Goal: Transaction & Acquisition: Purchase product/service

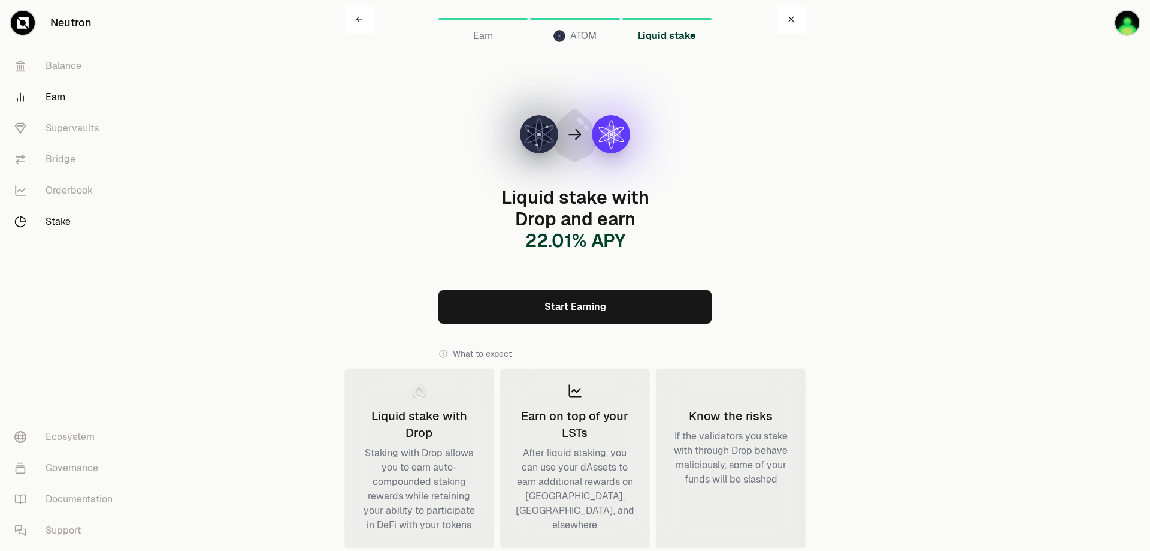
click at [41, 217] on link "Stake" at bounding box center [67, 221] width 125 height 31
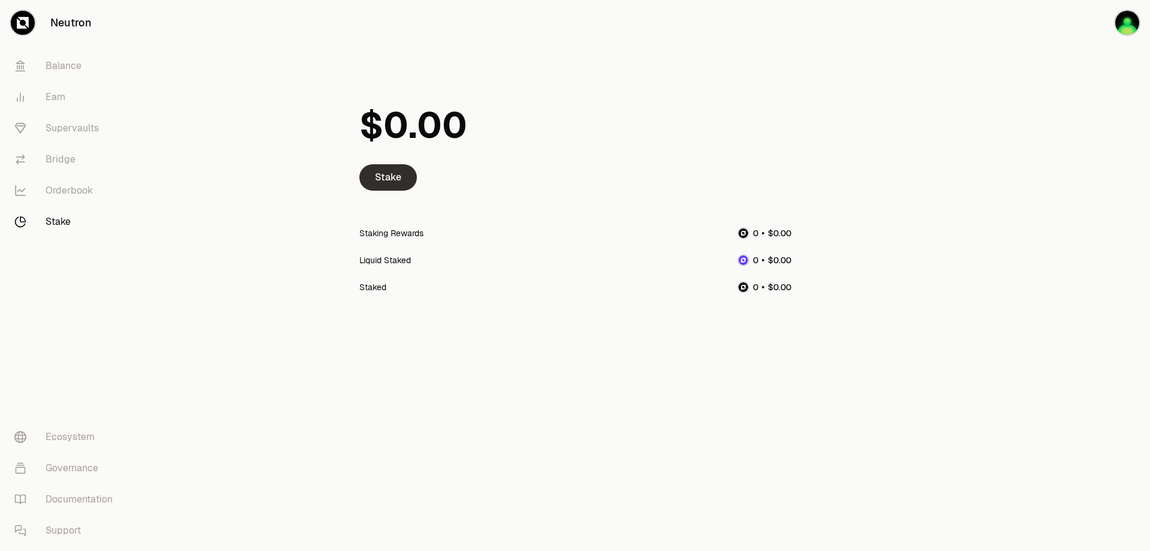
click at [397, 177] on link "Stake" at bounding box center [388, 177] width 58 height 26
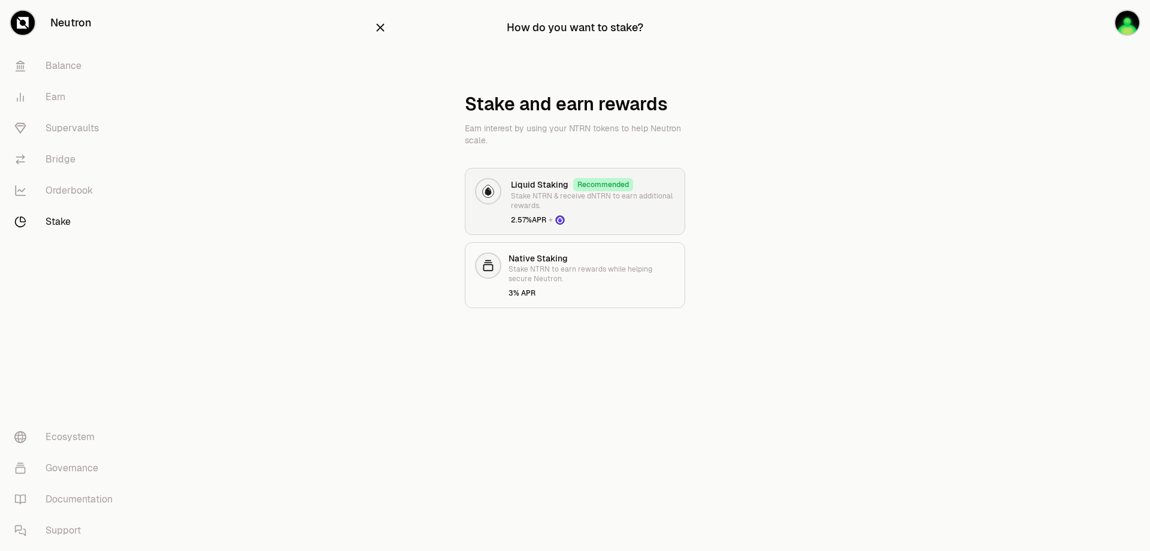
click at [590, 211] on div "Liquid Staking Recommended Stake NTRN & receive dNTRN to earn additional reward…" at bounding box center [593, 201] width 164 height 47
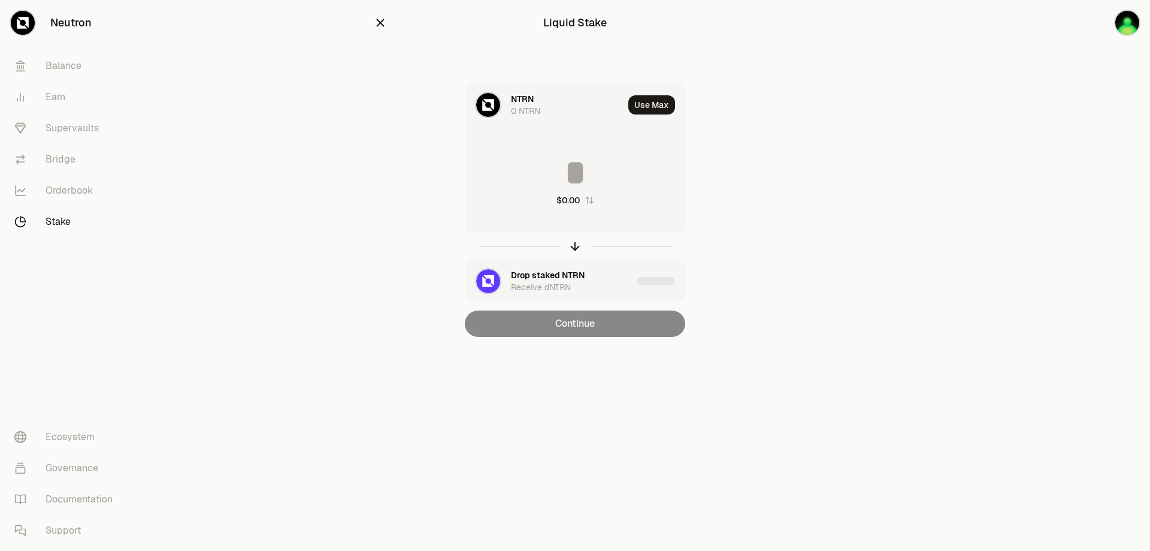
click at [581, 172] on input at bounding box center [574, 173] width 219 height 36
type input "****"
click at [96, 128] on link "Supervaults" at bounding box center [67, 128] width 125 height 31
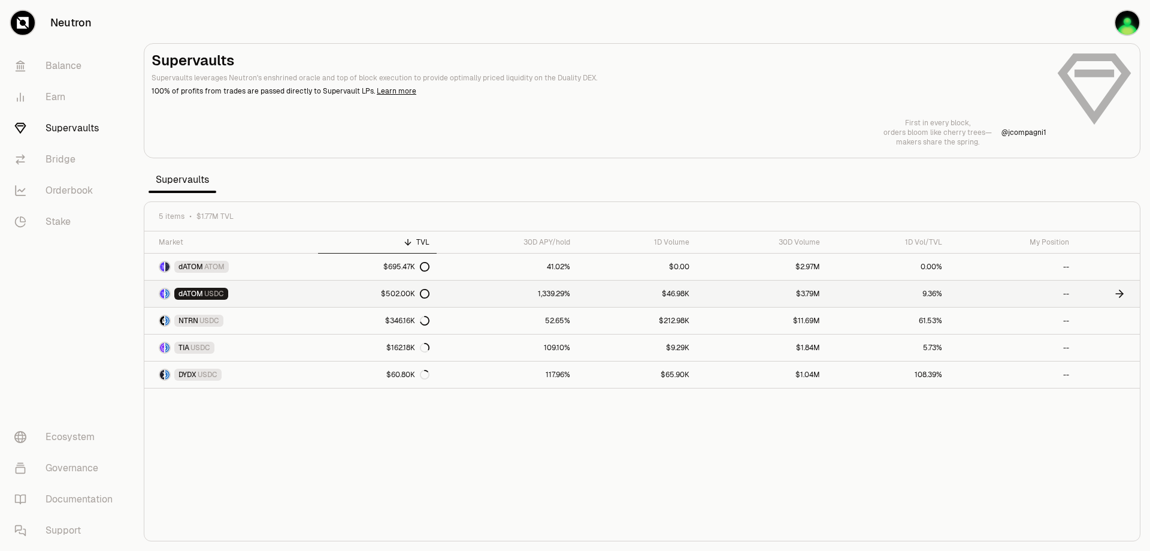
click at [322, 289] on link "$502.00K" at bounding box center [377, 293] width 119 height 26
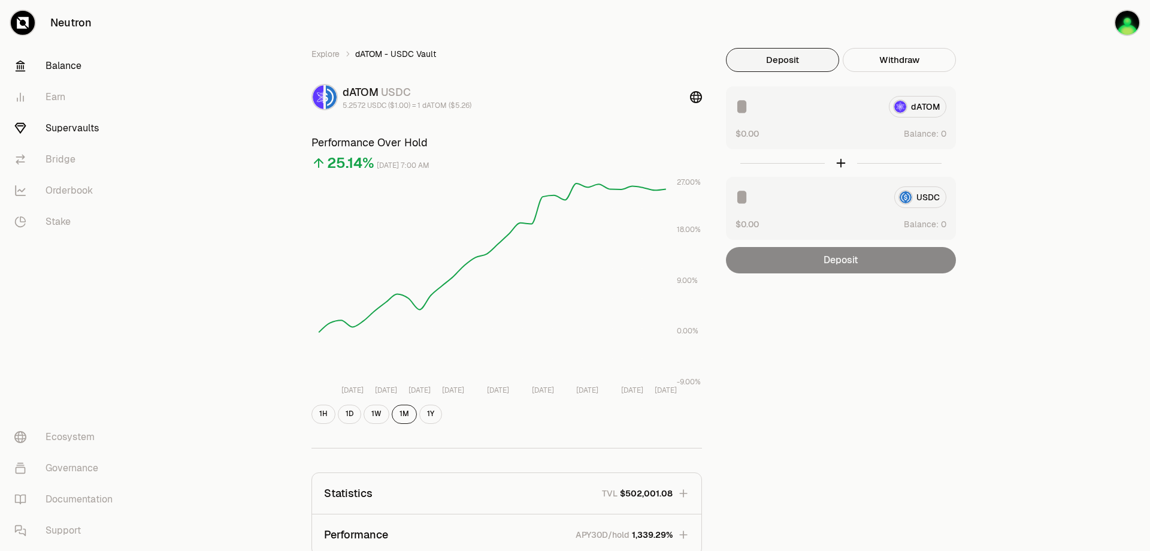
click at [69, 69] on link "Balance" at bounding box center [67, 65] width 125 height 31
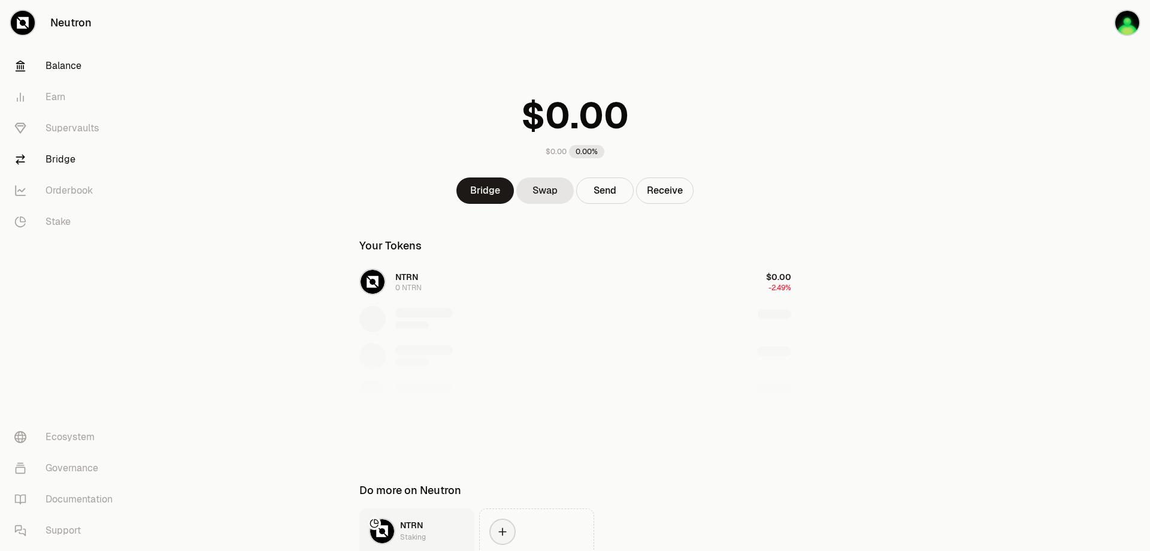
click at [80, 158] on link "Bridge" at bounding box center [67, 159] width 125 height 31
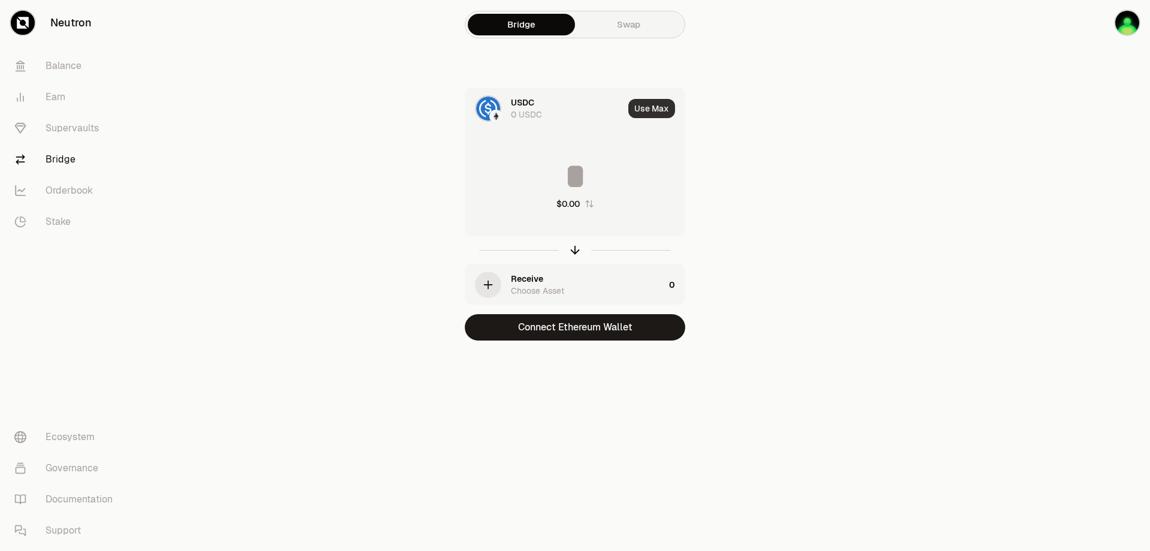
click at [647, 105] on button "Use Max" at bounding box center [651, 108] width 47 height 19
type input "*"
click at [525, 104] on div "USDC" at bounding box center [522, 102] width 23 height 12
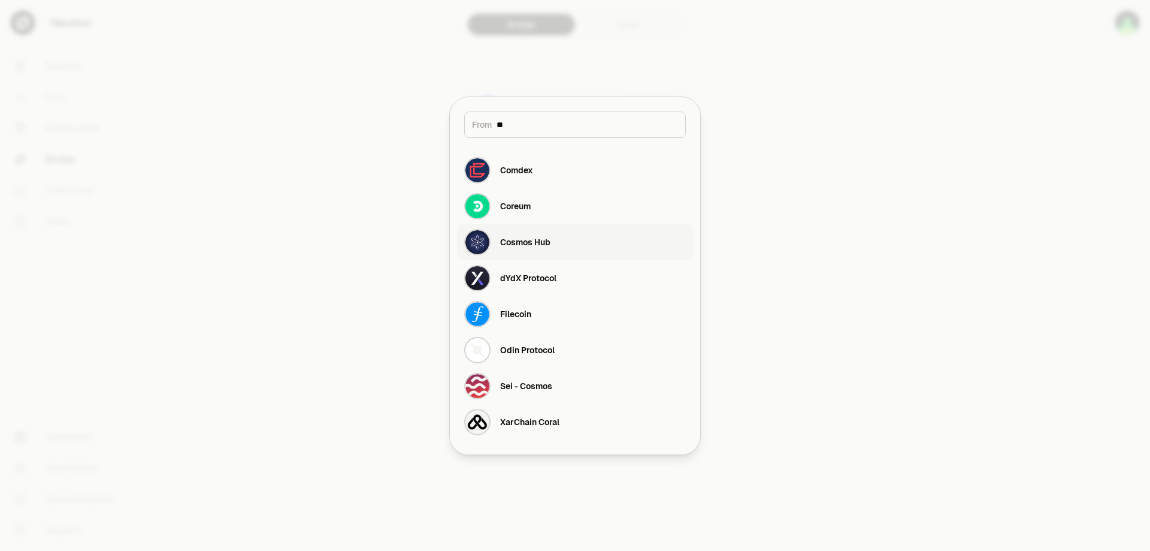
type input "**"
click at [570, 244] on button "Cosmos Hub" at bounding box center [575, 242] width 236 height 36
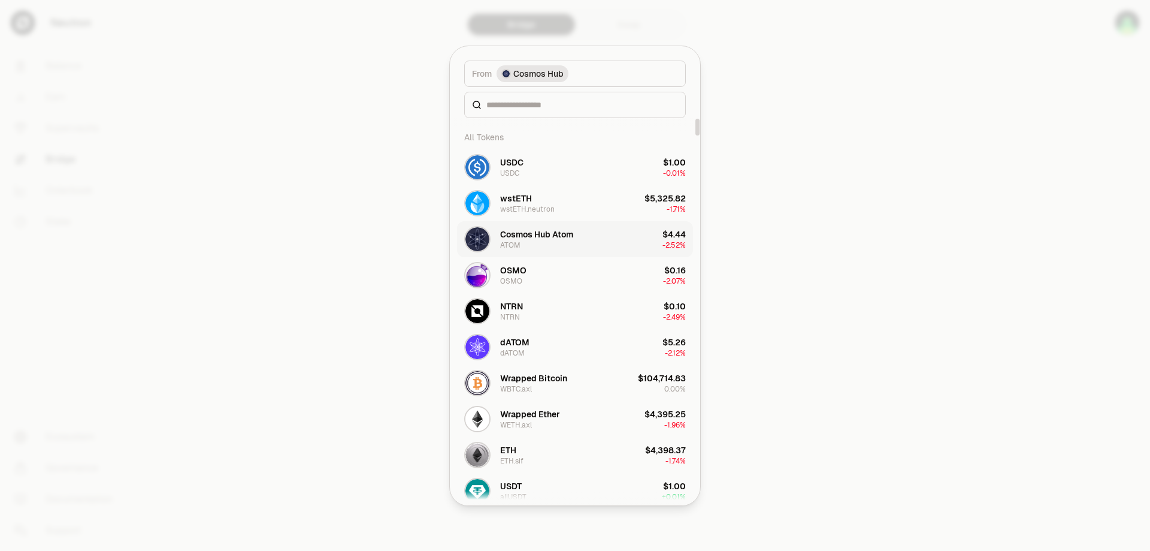
click at [609, 234] on button "Cosmos Hub Atom ATOM $4.44 -2.52%" at bounding box center [575, 239] width 236 height 36
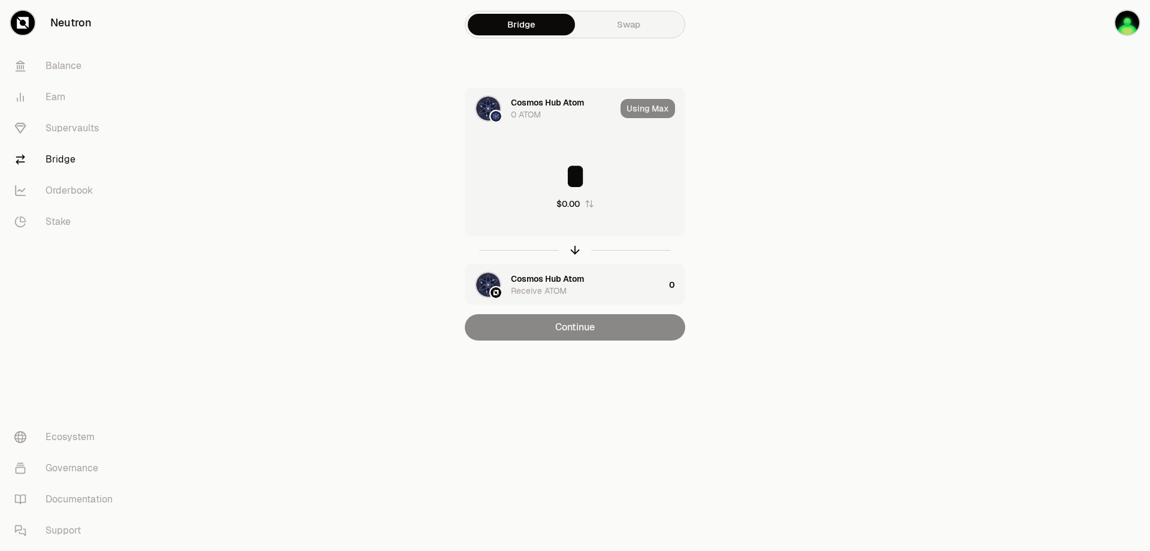
click at [648, 110] on div "Using Max" at bounding box center [653, 108] width 64 height 41
click at [589, 202] on icon "button" at bounding box center [589, 203] width 8 height 7
type input "*****"
click at [573, 245] on icon "button" at bounding box center [575, 249] width 13 height 13
click at [658, 102] on button "Use Max" at bounding box center [651, 108] width 47 height 19
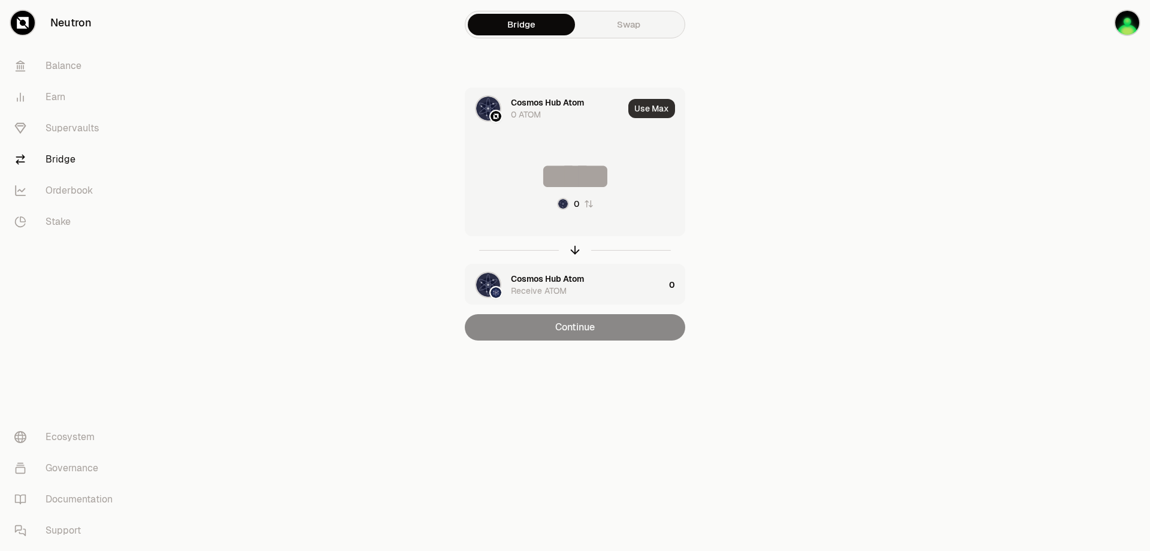
type input "*****"
click at [1044, 92] on div at bounding box center [1083, 194] width 134 height 388
click at [589, 202] on icon "button" at bounding box center [589, 204] width 10 height 10
type input "*"
click at [661, 103] on div "Using Max" at bounding box center [653, 108] width 64 height 41
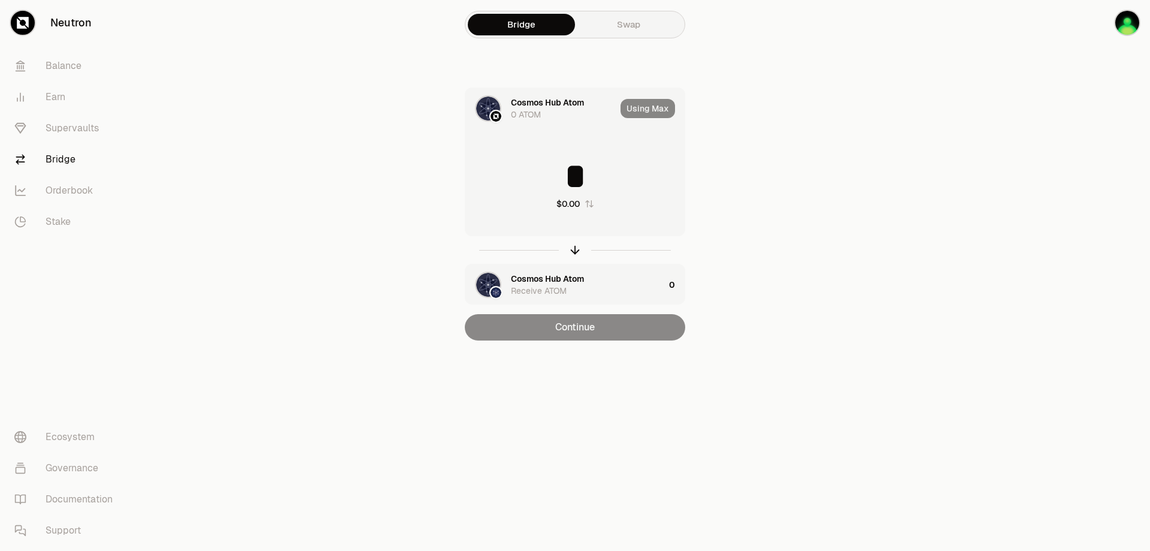
click at [518, 103] on div "Cosmos Hub Atom" at bounding box center [547, 102] width 73 height 12
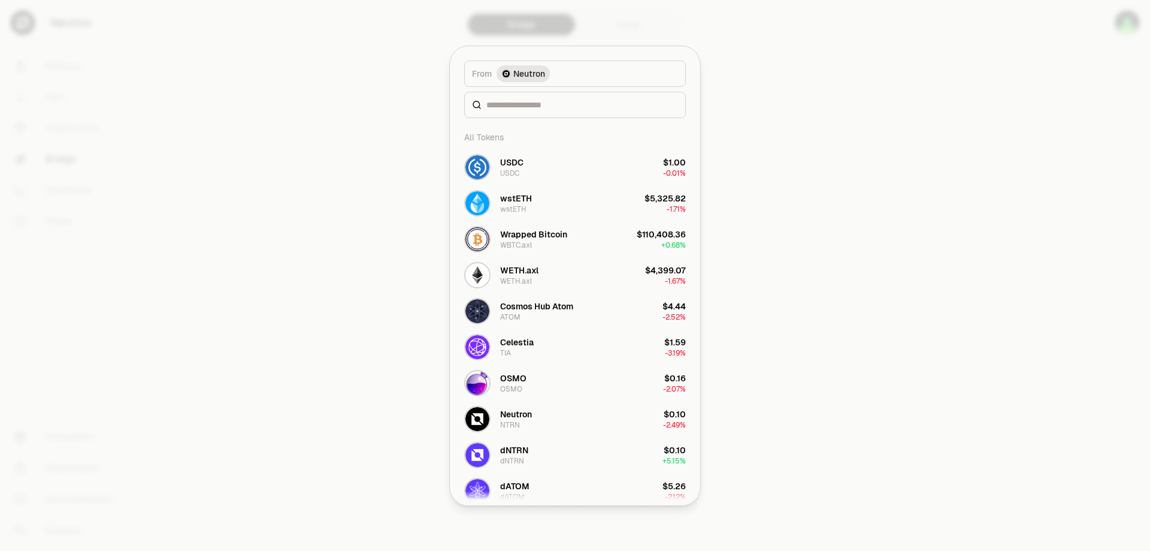
click at [567, 73] on button "From Neutron" at bounding box center [575, 74] width 222 height 26
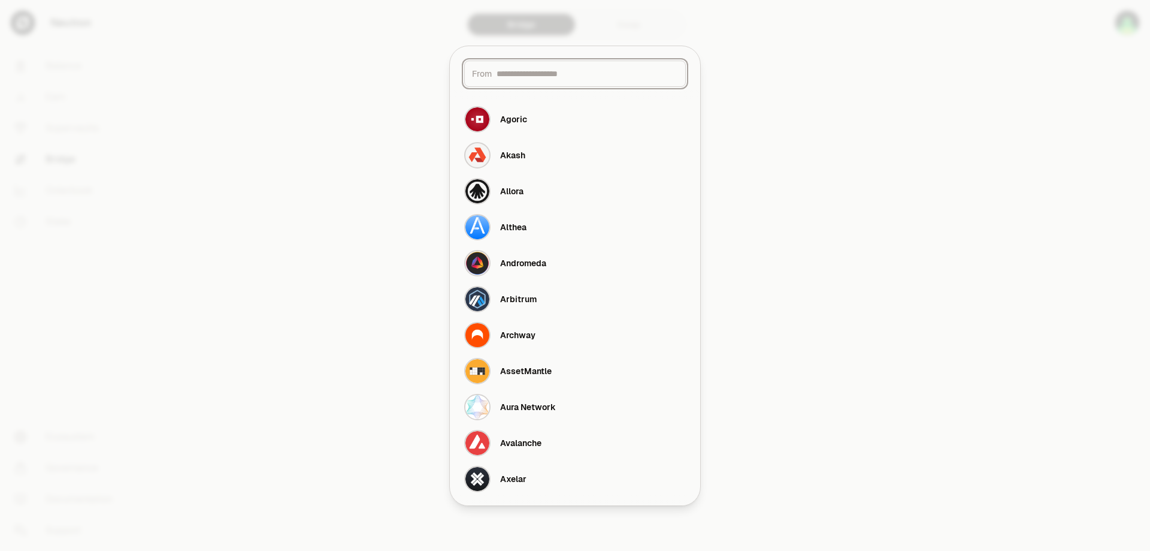
click at [570, 77] on input at bounding box center [588, 74] width 182 height 12
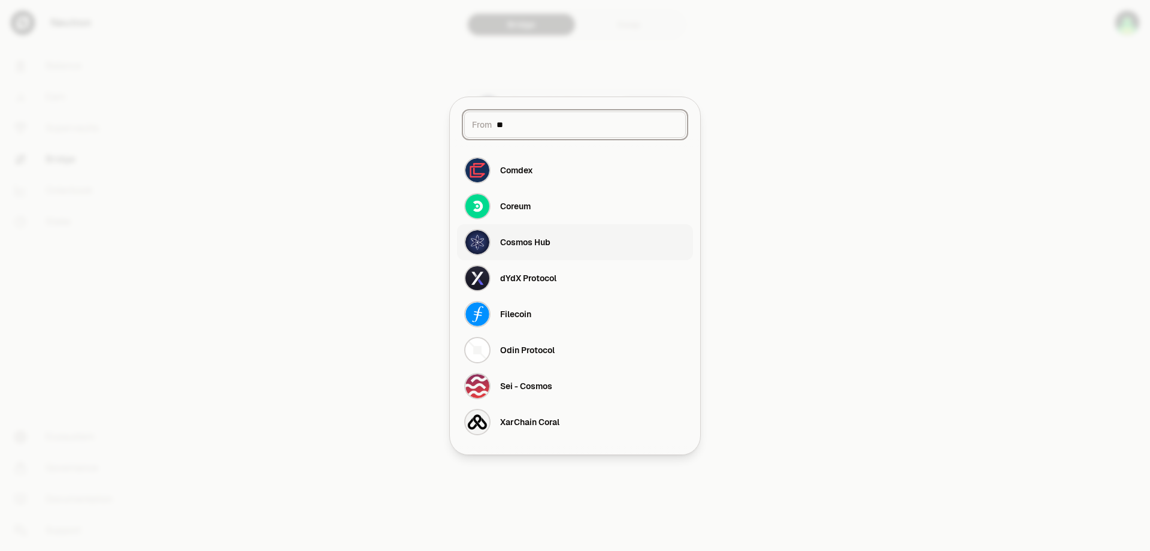
type input "**"
click at [580, 250] on button "Cosmos Hub" at bounding box center [575, 242] width 236 height 36
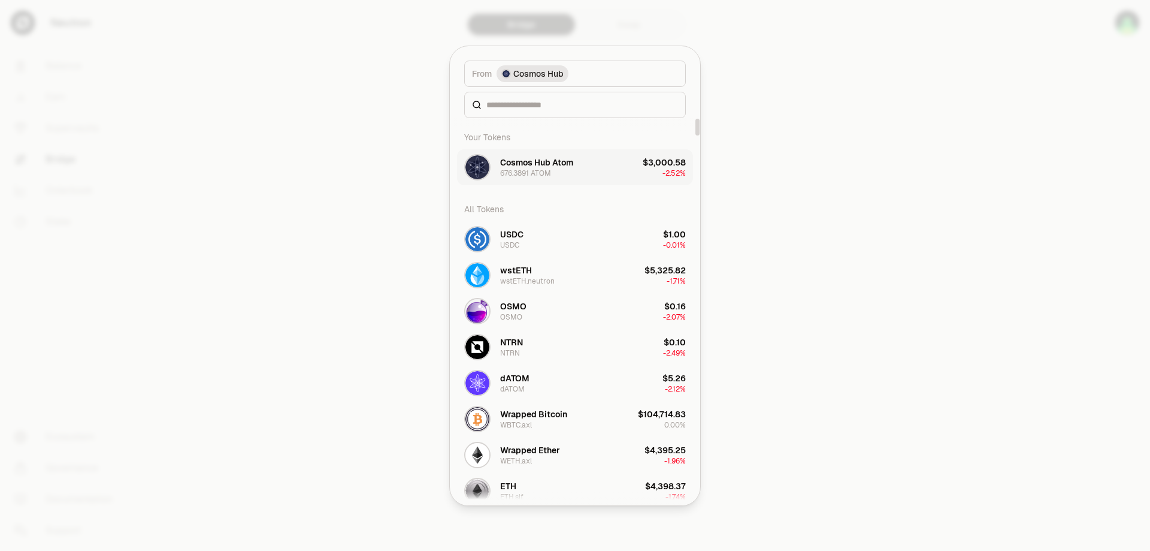
click at [622, 168] on button "Cosmos Hub Atom 676.3891 ATOM $3,000.58 -2.52%" at bounding box center [575, 167] width 236 height 36
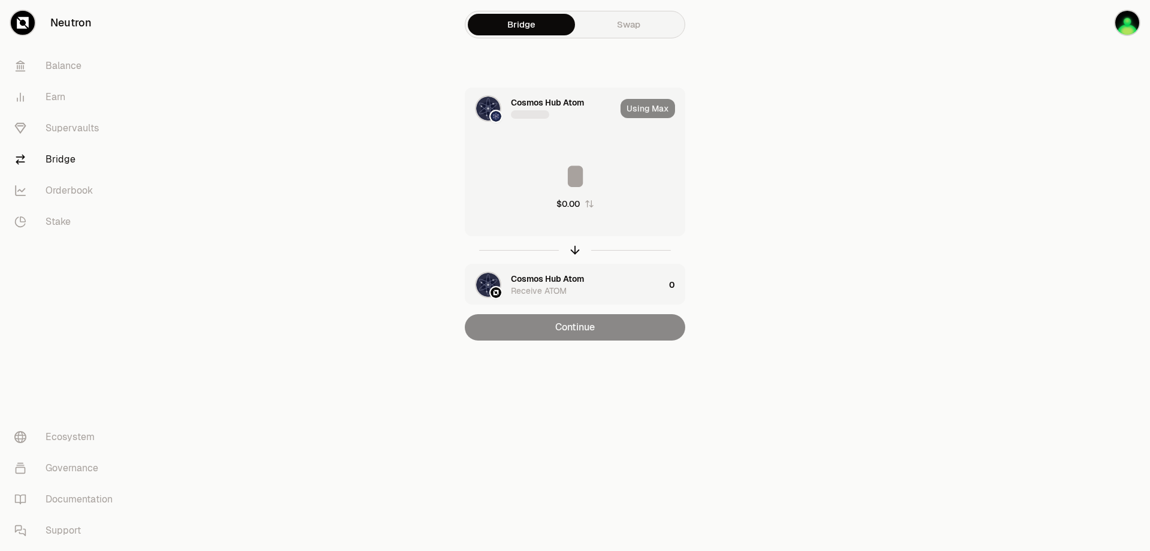
type input "**********"
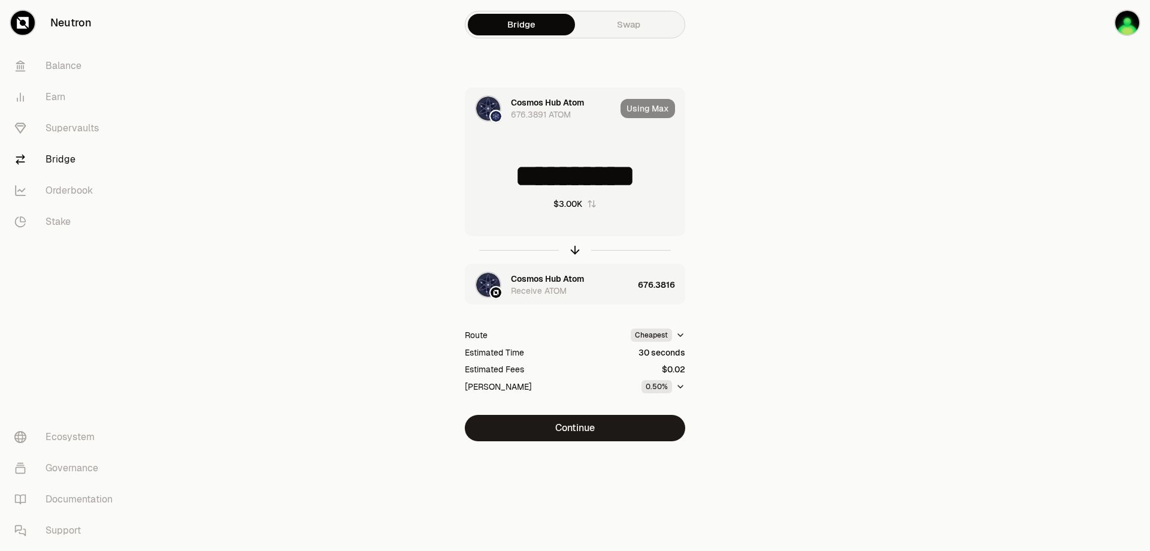
click at [587, 276] on div "Cosmos Hub Atom Receive ATOM" at bounding box center [572, 285] width 122 height 24
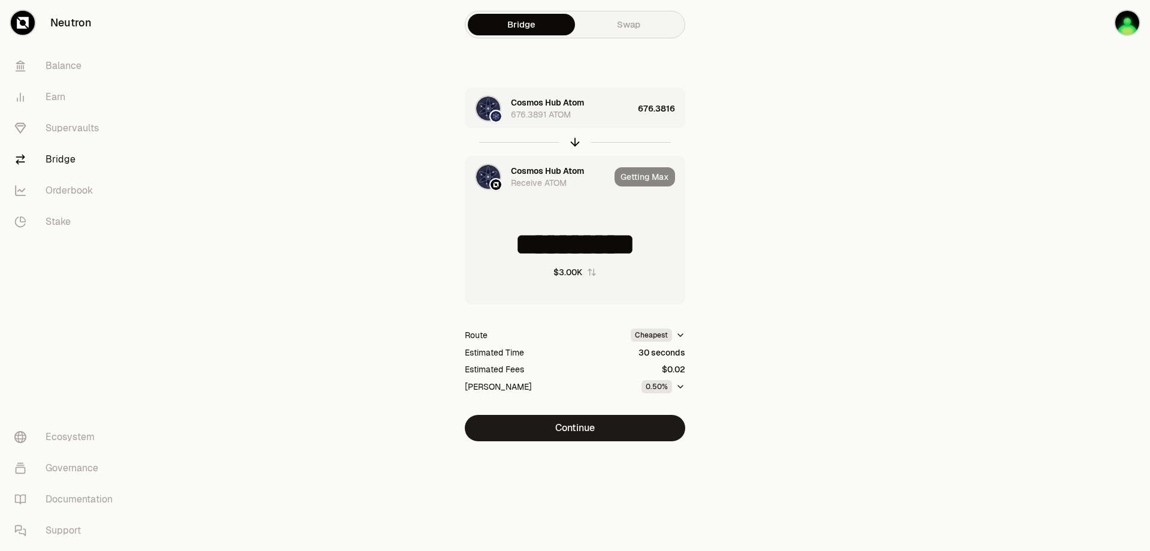
click at [521, 244] on input "**********" at bounding box center [574, 244] width 219 height 36
click at [521, 243] on input "**********" at bounding box center [574, 244] width 219 height 36
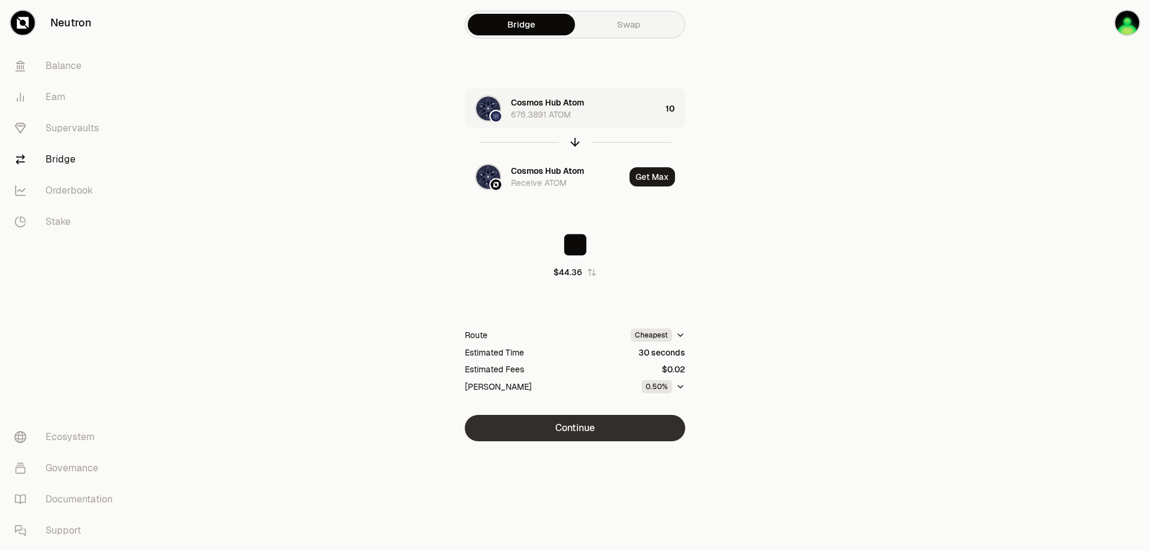
type input "**"
click at [605, 427] on button "Continue" at bounding box center [575, 428] width 220 height 26
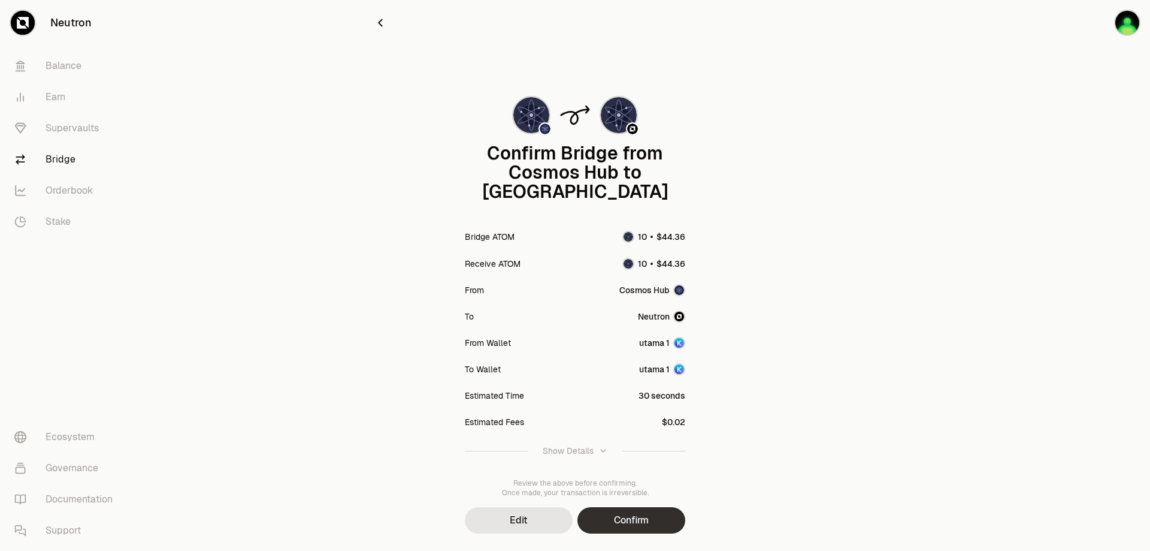
click at [636, 507] on button "Confirm" at bounding box center [632, 520] width 108 height 26
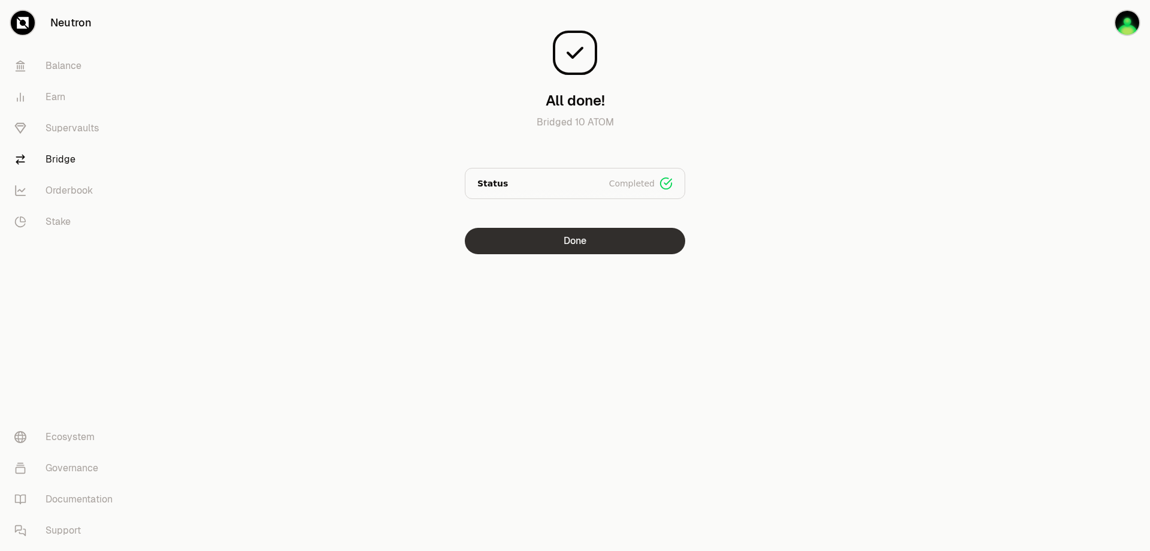
click at [616, 247] on button "Done" at bounding box center [575, 241] width 220 height 26
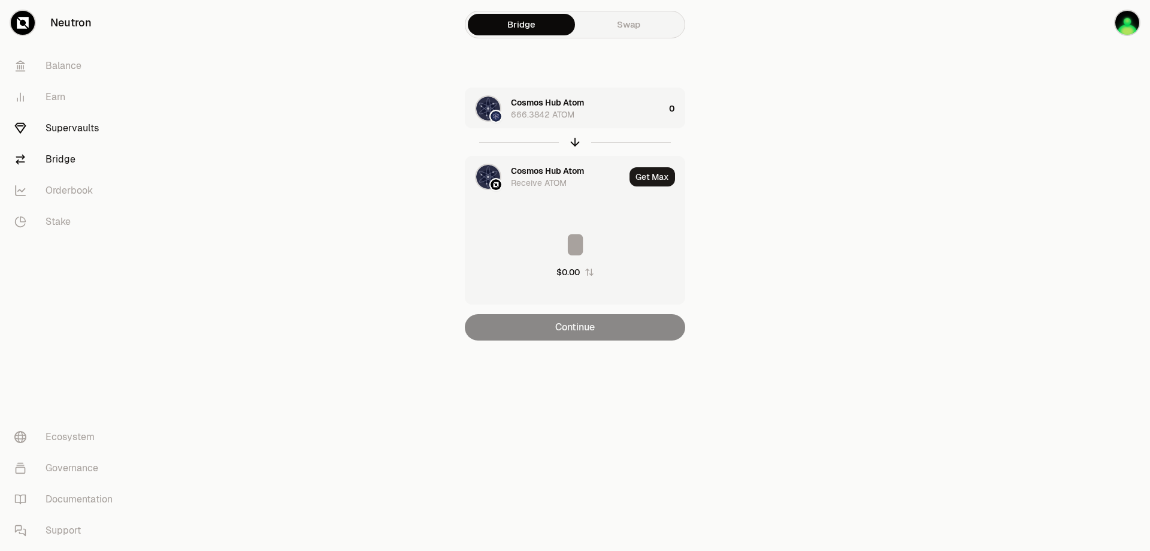
click at [80, 128] on link "Supervaults" at bounding box center [67, 128] width 125 height 31
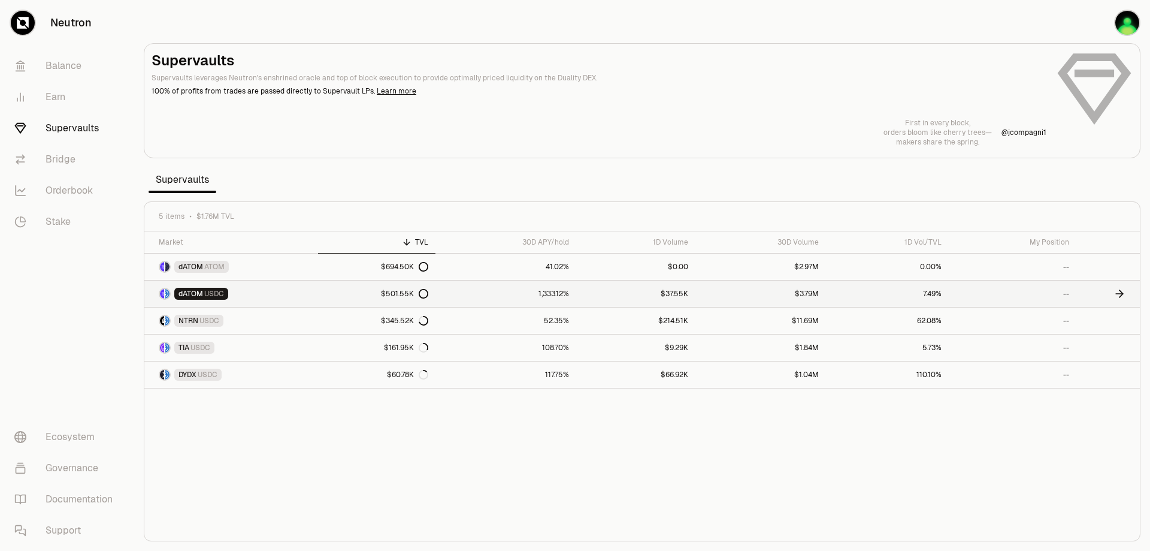
click at [291, 300] on link "dATOM USDC" at bounding box center [231, 293] width 174 height 26
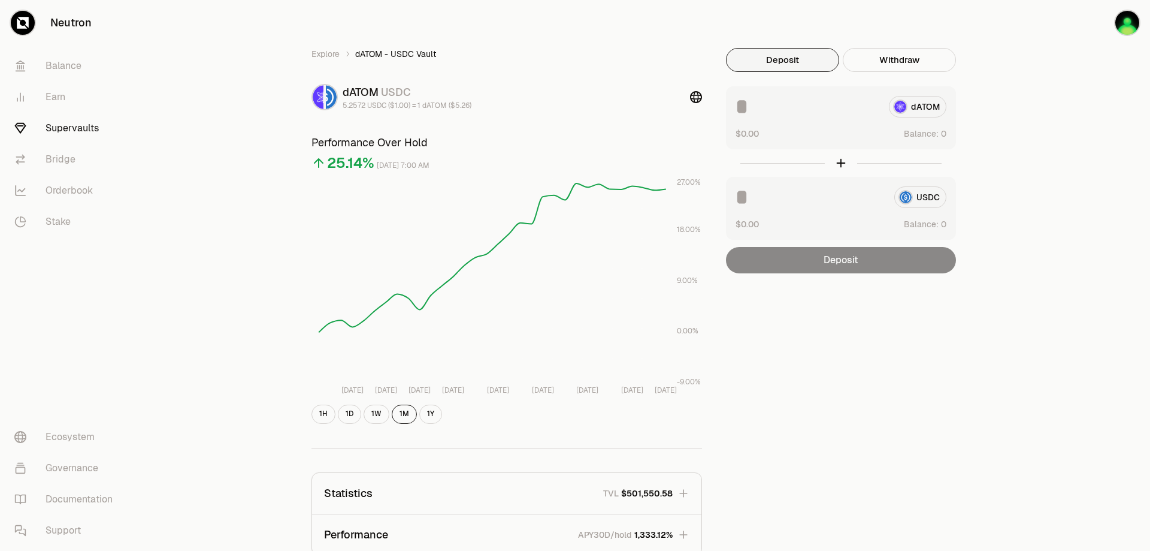
click at [921, 104] on div "dATOM" at bounding box center [841, 107] width 211 height 22
click at [62, 59] on link "Balance" at bounding box center [67, 65] width 125 height 31
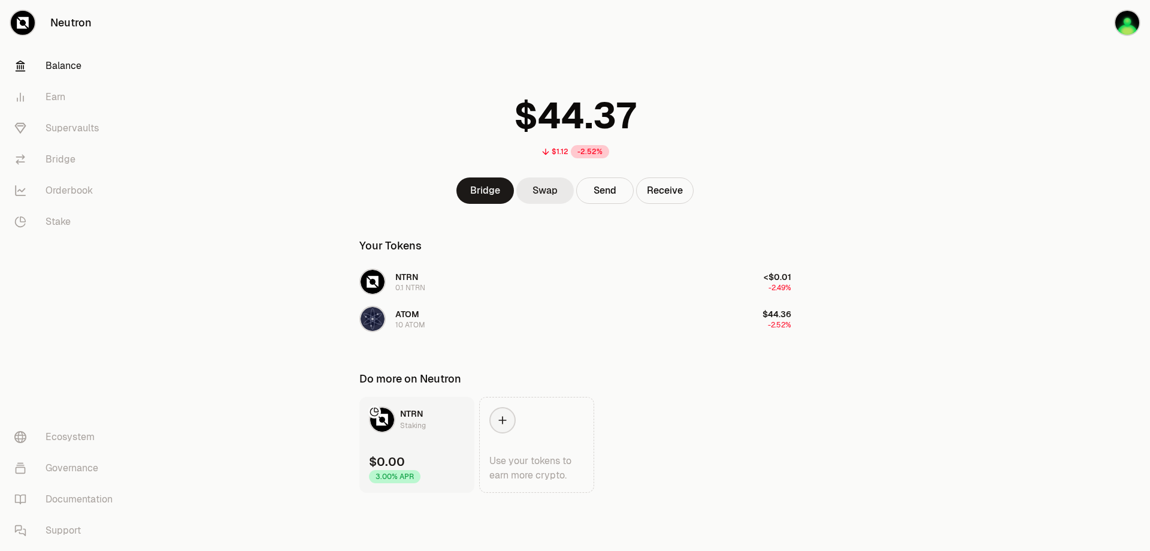
click at [545, 192] on link "Swap" at bounding box center [545, 190] width 58 height 26
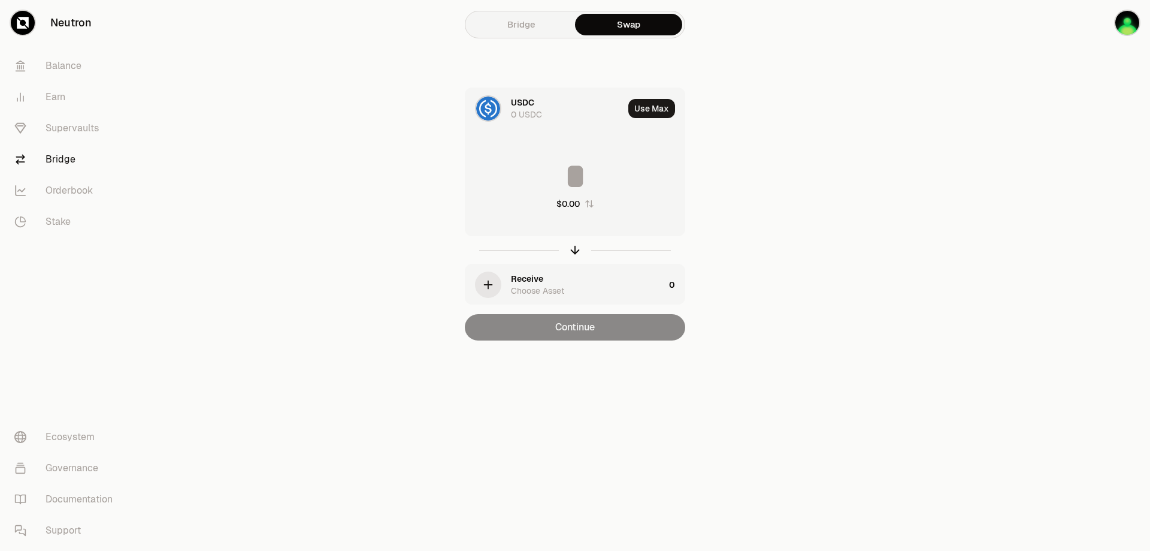
click at [525, 107] on div "USDC" at bounding box center [522, 102] width 23 height 12
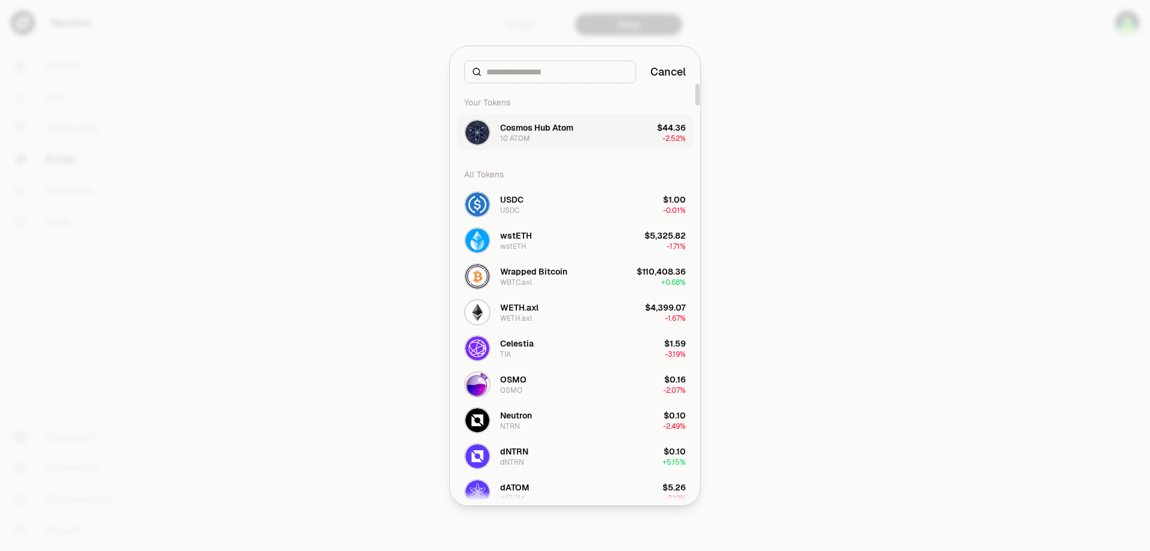
click at [557, 132] on div "Cosmos Hub Atom" at bounding box center [536, 128] width 73 height 12
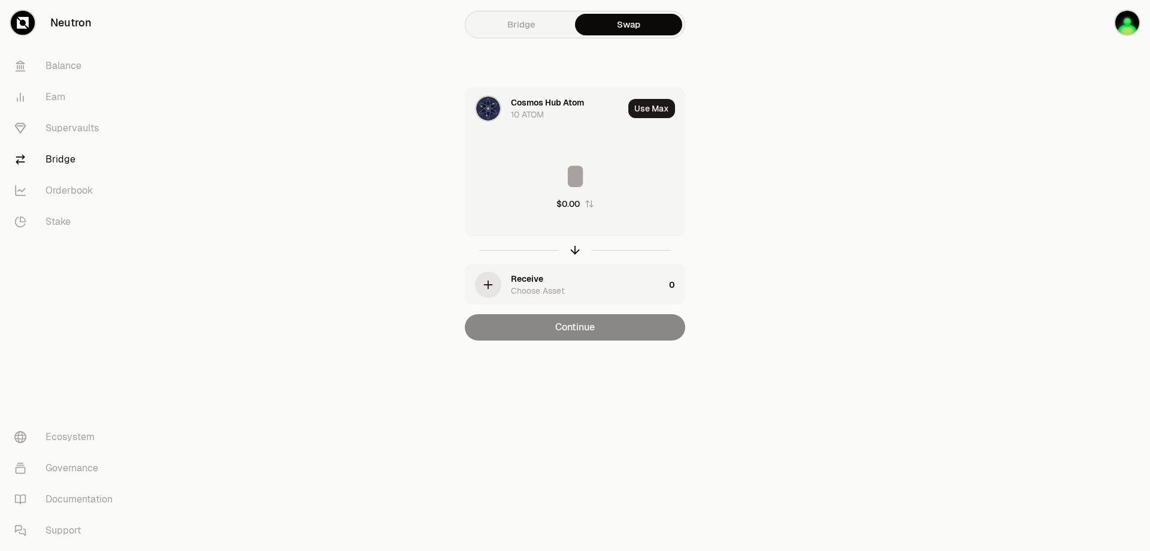
click at [558, 293] on div "Choose Asset" at bounding box center [537, 291] width 53 height 12
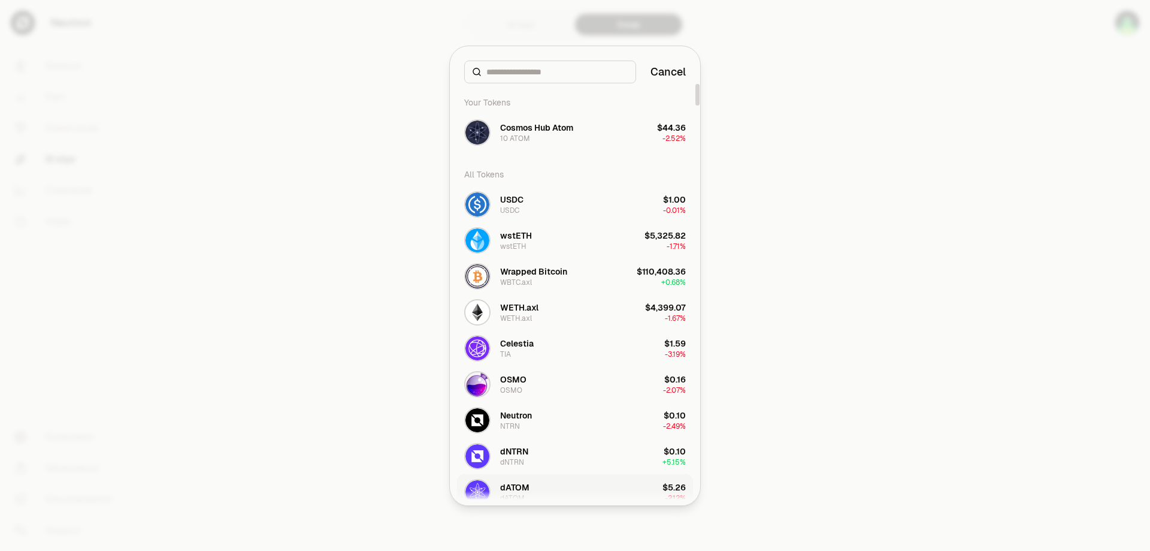
click at [569, 487] on button "dATOM dATOM $5.26 -2.12%" at bounding box center [575, 492] width 236 height 36
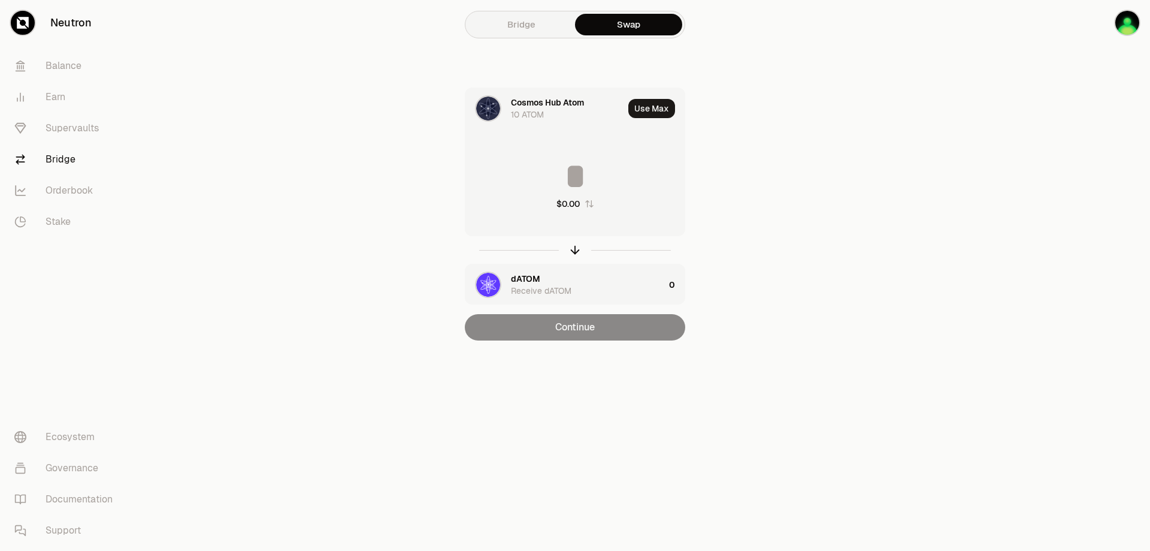
click at [626, 170] on input at bounding box center [574, 176] width 219 height 36
click at [569, 169] on input "**" at bounding box center [574, 176] width 219 height 36
type input "*"
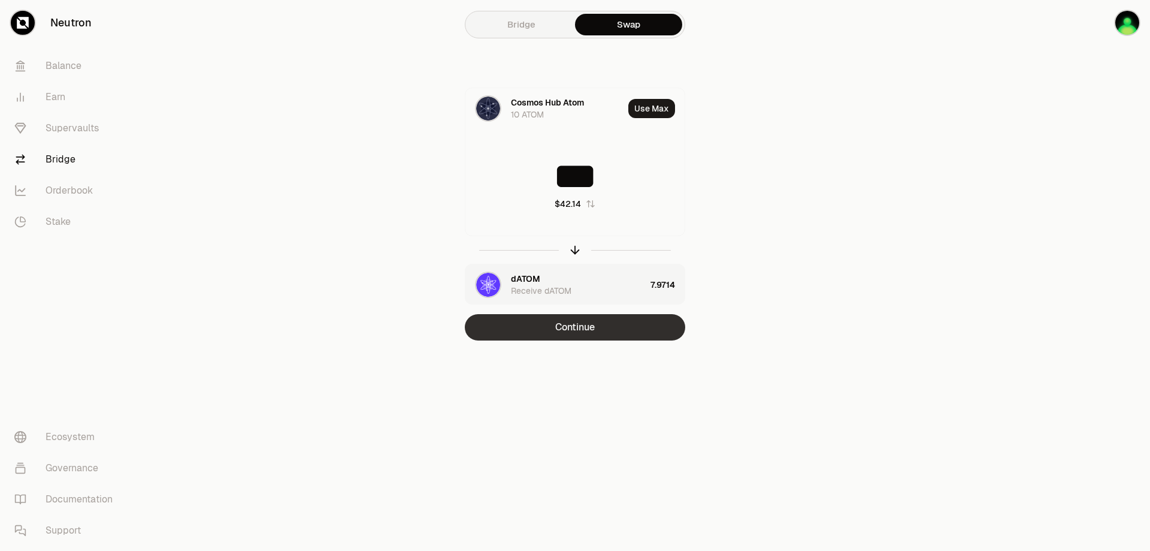
type input "***"
click at [608, 330] on button "Continue" at bounding box center [575, 327] width 220 height 26
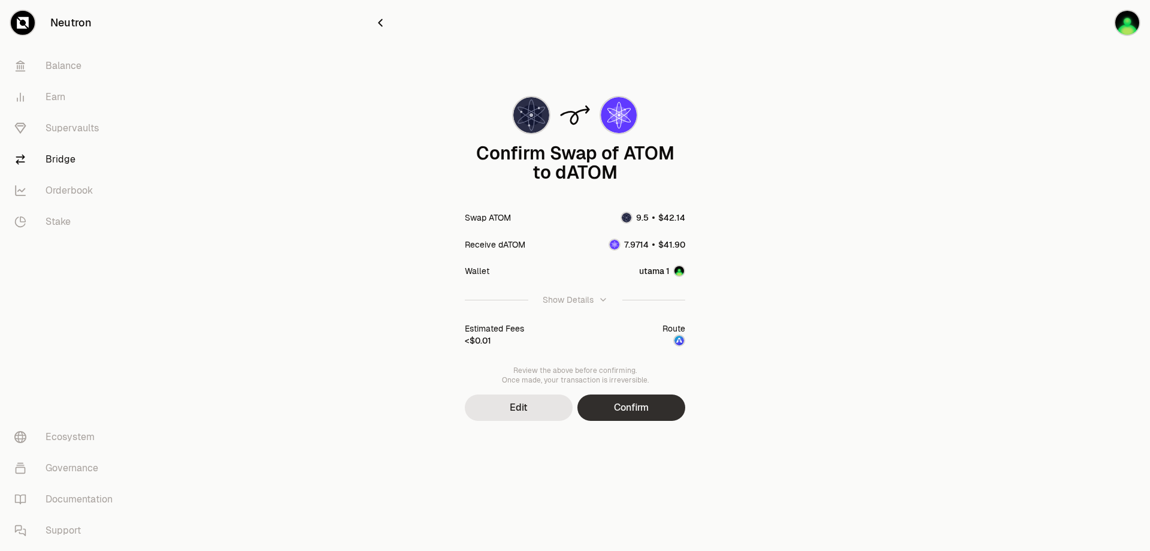
click at [638, 407] on button "Confirm" at bounding box center [632, 407] width 108 height 26
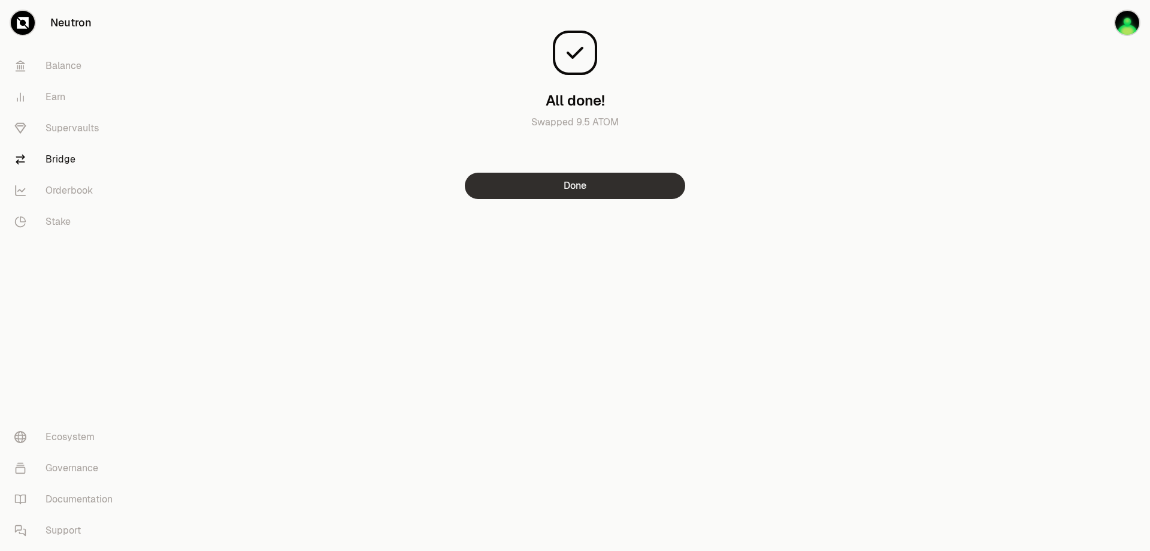
click at [587, 188] on button "Done" at bounding box center [575, 186] width 220 height 26
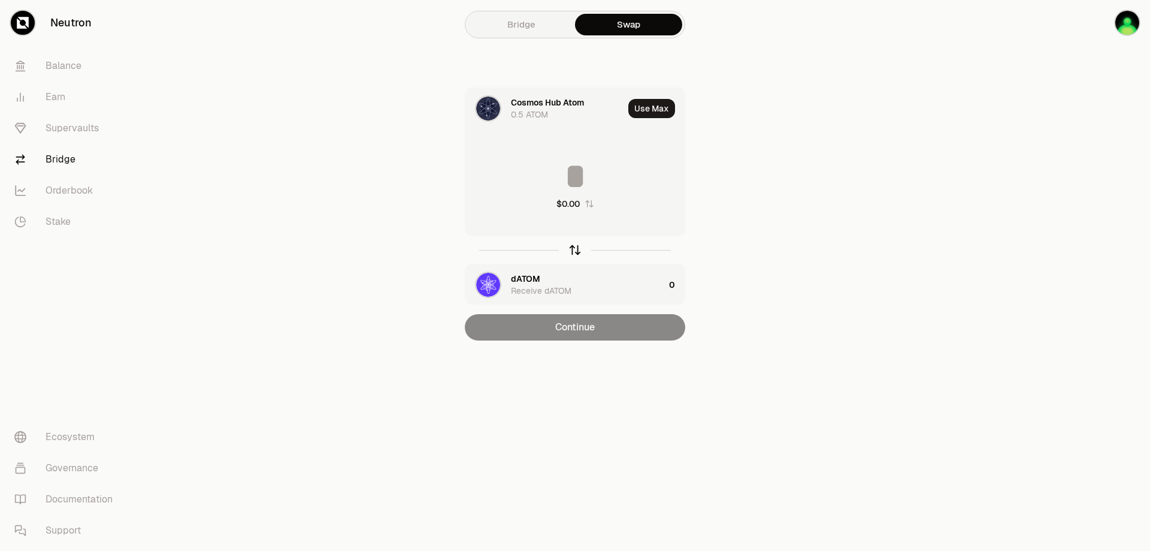
click at [576, 248] on icon "button" at bounding box center [575, 249] width 13 height 13
click at [577, 250] on icon "button" at bounding box center [575, 249] width 13 height 13
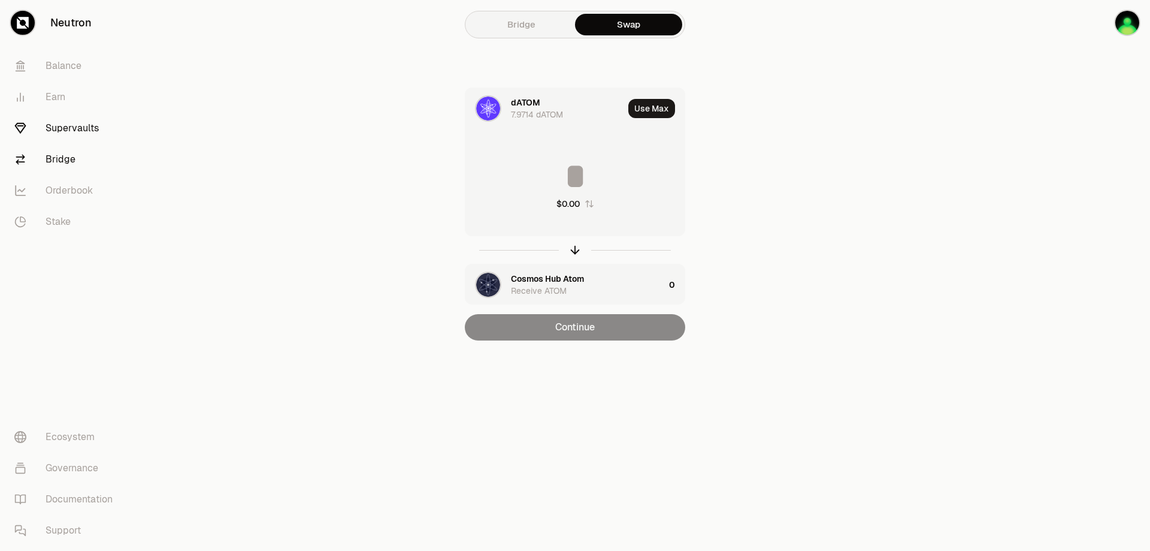
click at [89, 122] on link "Supervaults" at bounding box center [67, 128] width 125 height 31
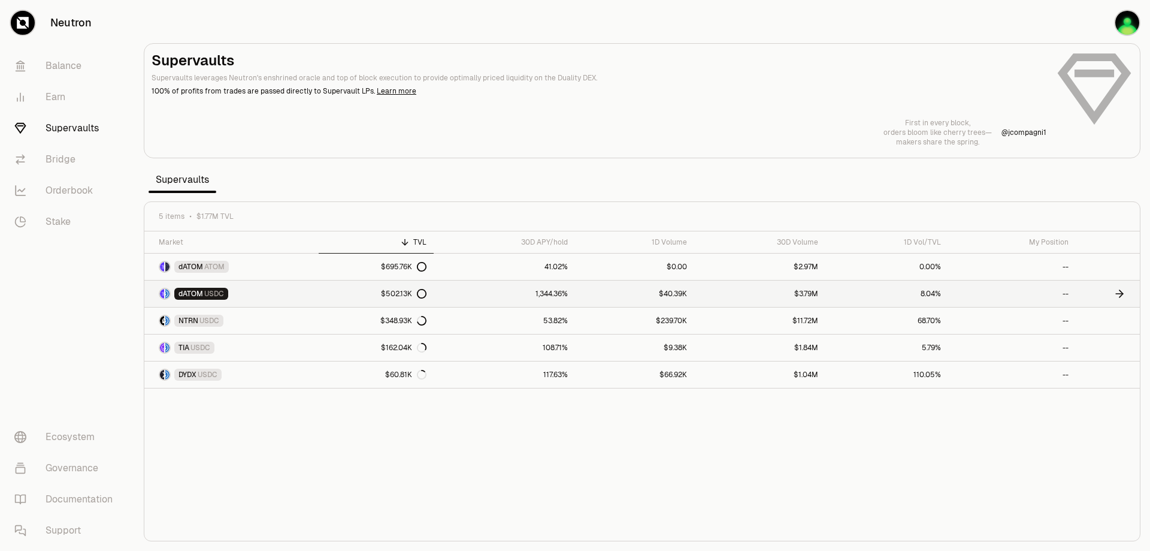
click at [1105, 294] on link at bounding box center [1108, 293] width 64 height 26
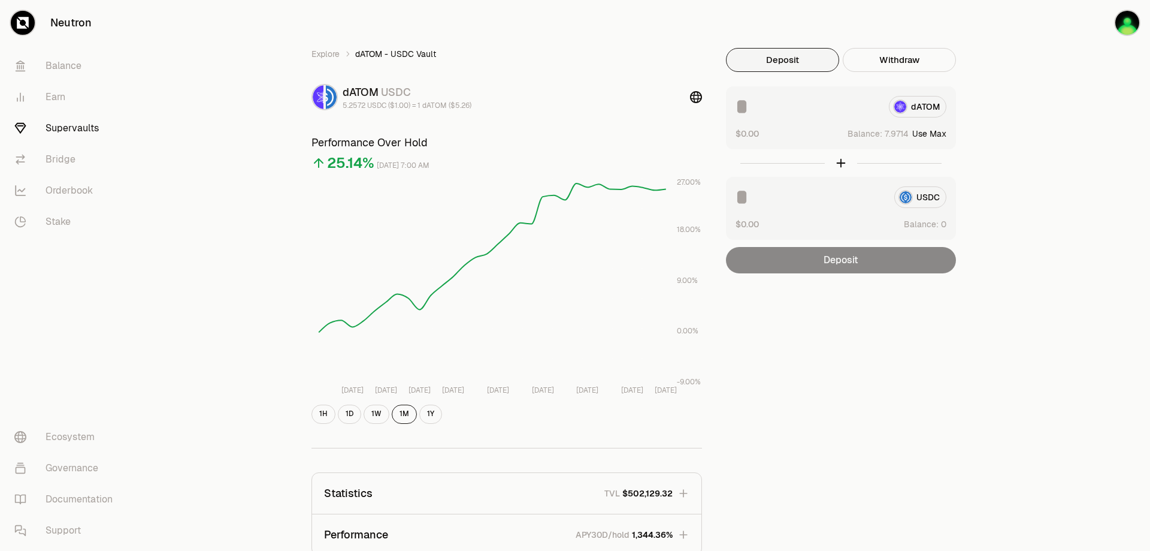
click at [941, 134] on button "Use Max" at bounding box center [929, 134] width 34 height 12
type input "*******"
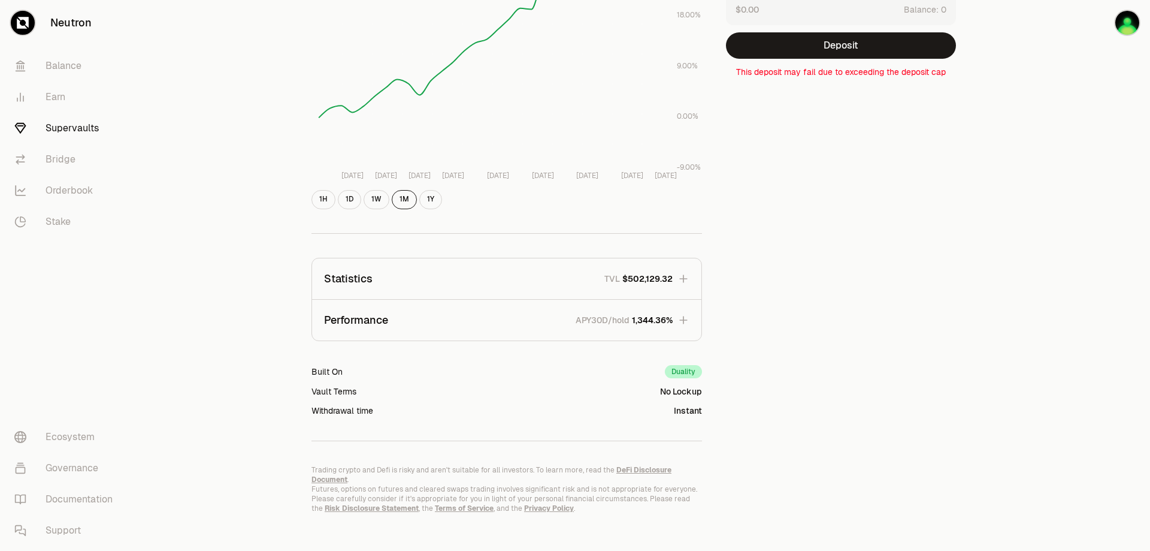
scroll to position [215, 0]
click at [690, 370] on div "Duality" at bounding box center [683, 370] width 37 height 13
click at [686, 318] on icon "button" at bounding box center [684, 319] width 12 height 12
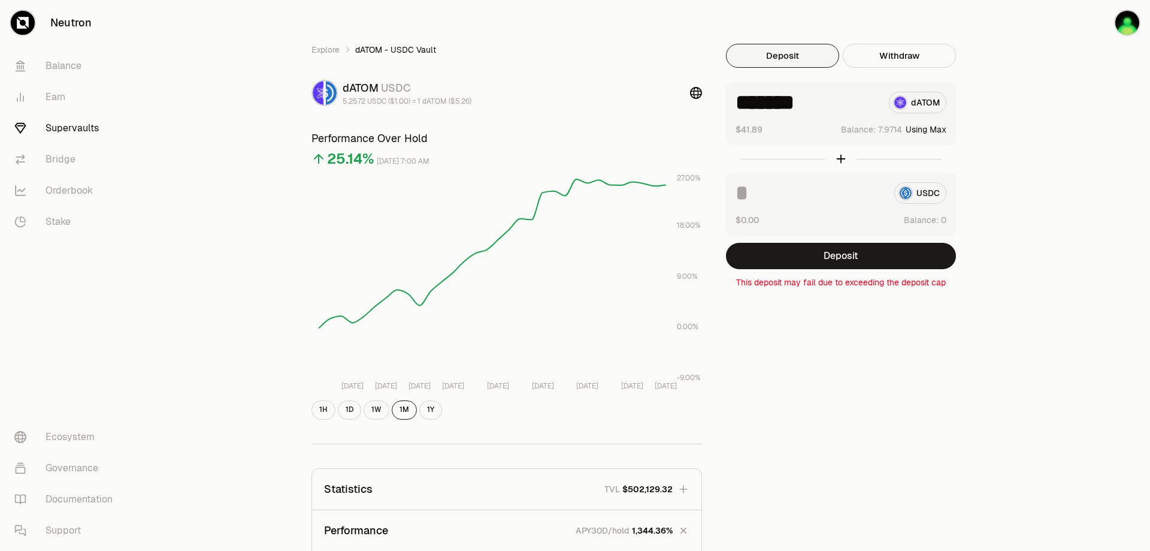
scroll to position [0, 0]
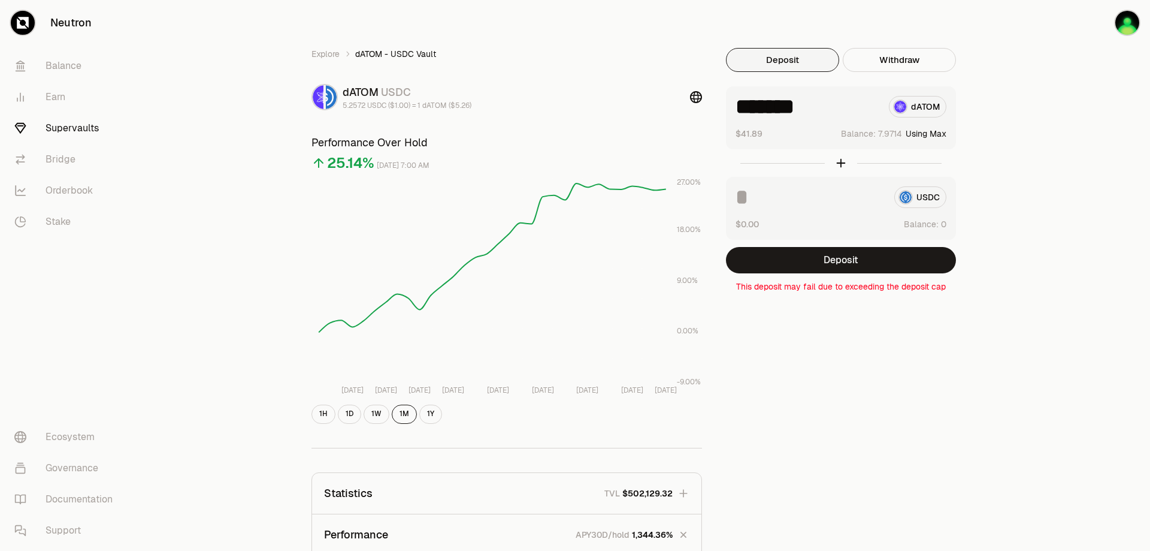
click at [924, 107] on div "******* dATOM" at bounding box center [841, 107] width 211 height 22
click at [40, 64] on link "Balance" at bounding box center [67, 65] width 125 height 31
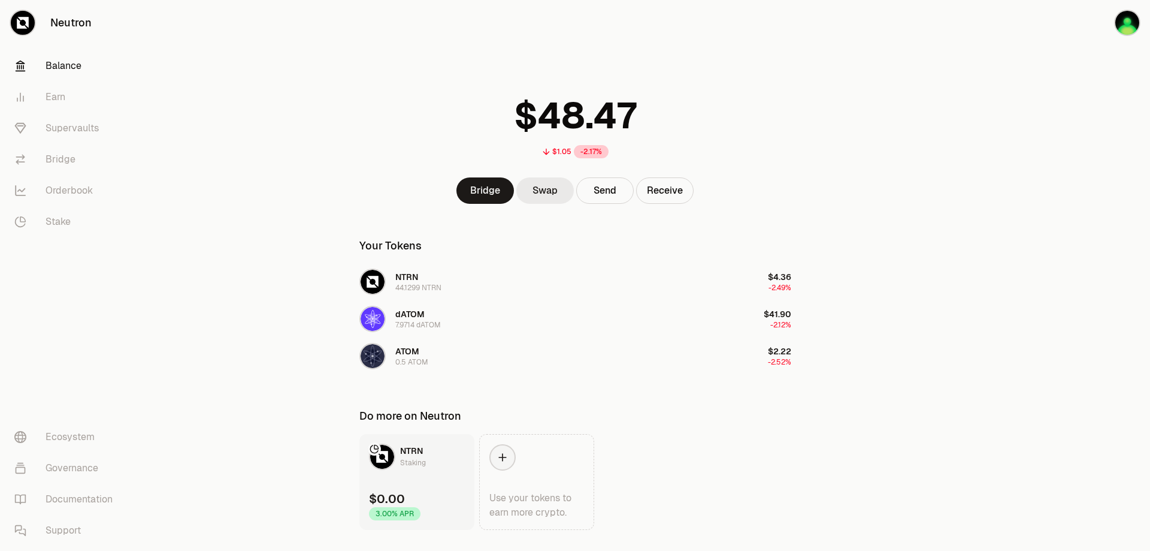
click at [547, 197] on link "Swap" at bounding box center [545, 190] width 58 height 26
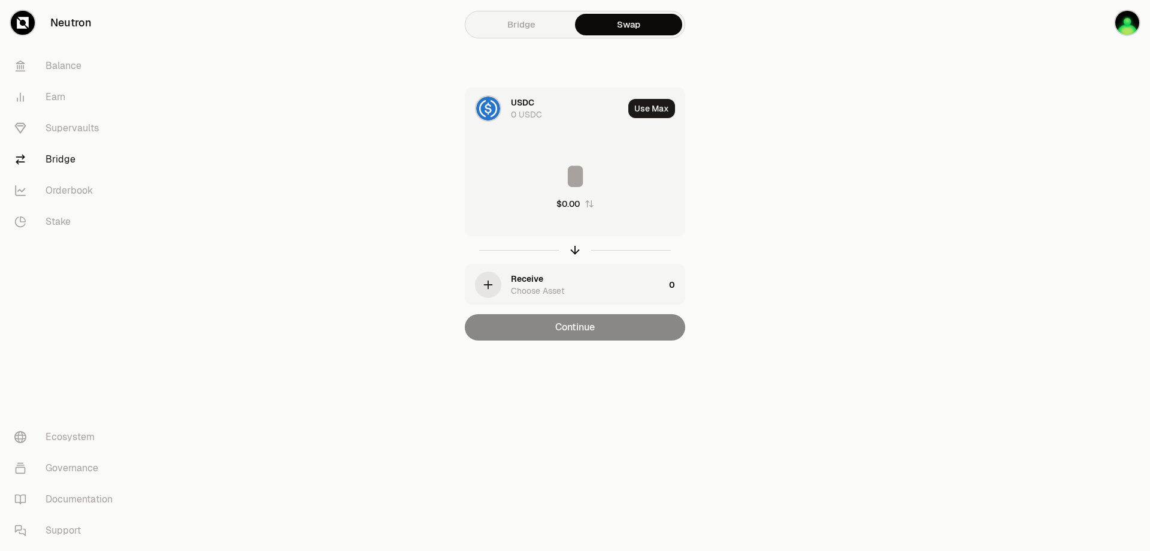
click at [585, 201] on icon "button" at bounding box center [590, 204] width 10 height 10
click at [521, 117] on div "0 USDC" at bounding box center [526, 114] width 31 height 12
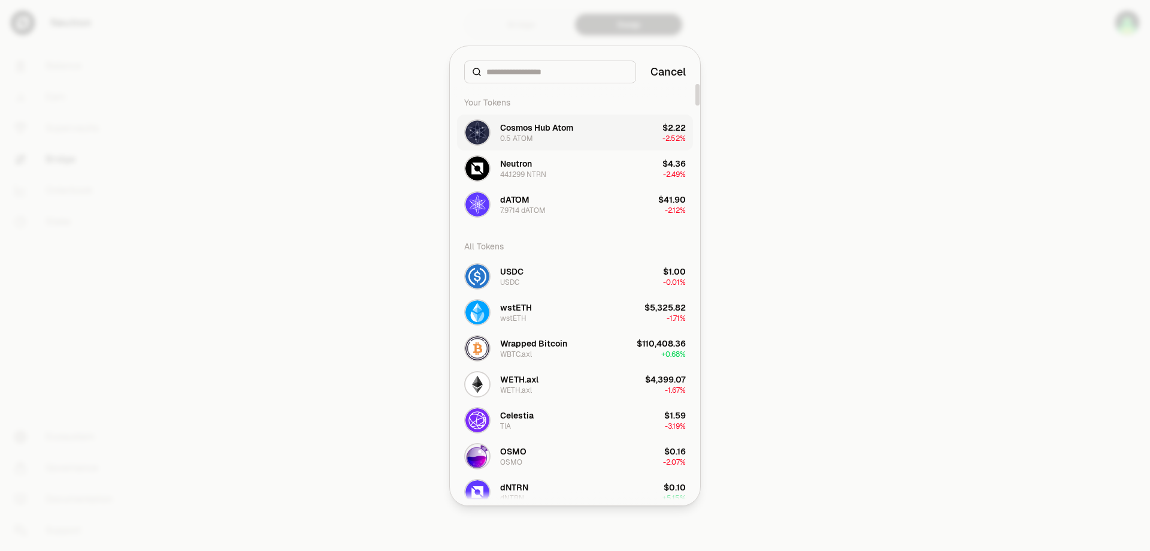
click at [585, 136] on button "Cosmos Hub Atom 0.5 ATOM $2.22 -2.52%" at bounding box center [575, 132] width 236 height 36
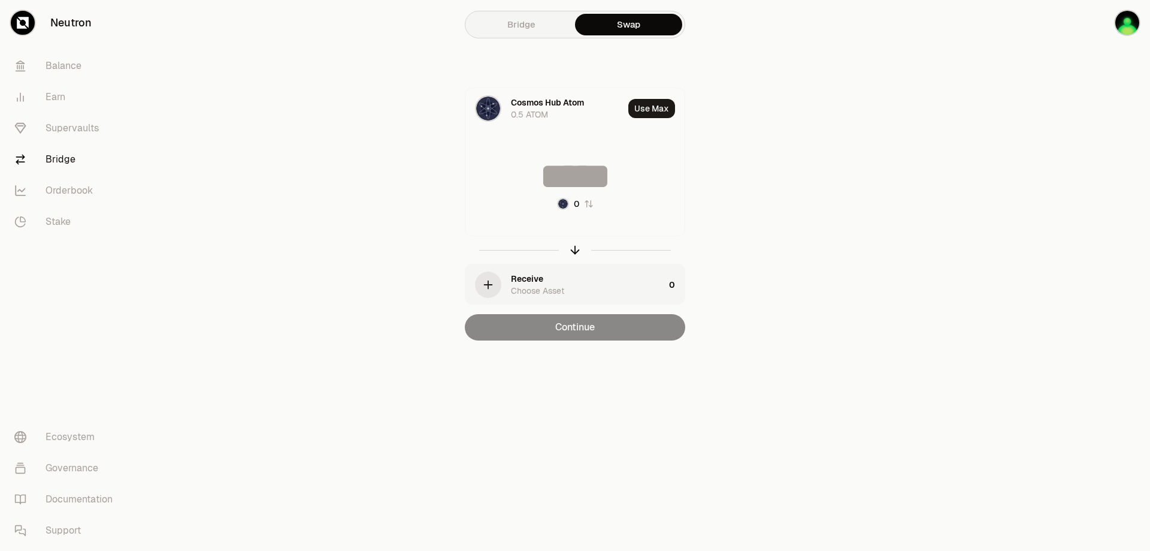
click at [534, 283] on div "Receive" at bounding box center [527, 279] width 32 height 12
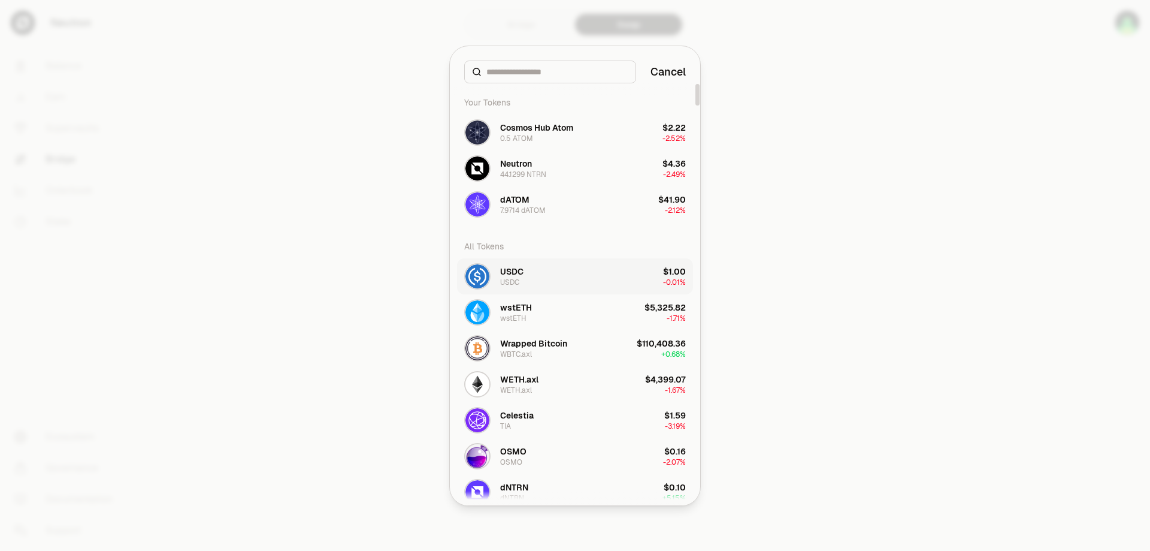
click at [563, 283] on button "USDC USDC $1.00 -0.01%" at bounding box center [575, 276] width 236 height 36
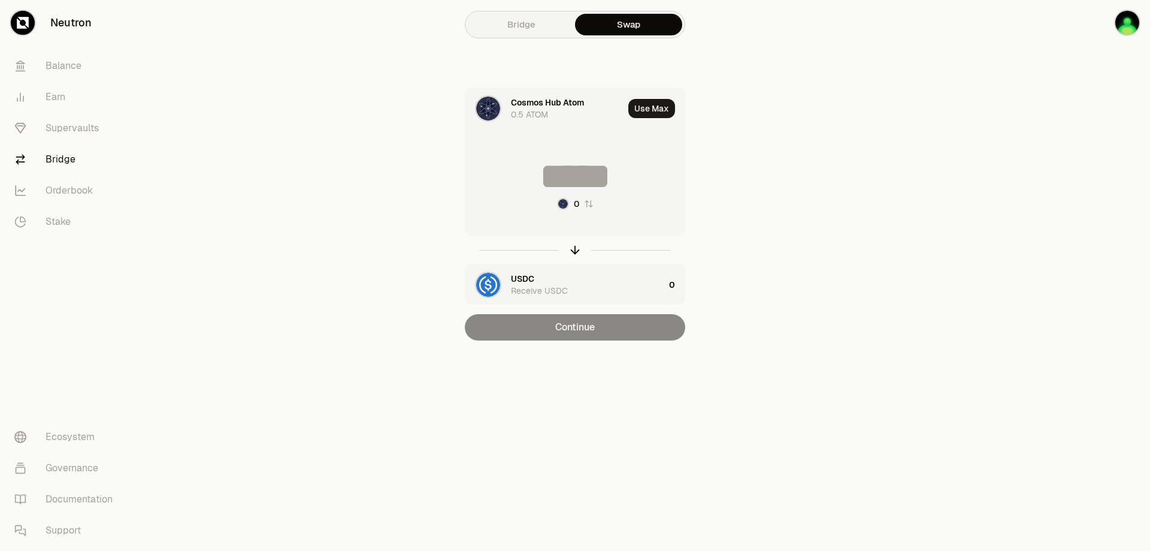
click at [555, 109] on div "Cosmos Hub Atom 0.5 ATOM" at bounding box center [567, 108] width 113 height 24
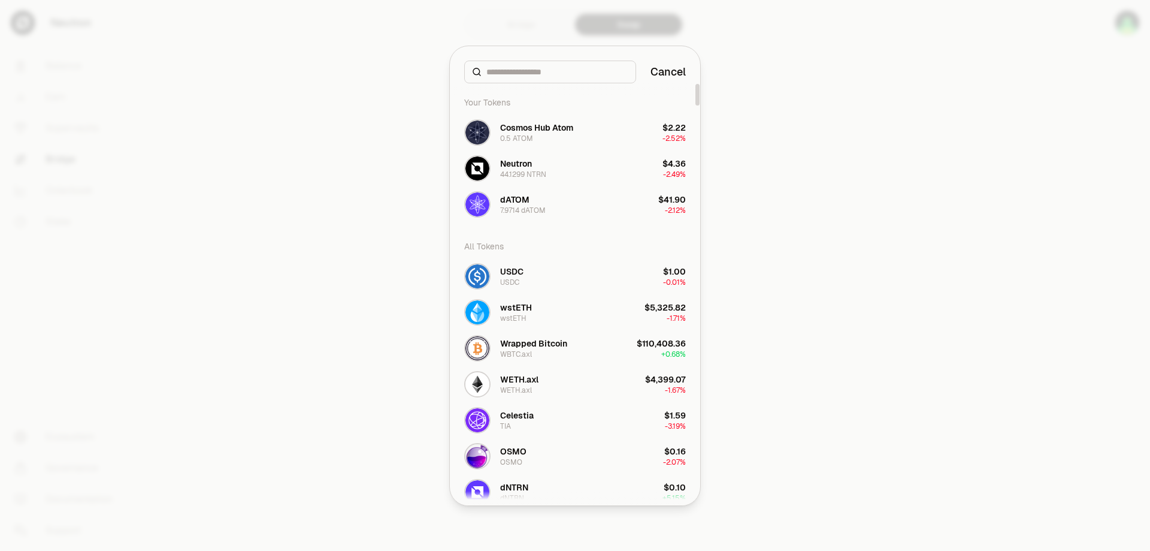
click at [794, 113] on div at bounding box center [575, 275] width 1150 height 551
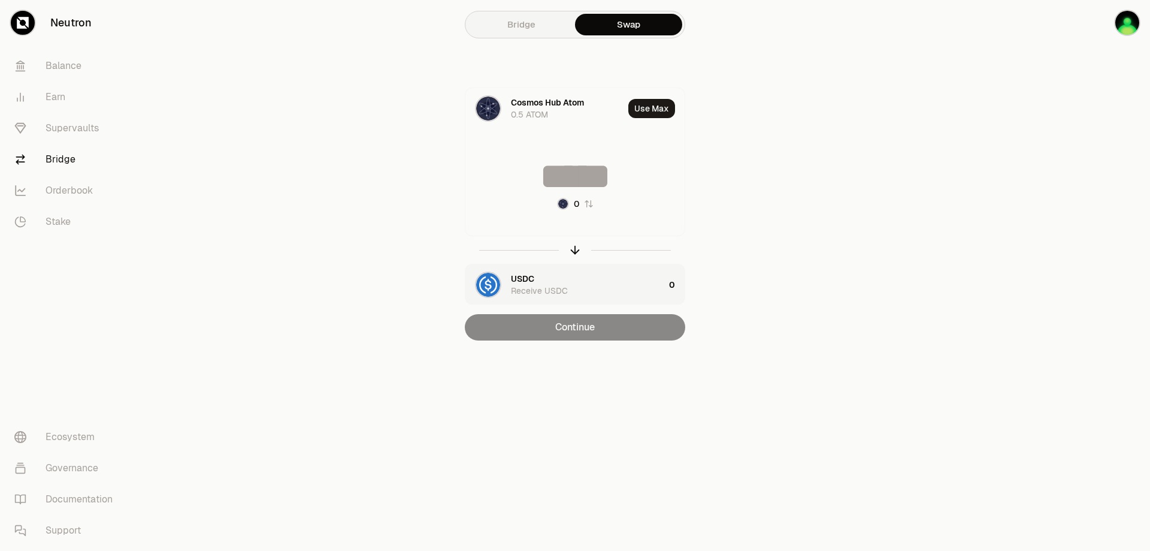
click at [552, 25] on link "Bridge" at bounding box center [521, 25] width 107 height 22
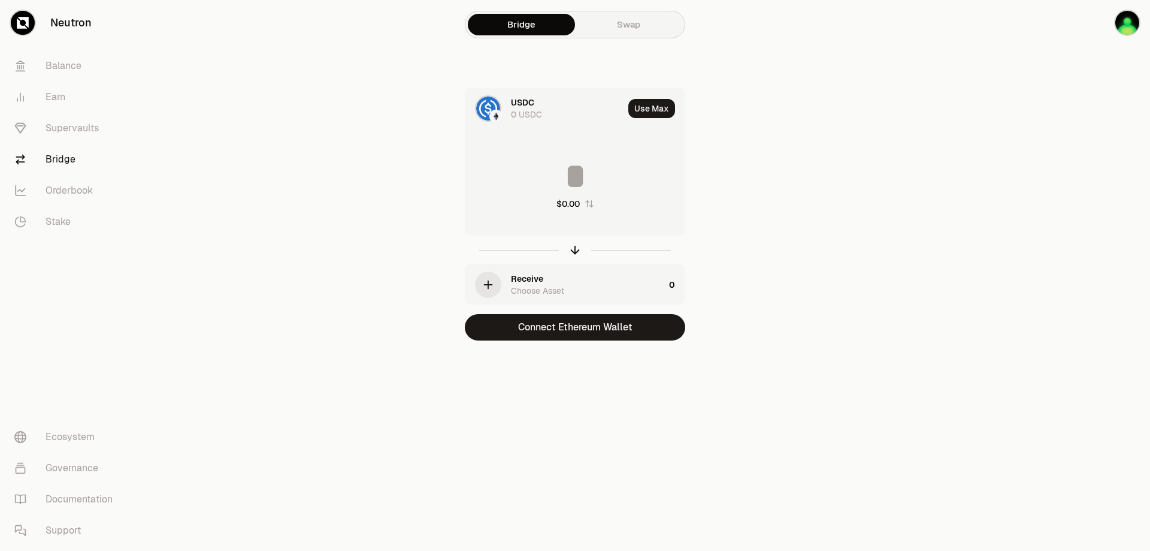
click at [539, 109] on div "0 USDC" at bounding box center [526, 114] width 31 height 12
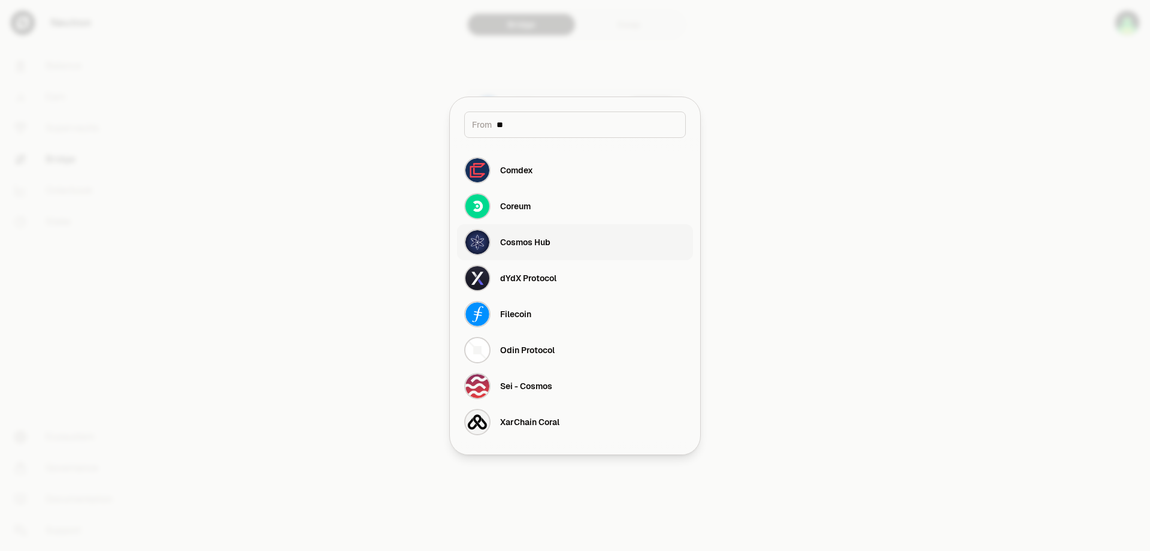
type input "**"
click at [582, 245] on button "Cosmos Hub" at bounding box center [575, 242] width 236 height 36
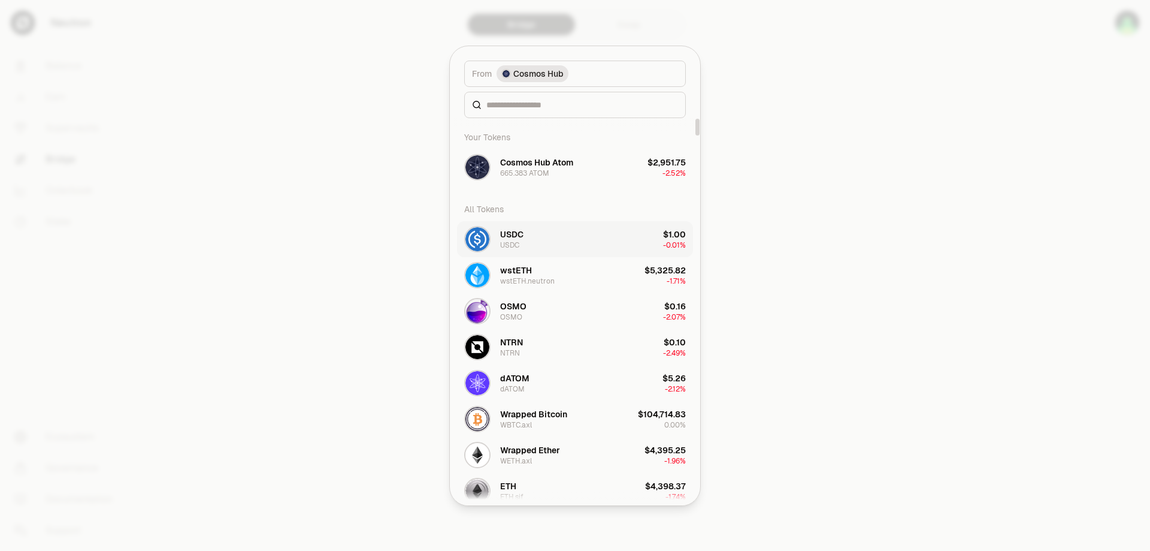
click at [595, 239] on button "USDC USDC $1.00 -0.01%" at bounding box center [575, 239] width 236 height 36
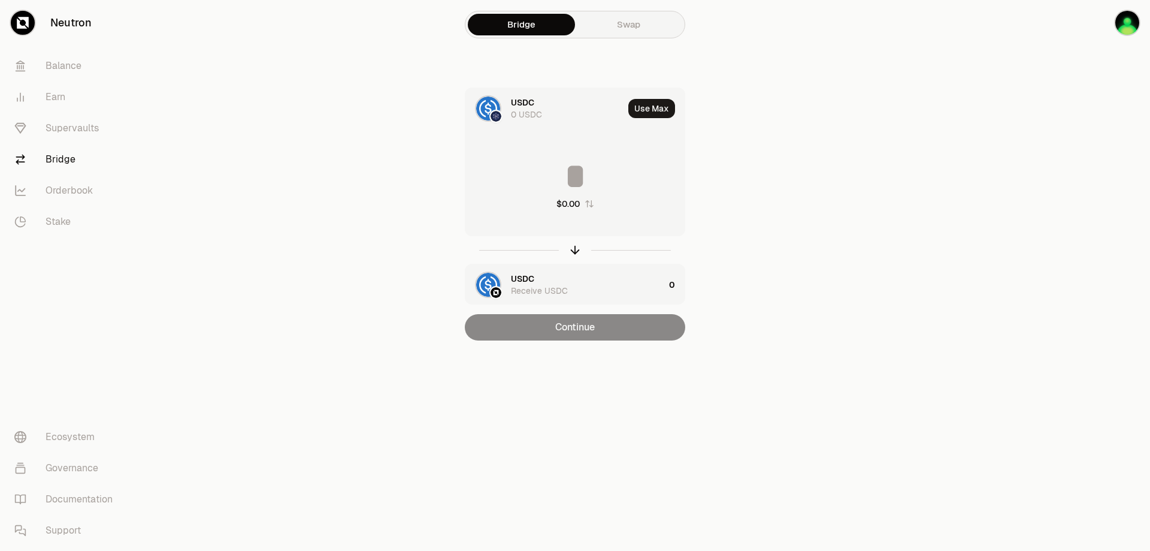
click at [524, 113] on div "0 USDC" at bounding box center [526, 114] width 31 height 12
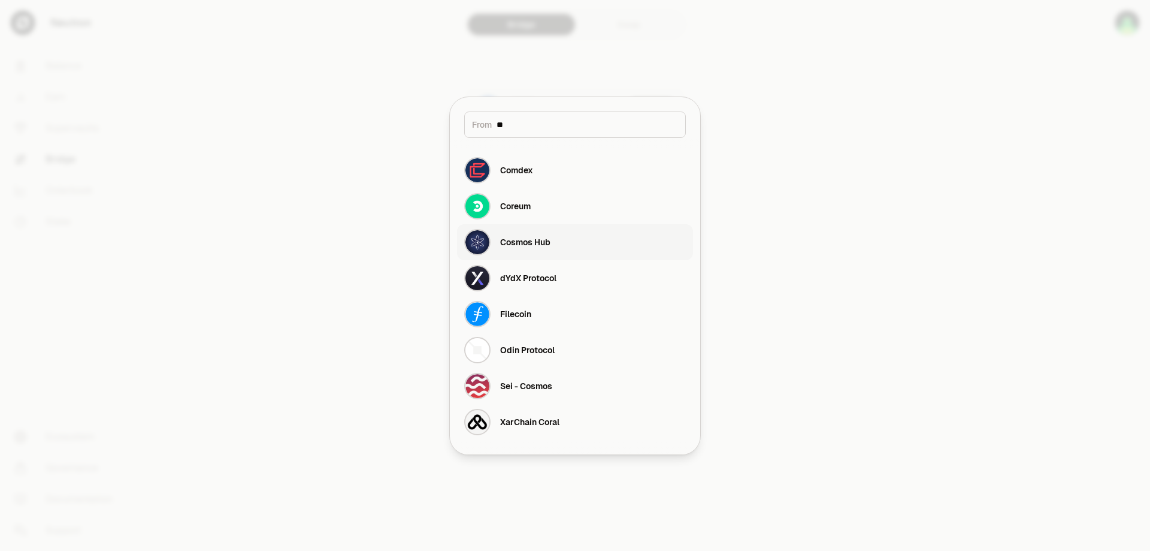
type input "**"
click at [560, 245] on button "Cosmos Hub" at bounding box center [575, 242] width 236 height 36
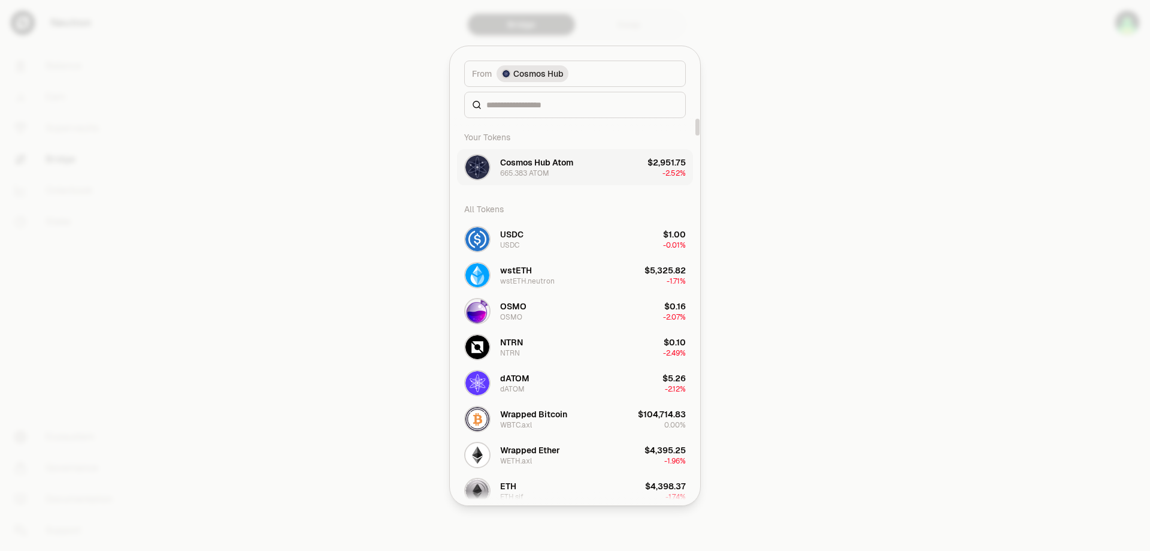
click at [582, 172] on button "Cosmos Hub Atom 665.383 ATOM $2,951.75 -2.52%" at bounding box center [575, 167] width 236 height 36
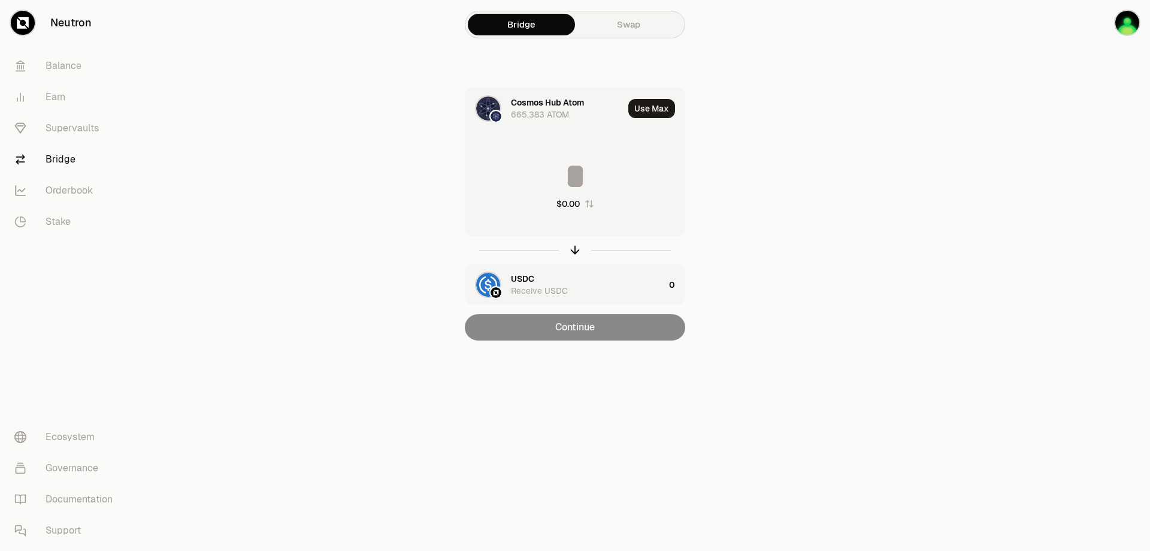
click at [582, 174] on input at bounding box center [574, 176] width 219 height 36
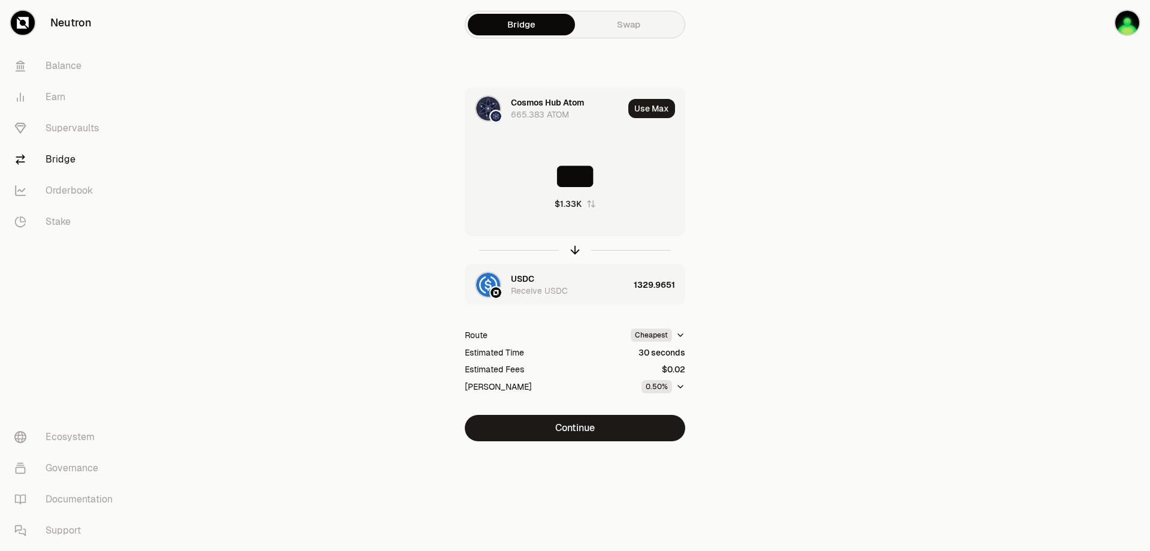
click at [579, 173] on input "***" at bounding box center [574, 176] width 219 height 36
type input "**"
click at [604, 424] on button "Continue" at bounding box center [575, 428] width 220 height 26
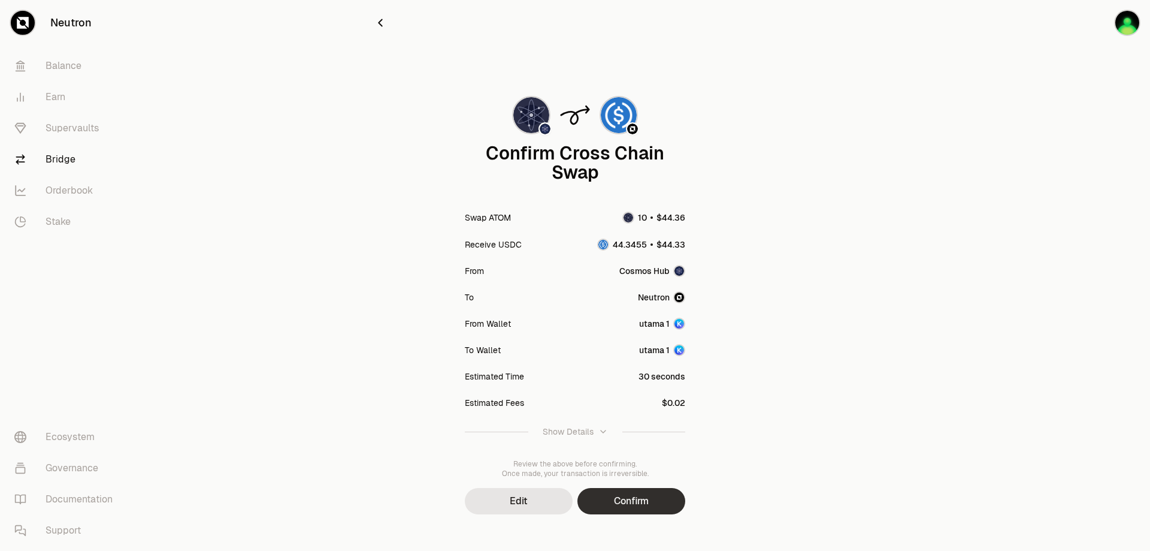
click at [636, 498] on button "Confirm" at bounding box center [632, 501] width 108 height 26
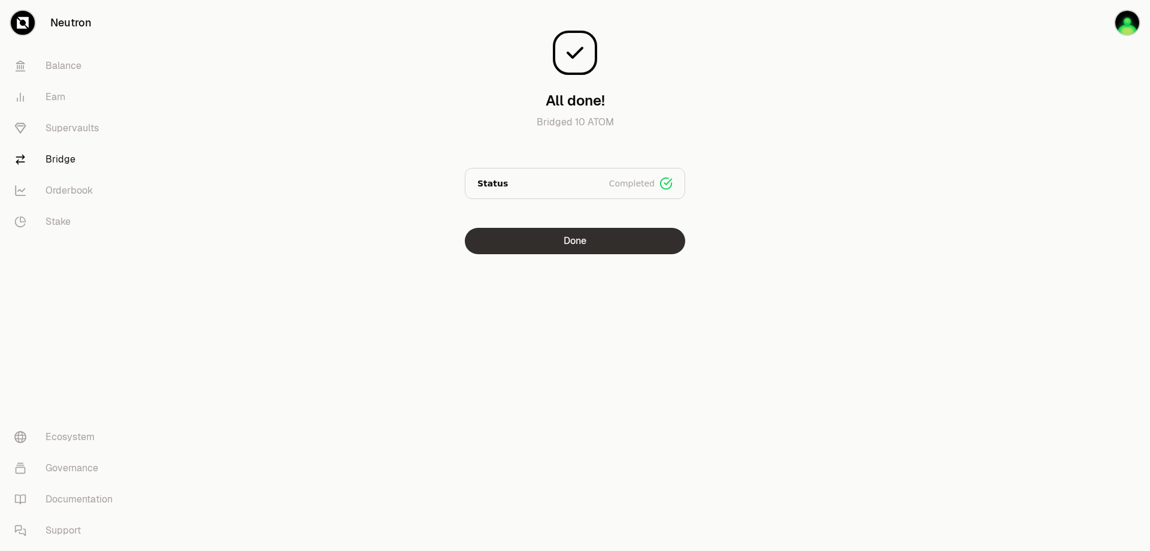
click at [597, 248] on button "Done" at bounding box center [575, 241] width 220 height 26
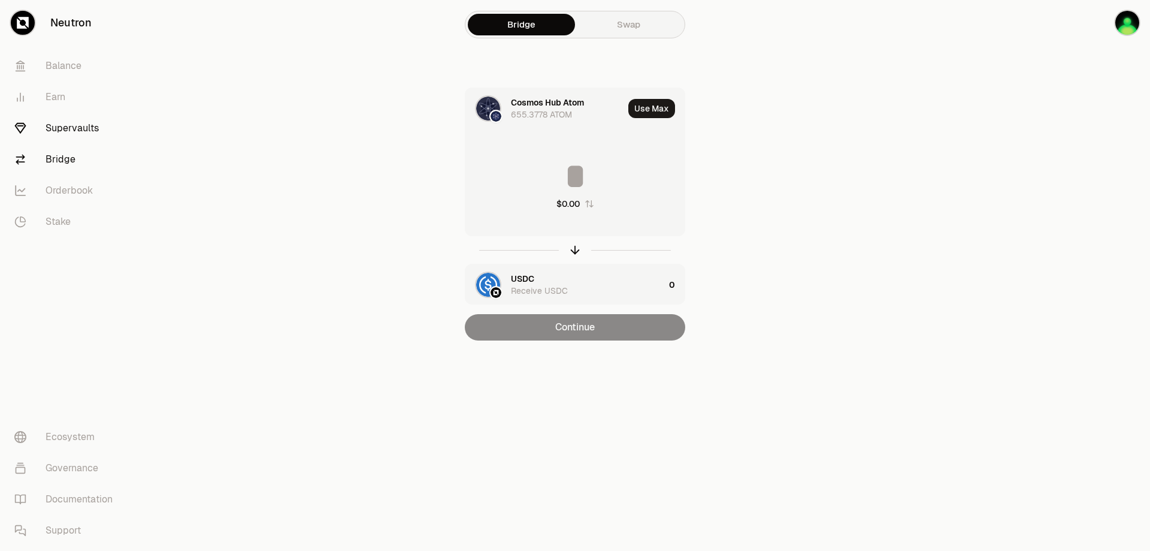
click at [80, 126] on link "Supervaults" at bounding box center [67, 128] width 125 height 31
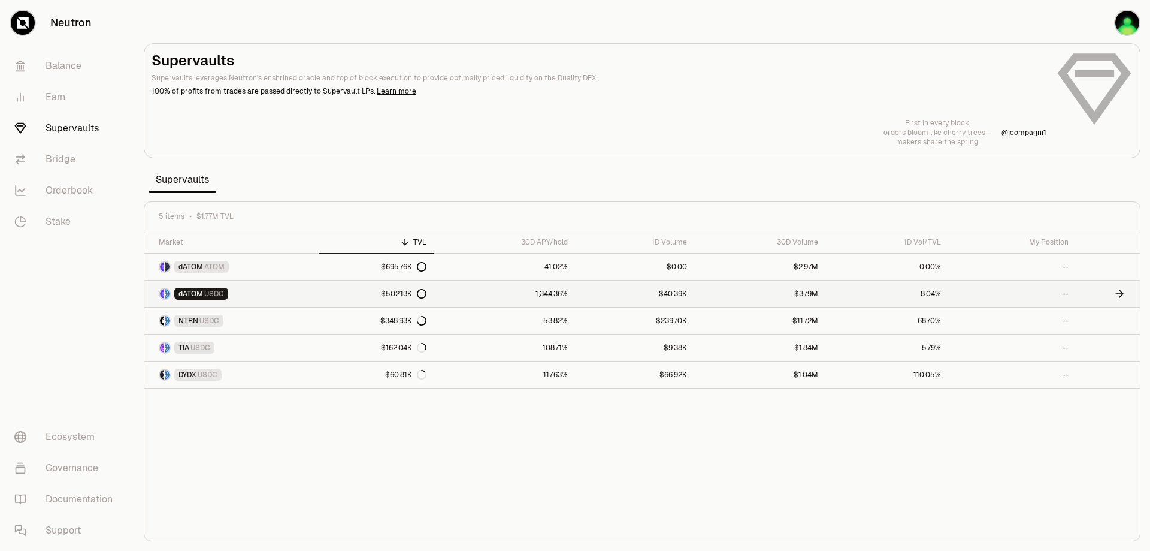
click at [534, 296] on link "1,344.36%" at bounding box center [504, 293] width 141 height 26
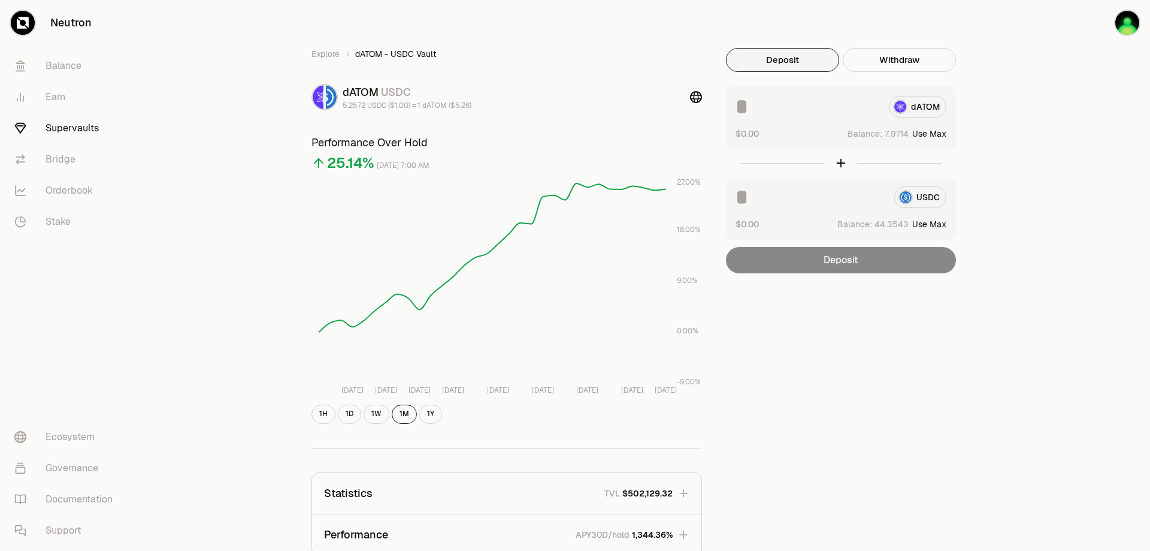
click at [942, 135] on button "Use Max" at bounding box center [929, 134] width 34 height 12
type input "*******"
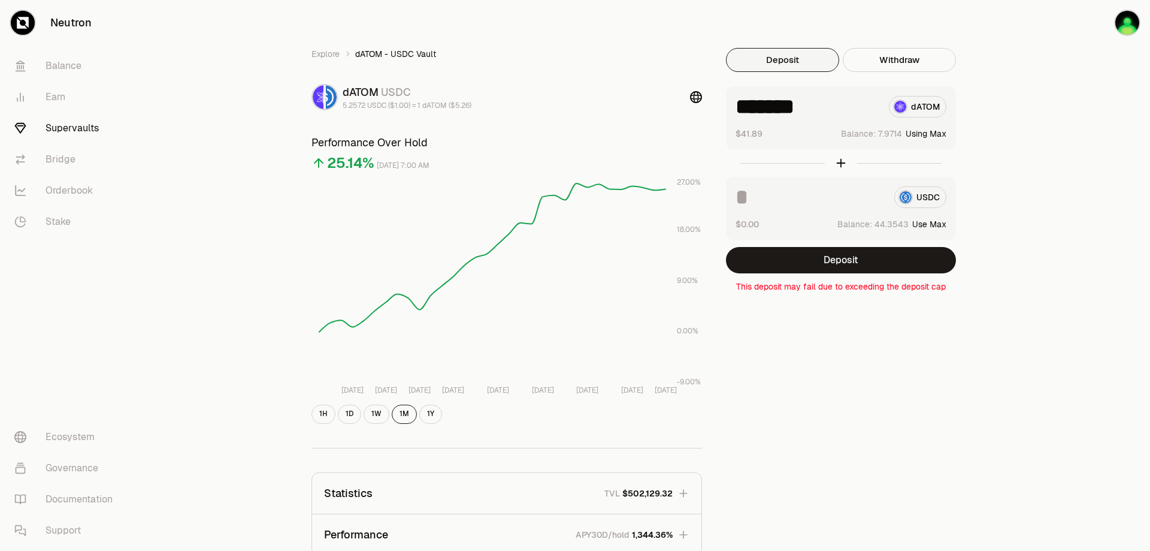
click at [932, 221] on button "Use Max" at bounding box center [929, 224] width 34 height 12
click at [919, 223] on button "Using Max" at bounding box center [926, 224] width 41 height 12
click at [763, 198] on input "*********" at bounding box center [810, 197] width 149 height 22
type input "**"
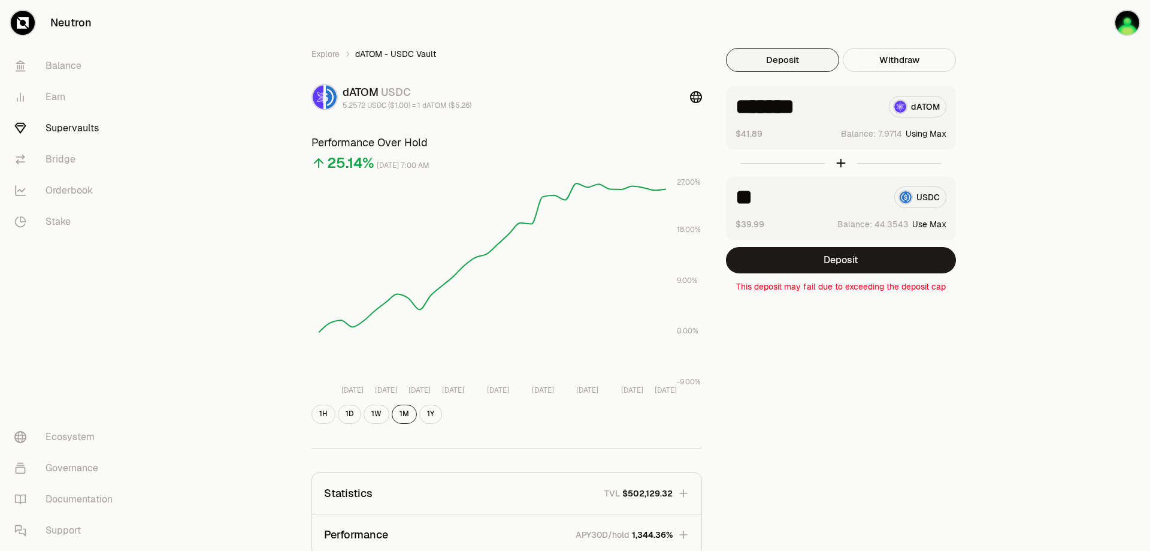
click at [1147, 206] on div "Explore dATOM - USDC Vault dATOM USDC 5.2572 USDC ($1.00) = 1 dATOM ($5.26) Per…" at bounding box center [642, 387] width 1016 height 775
click at [872, 265] on button "Deposit" at bounding box center [841, 260] width 230 height 26
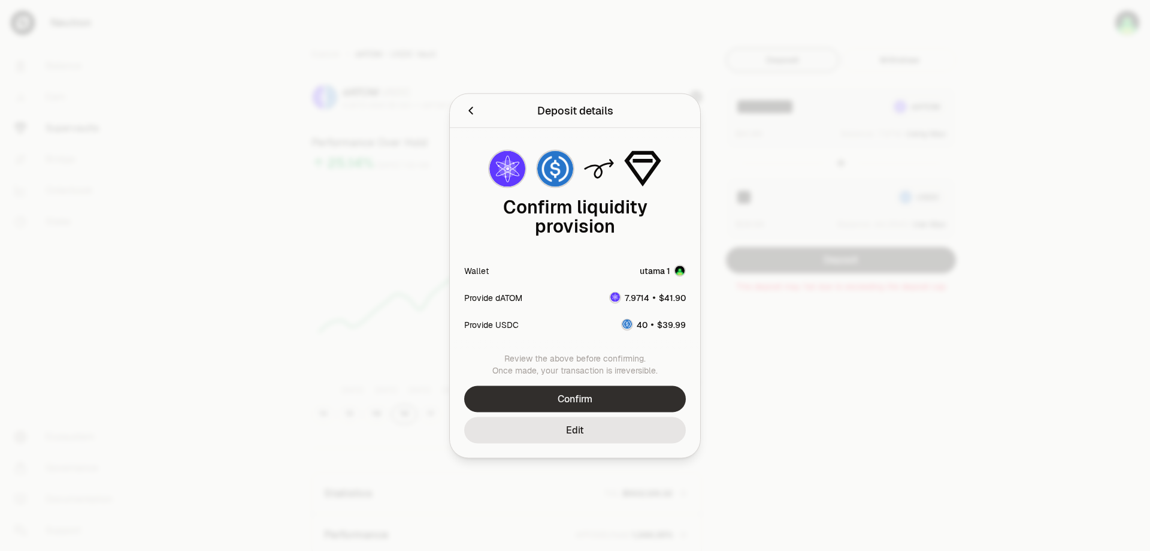
click at [638, 394] on button "Confirm" at bounding box center [575, 398] width 222 height 26
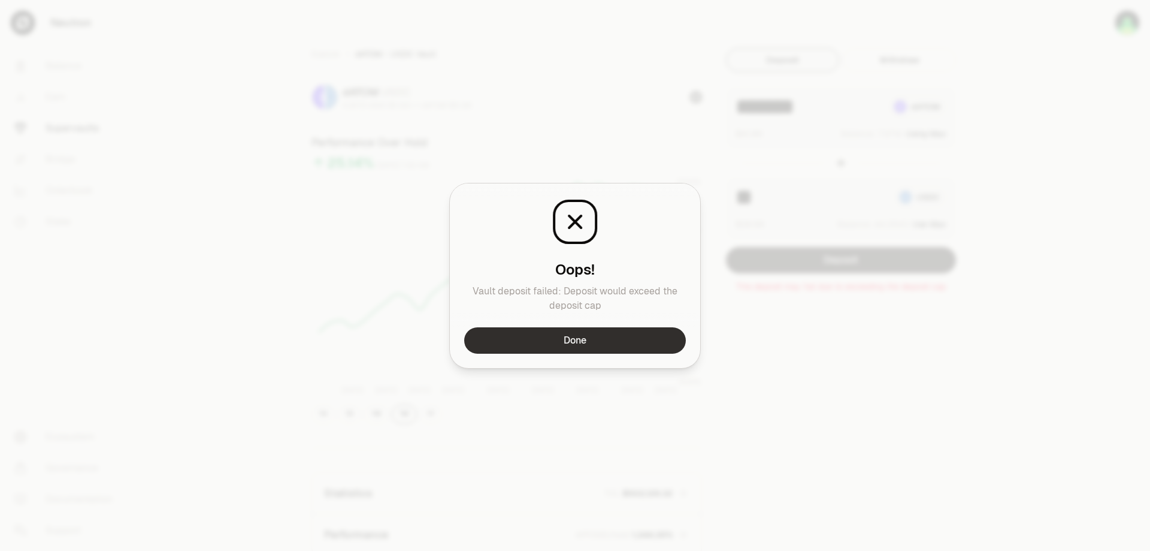
click at [642, 340] on button "Done" at bounding box center [575, 340] width 222 height 26
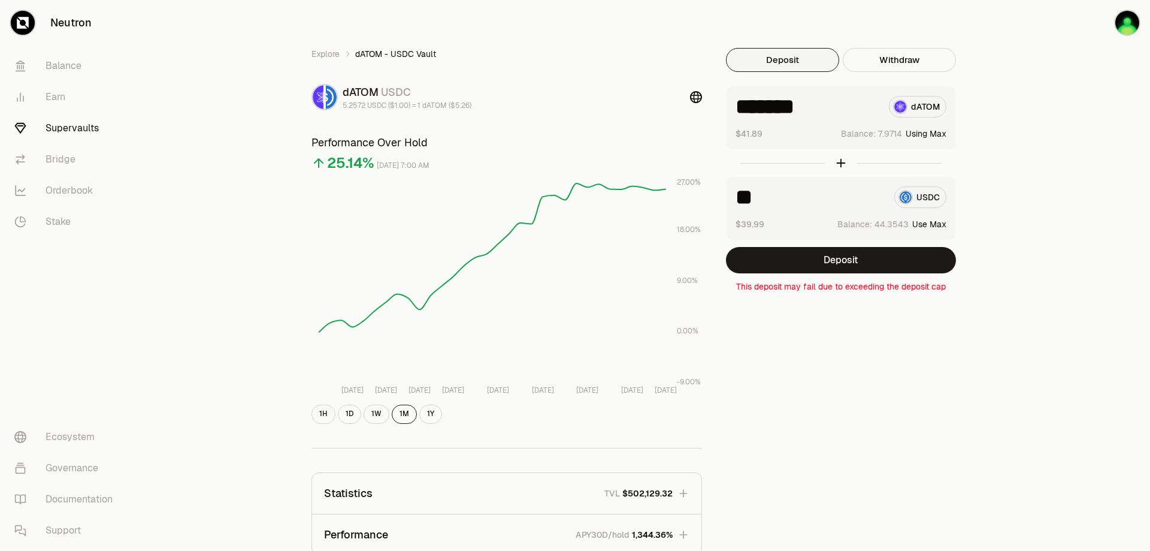
click at [790, 104] on input "*******" at bounding box center [808, 107] width 144 height 22
drag, startPoint x: 763, startPoint y: 105, endPoint x: 956, endPoint y: 138, distance: 195.6
click at [956, 138] on div "******* dATOM $41.89 Balance: Using Max" at bounding box center [841, 117] width 230 height 63
type input "***"
drag, startPoint x: 764, startPoint y: 192, endPoint x: 754, endPoint y: 195, distance: 10.0
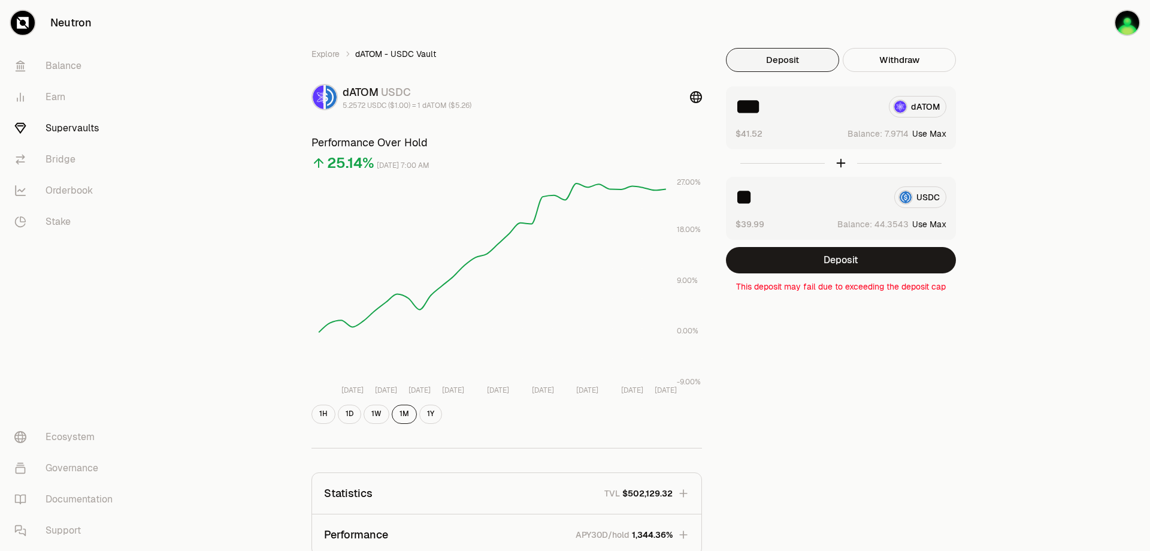
click at [754, 195] on input "**" at bounding box center [810, 197] width 149 height 22
click at [850, 256] on button "Deposit" at bounding box center [841, 260] width 230 height 26
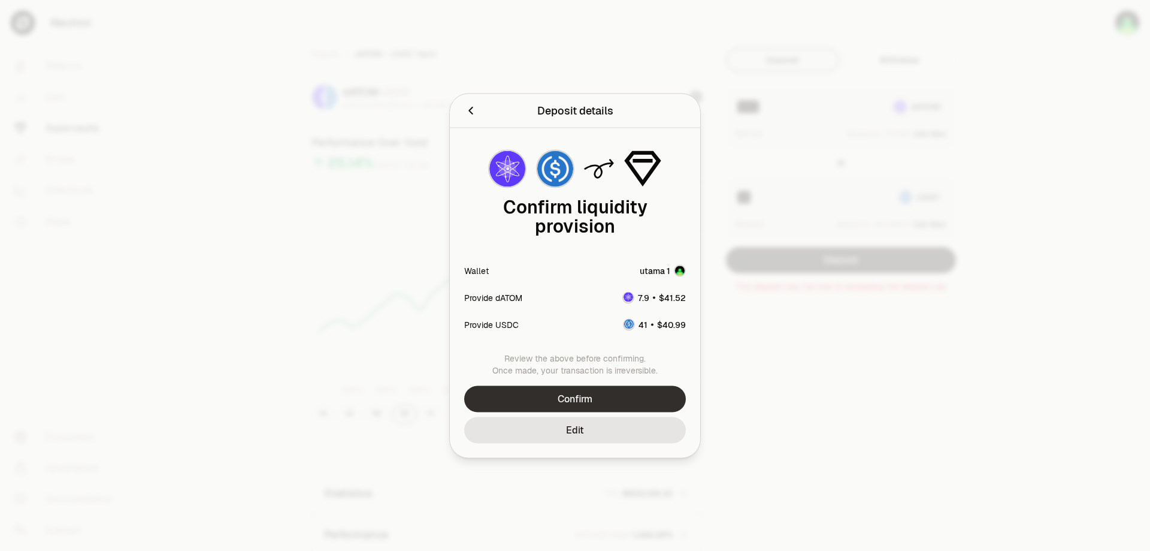
click at [647, 395] on button "Confirm" at bounding box center [575, 398] width 222 height 26
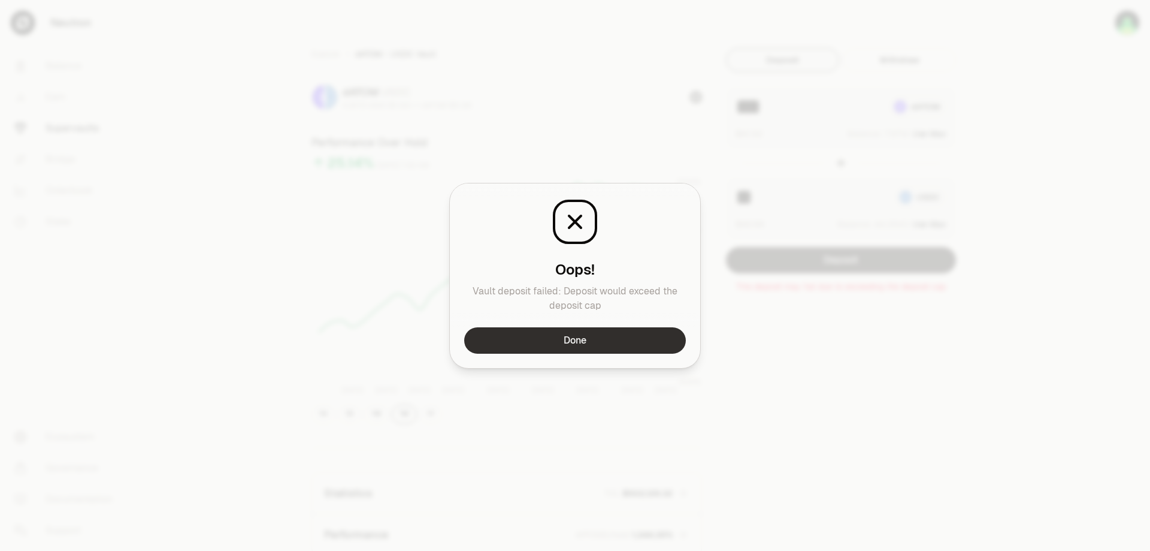
click at [634, 347] on button "Done" at bounding box center [575, 340] width 222 height 26
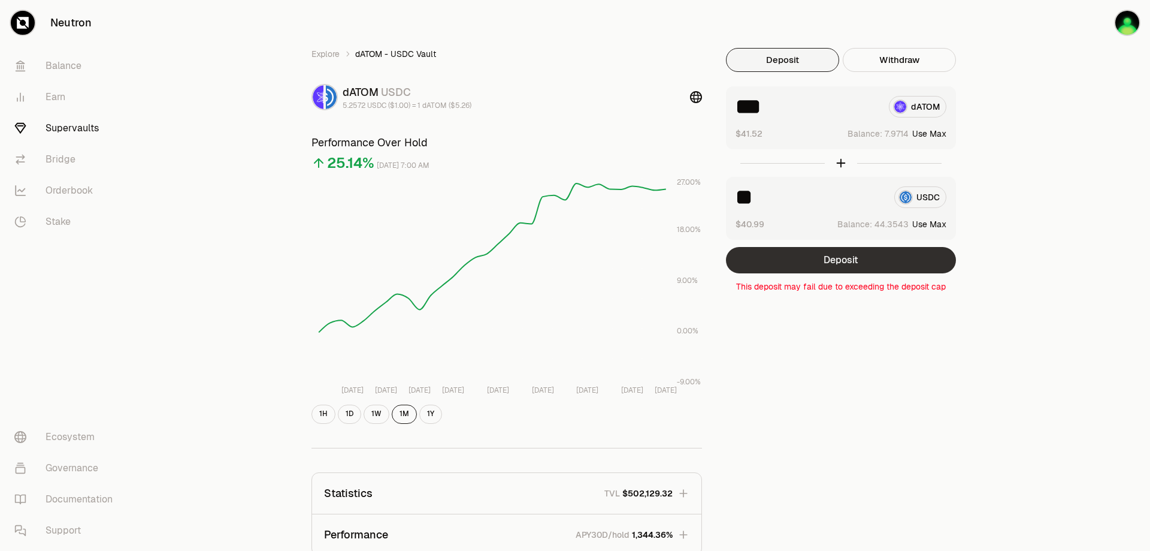
click at [840, 264] on button "Deposit" at bounding box center [841, 260] width 230 height 26
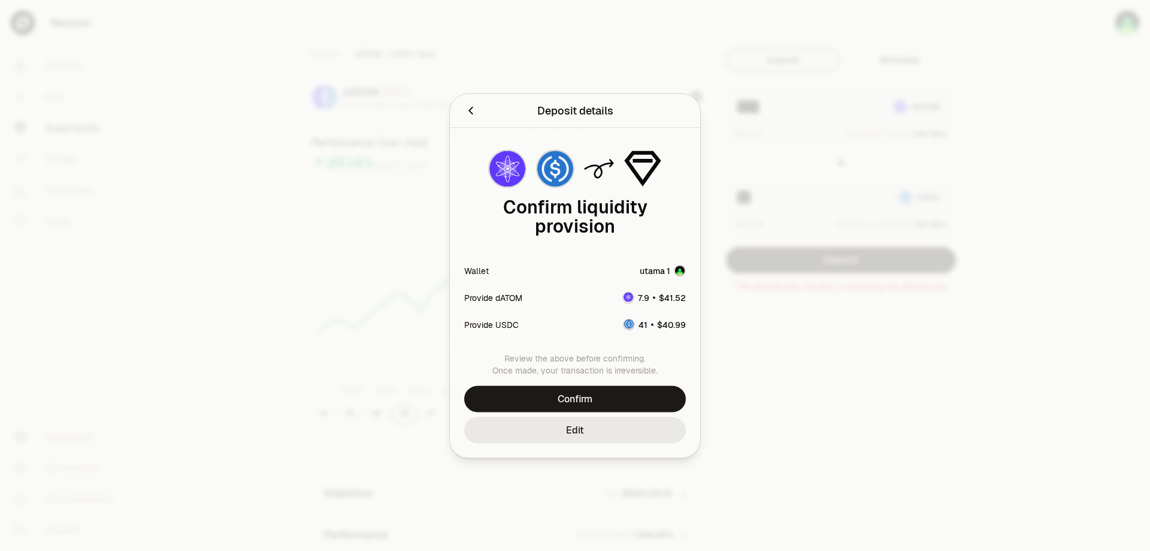
click at [619, 437] on button "Edit" at bounding box center [575, 429] width 222 height 26
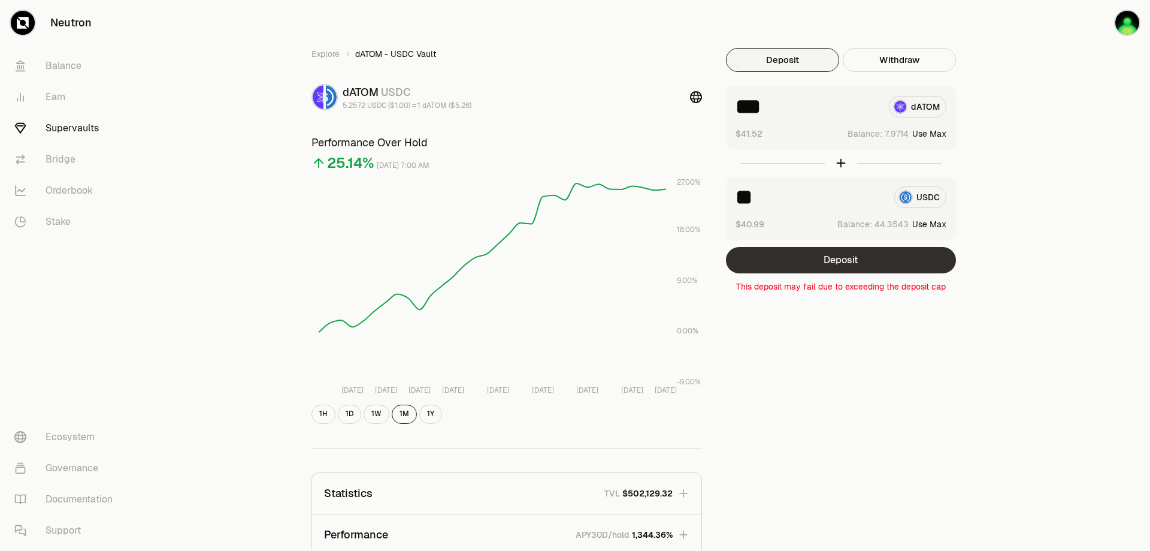
click at [869, 258] on button "Deposit" at bounding box center [841, 260] width 230 height 26
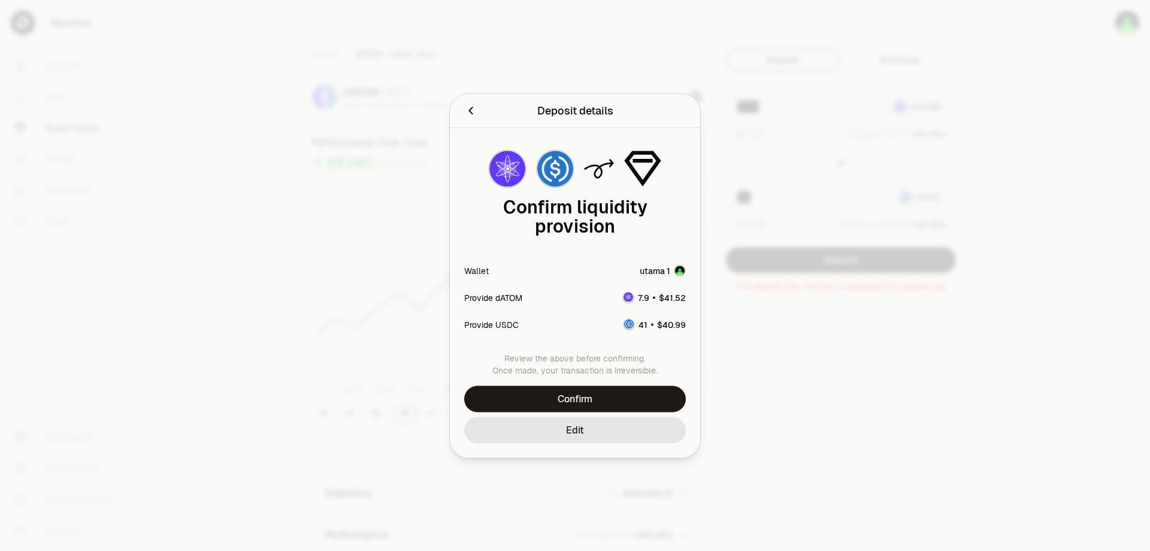
click at [781, 352] on div at bounding box center [575, 275] width 1150 height 551
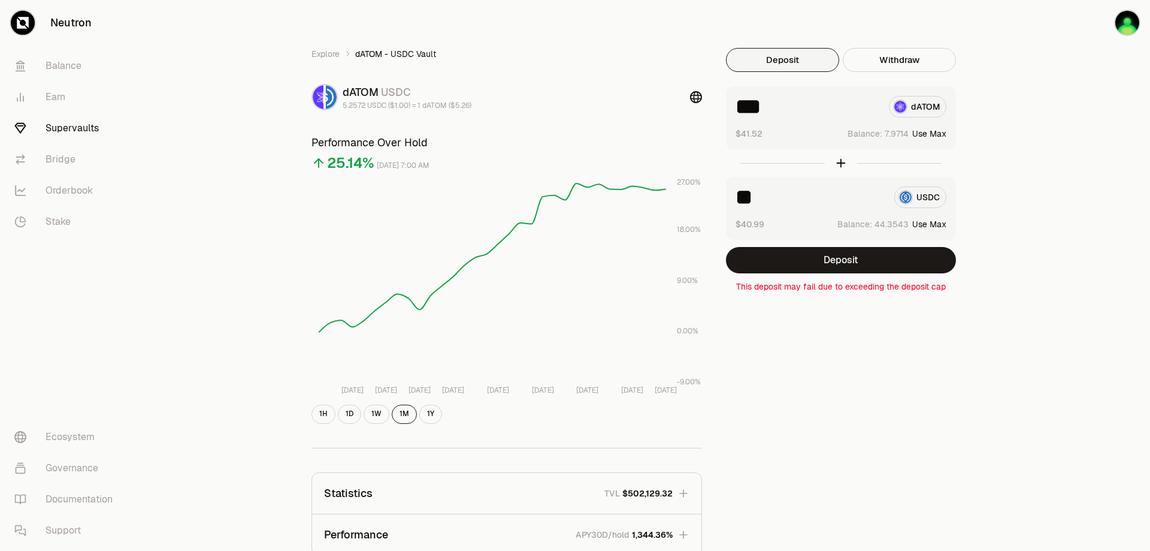
click at [777, 194] on input "**" at bounding box center [810, 197] width 149 height 22
type input "**"
click at [849, 258] on button "Deposit" at bounding box center [841, 260] width 230 height 26
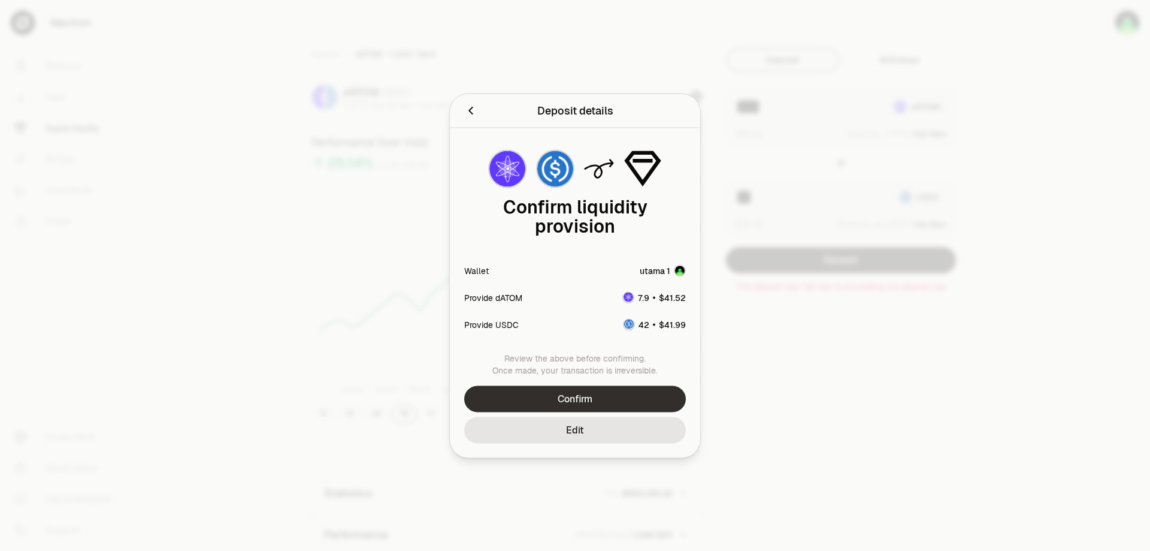
click at [630, 397] on button "Confirm" at bounding box center [575, 398] width 222 height 26
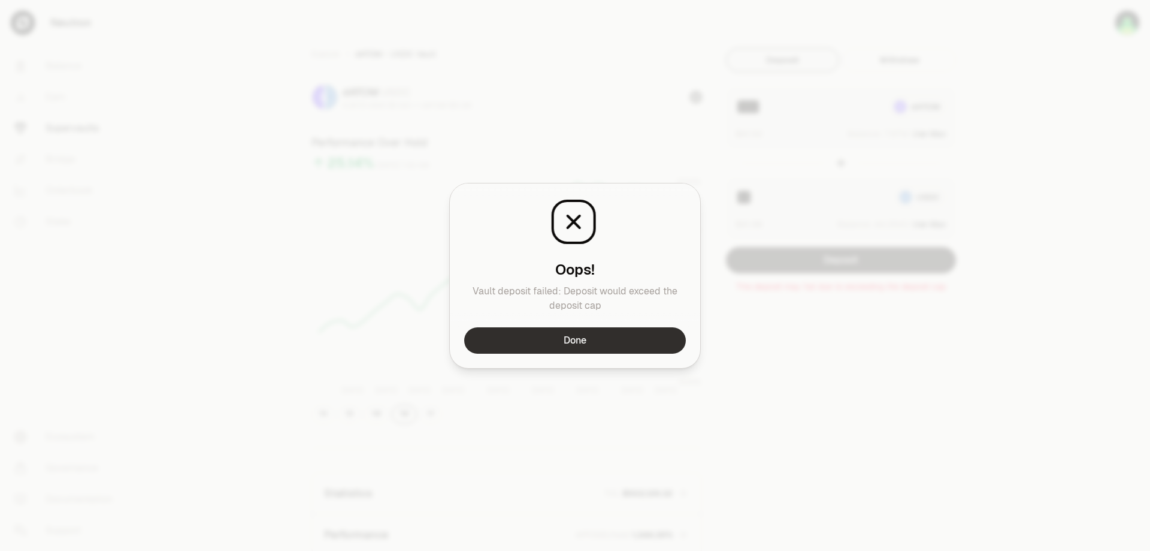
click at [645, 337] on button "Done" at bounding box center [575, 340] width 222 height 26
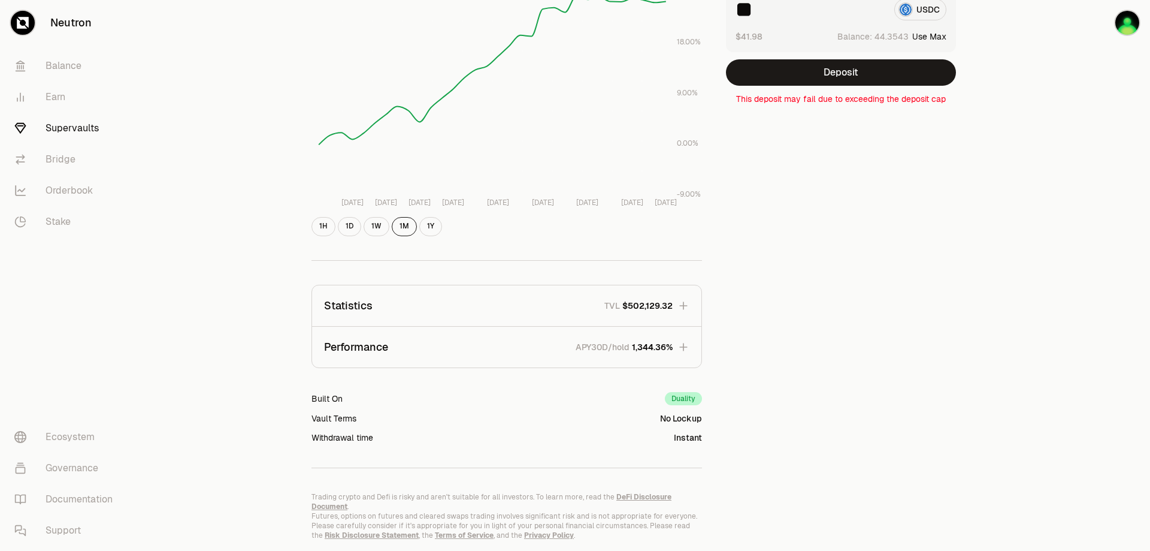
scroll to position [215, 0]
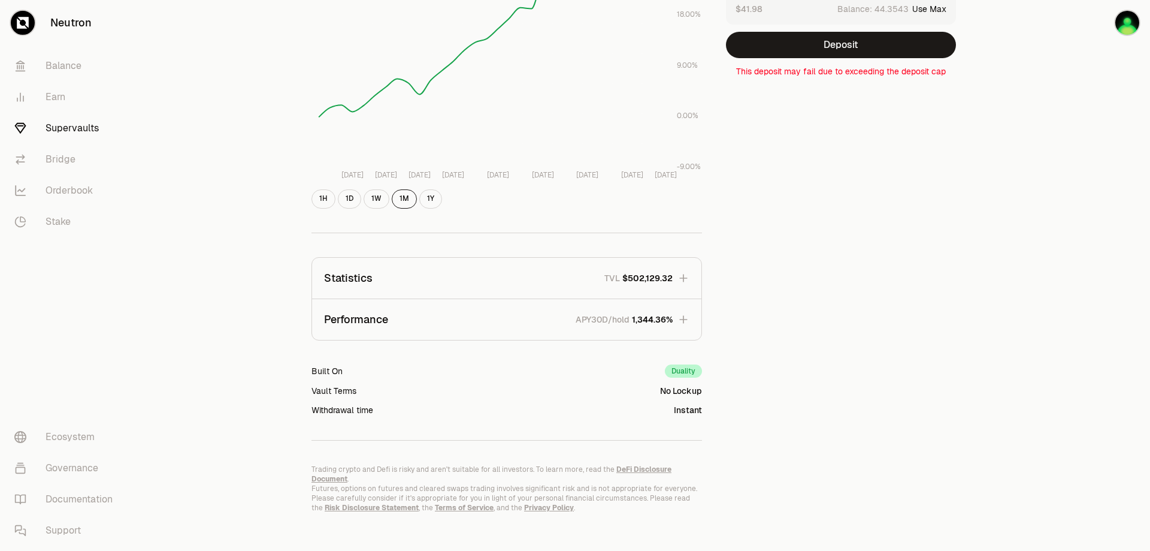
click at [678, 372] on div "Duality" at bounding box center [683, 370] width 37 height 13
click at [682, 314] on icon "button" at bounding box center [684, 319] width 12 height 12
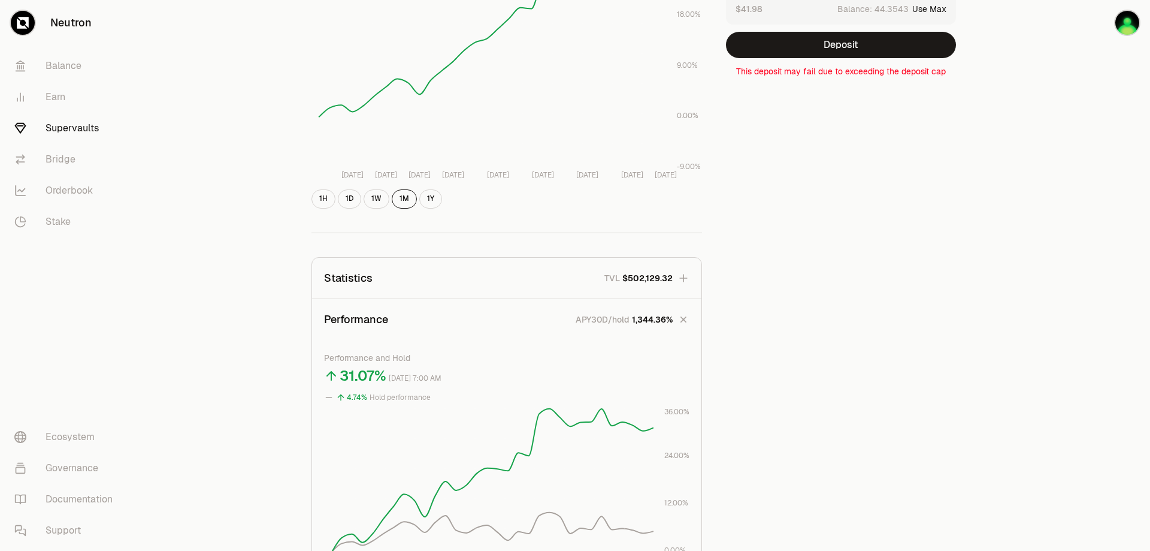
click at [679, 284] on button "Statistics TVL $502,129.32" at bounding box center [506, 278] width 389 height 41
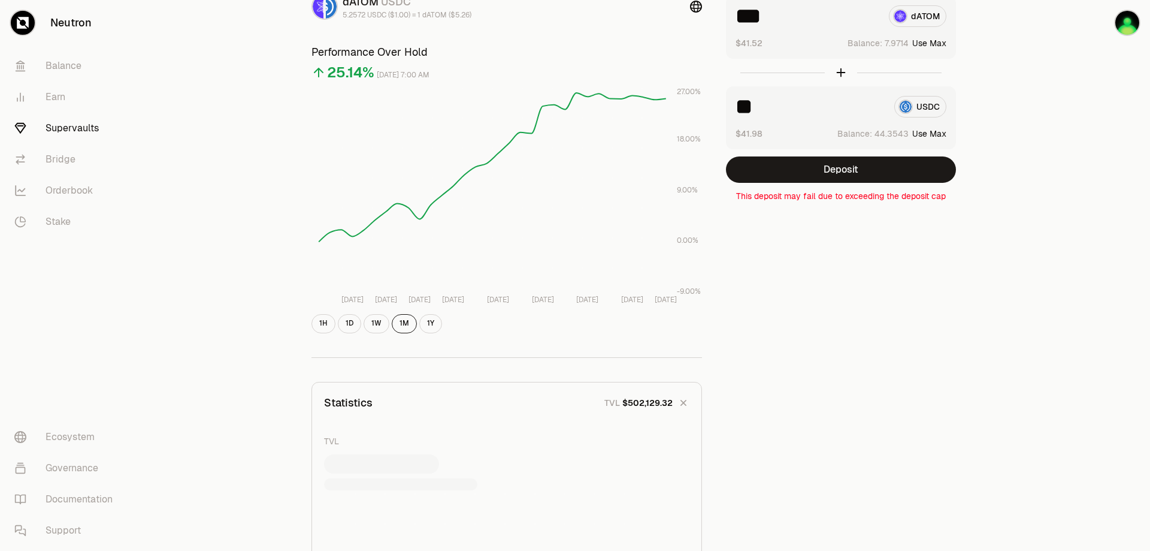
scroll to position [0, 0]
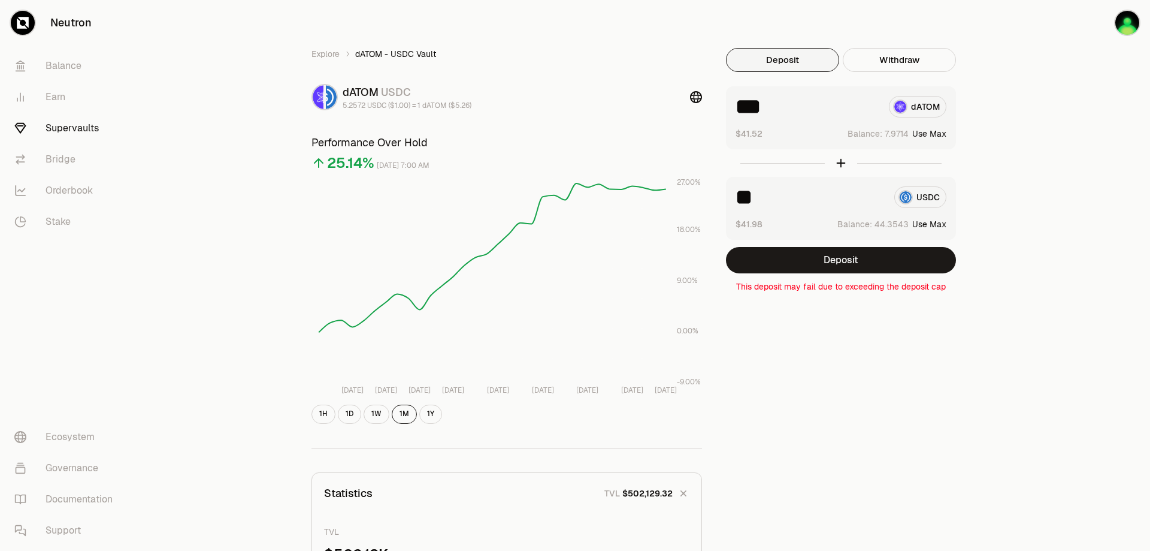
click at [921, 75] on div "Deposit Withdraw *** dATOM $41.52 Balance: Use Max ** USDC $41.98 Balance: Use …" at bounding box center [841, 170] width 230 height 244
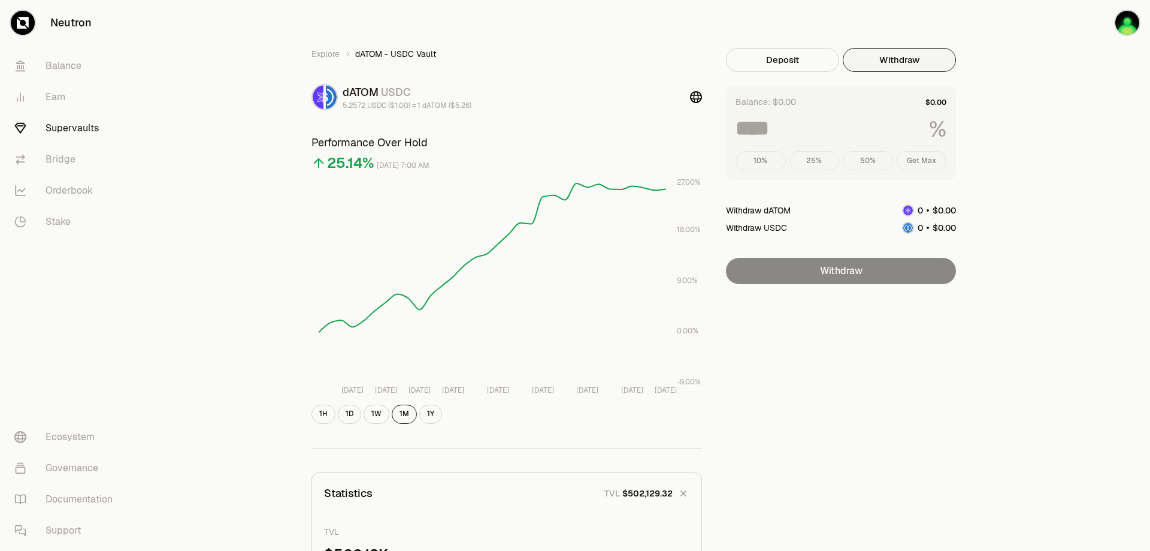
click at [918, 68] on button "Withdraw" at bounding box center [899, 60] width 113 height 24
click at [919, 161] on div "10% 25% 50% Get Max" at bounding box center [841, 160] width 211 height 19
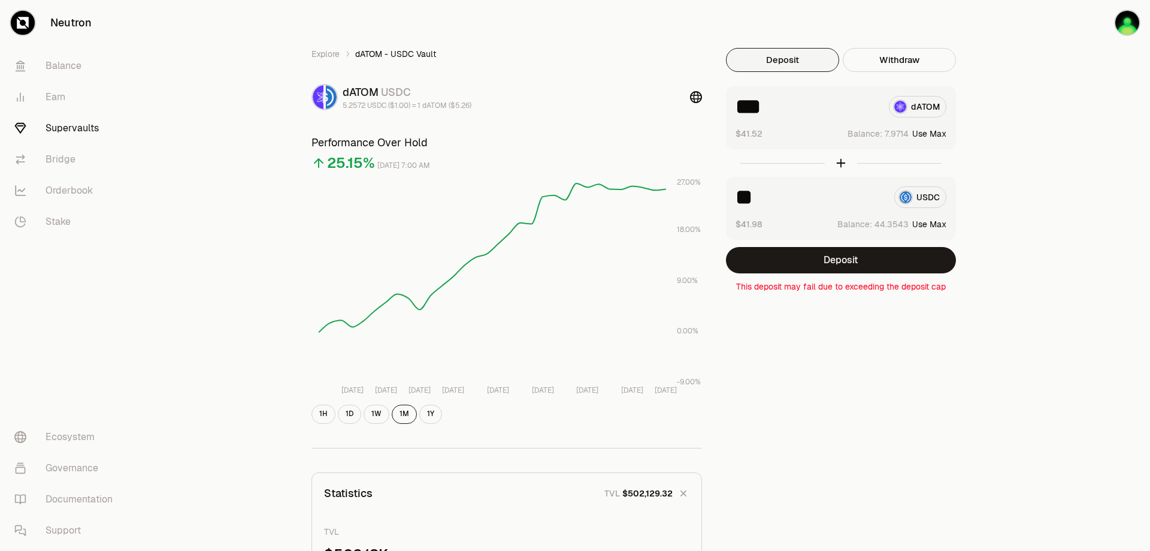
click at [809, 58] on button "Deposit" at bounding box center [782, 60] width 113 height 24
click at [938, 134] on button "Use Max" at bounding box center [929, 134] width 34 height 12
type input "*******"
click at [796, 197] on input "**" at bounding box center [810, 197] width 149 height 22
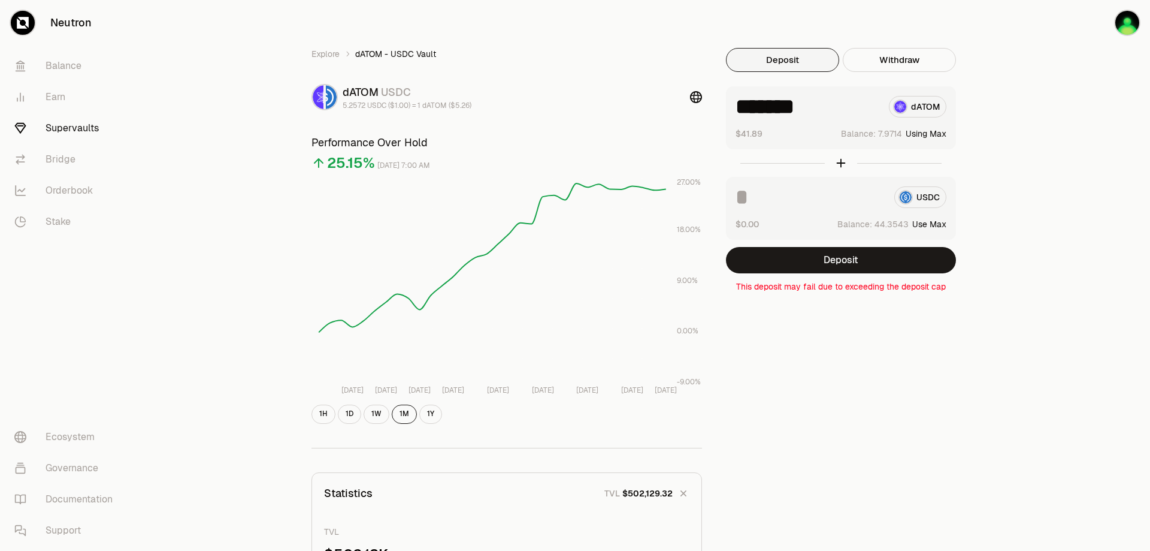
click at [887, 266] on button "Deposit" at bounding box center [841, 260] width 230 height 26
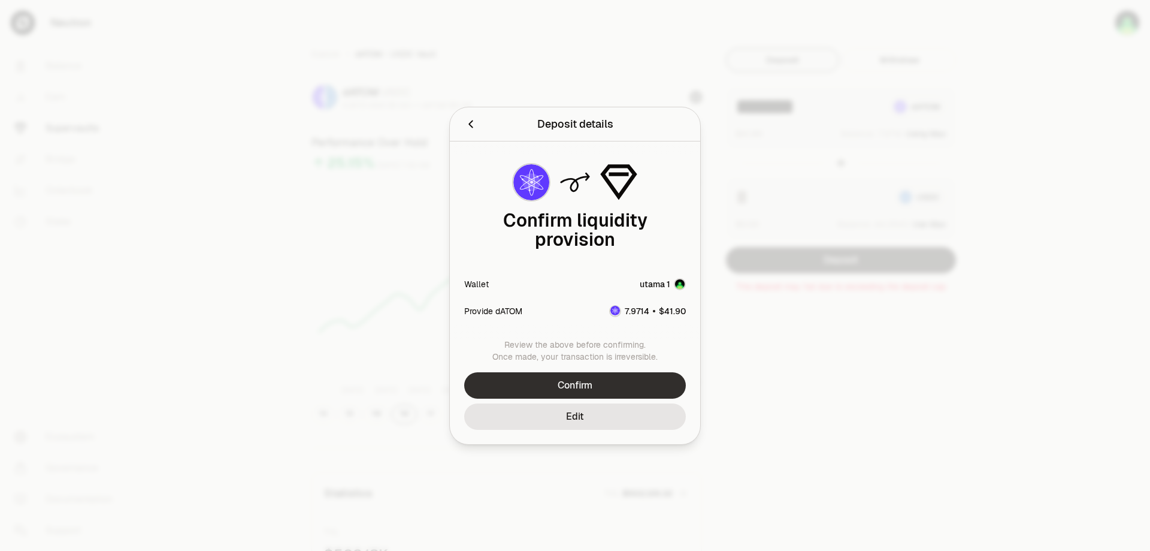
click at [618, 385] on button "Confirm" at bounding box center [575, 385] width 222 height 26
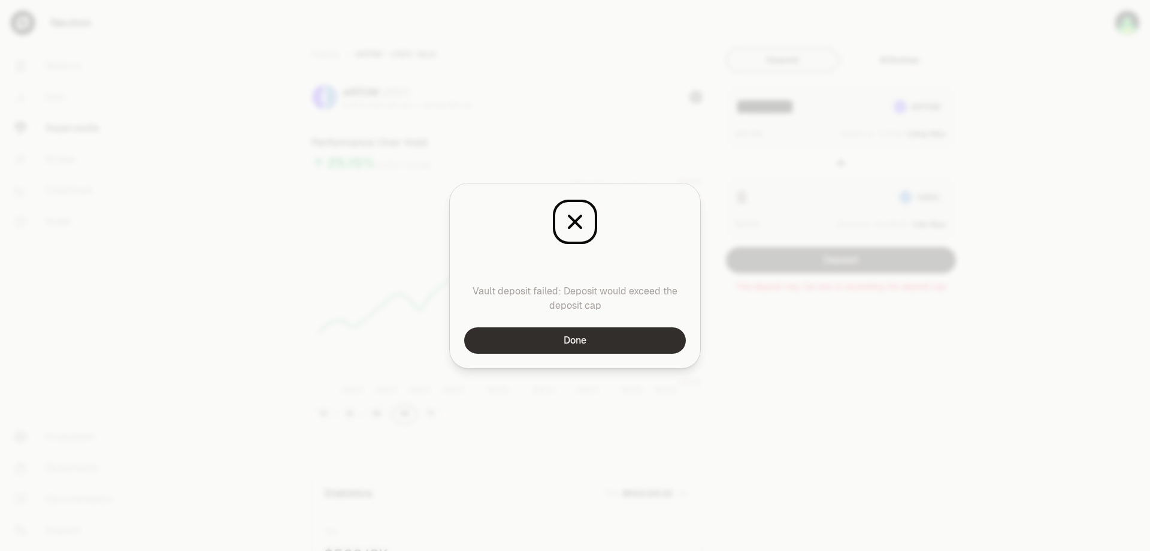
click at [634, 348] on button "Done" at bounding box center [575, 340] width 222 height 26
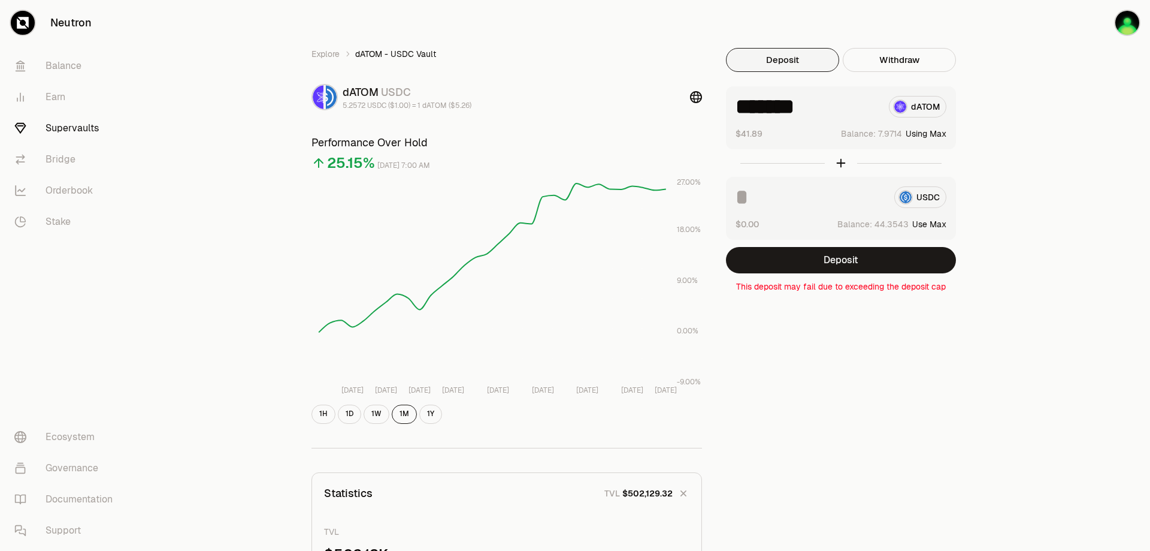
click at [824, 197] on input at bounding box center [810, 197] width 149 height 22
click at [866, 256] on button "Deposit" at bounding box center [841, 260] width 230 height 26
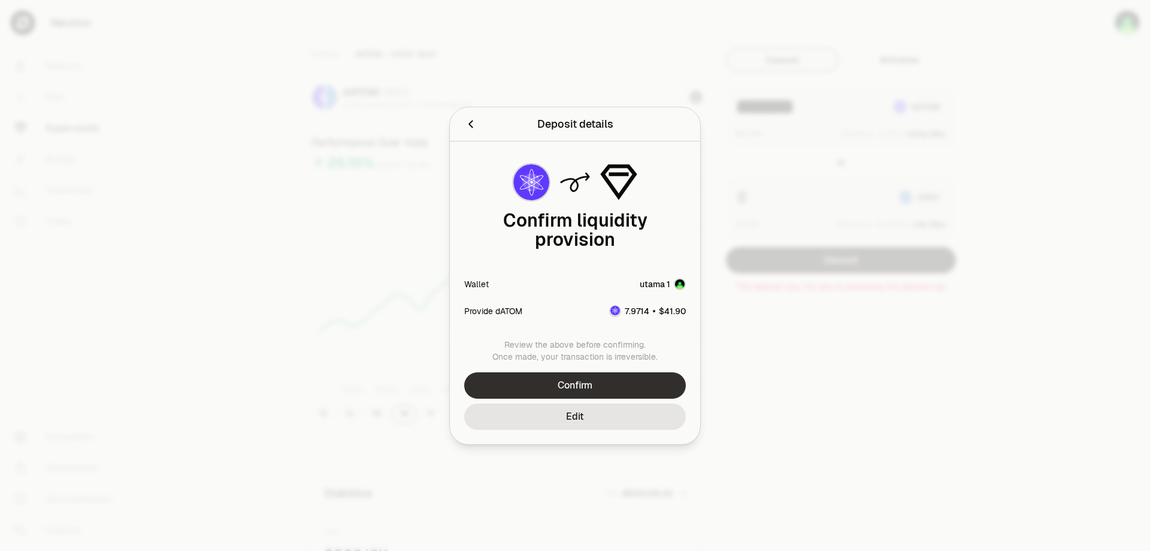
click at [603, 383] on button "Confirm" at bounding box center [575, 385] width 222 height 26
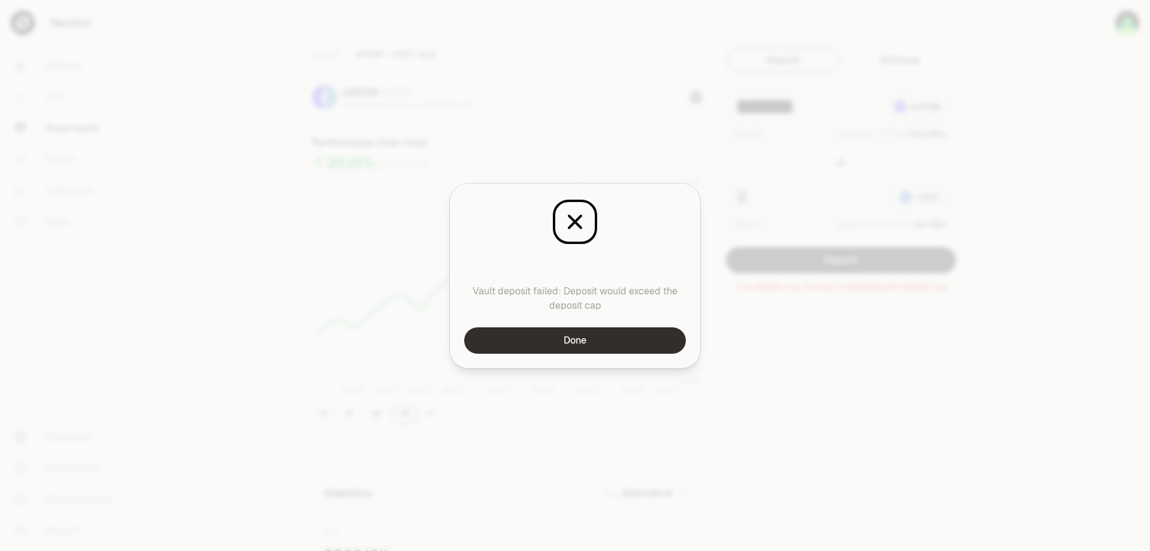
click at [607, 339] on button "Done" at bounding box center [575, 340] width 222 height 26
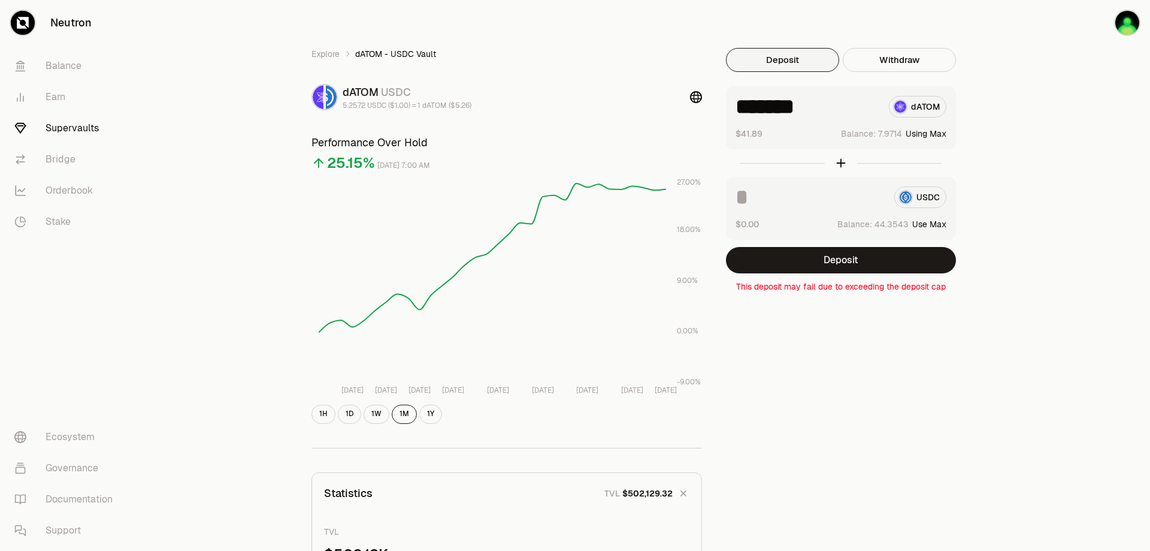
click at [836, 159] on div at bounding box center [841, 163] width 230 height 28
click at [838, 164] on div at bounding box center [841, 163] width 230 height 28
click at [934, 228] on button "Use Max" at bounding box center [929, 224] width 34 height 12
type input "*********"
click at [915, 222] on button "Using Max" at bounding box center [926, 224] width 41 height 12
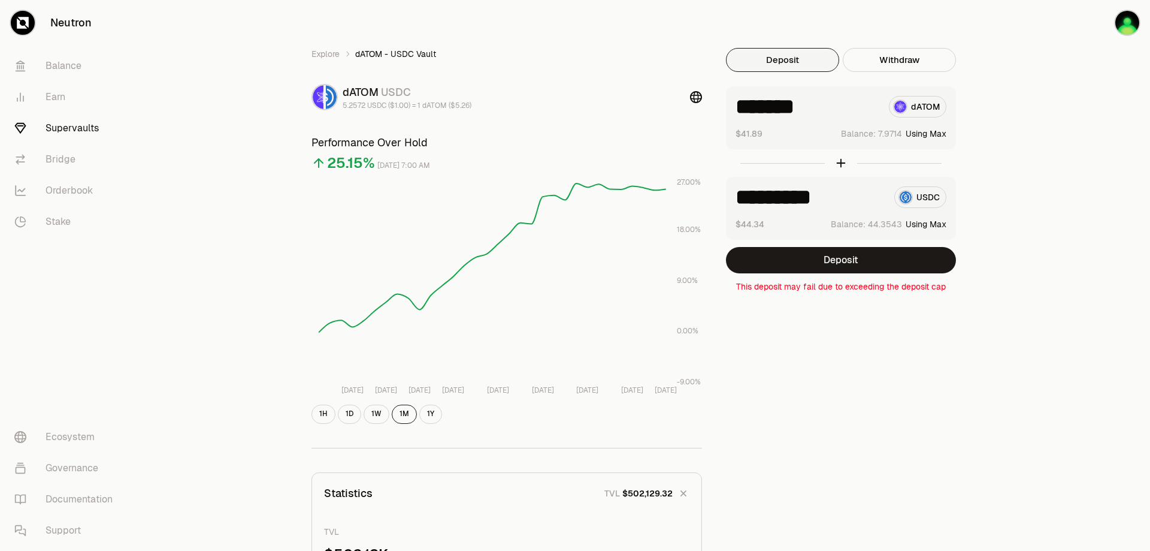
click at [918, 135] on button "Using Max" at bounding box center [926, 134] width 41 height 12
click at [876, 257] on button "Deposit" at bounding box center [841, 260] width 230 height 26
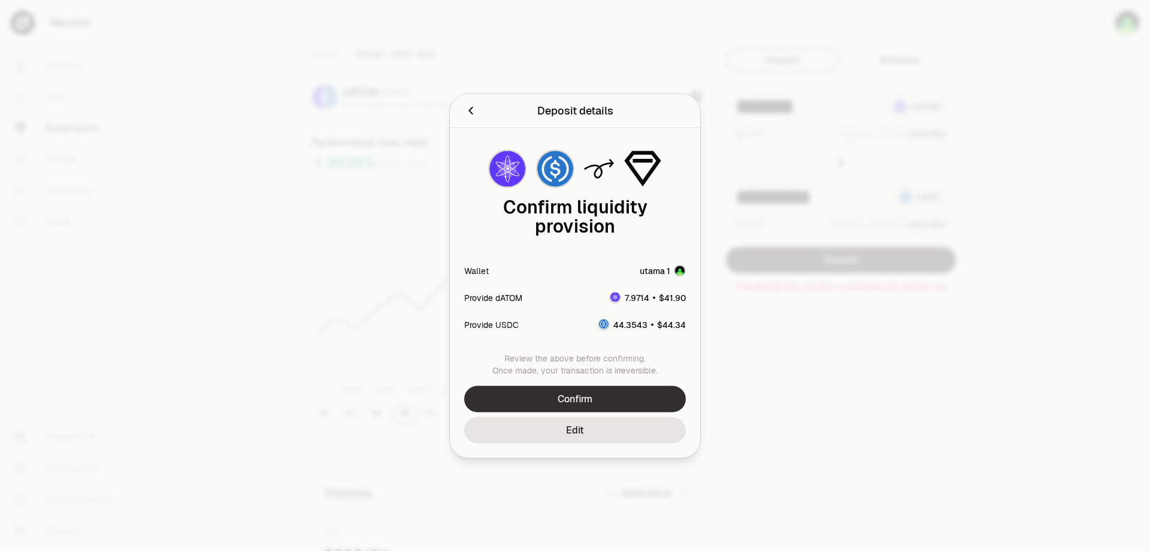
click at [608, 406] on button "Confirm" at bounding box center [575, 398] width 222 height 26
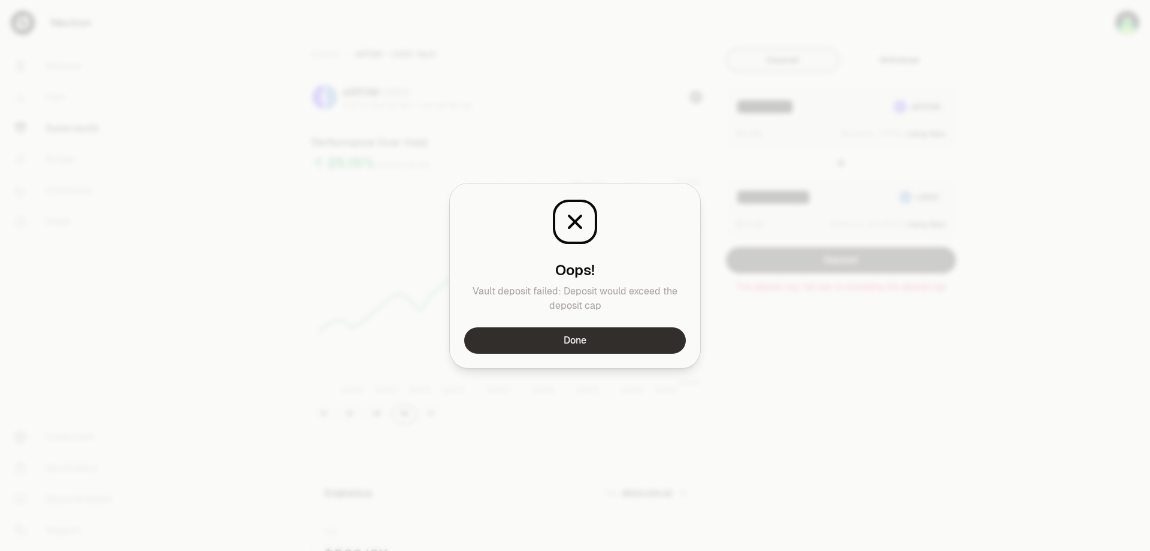
click at [639, 347] on button "Done" at bounding box center [575, 340] width 222 height 26
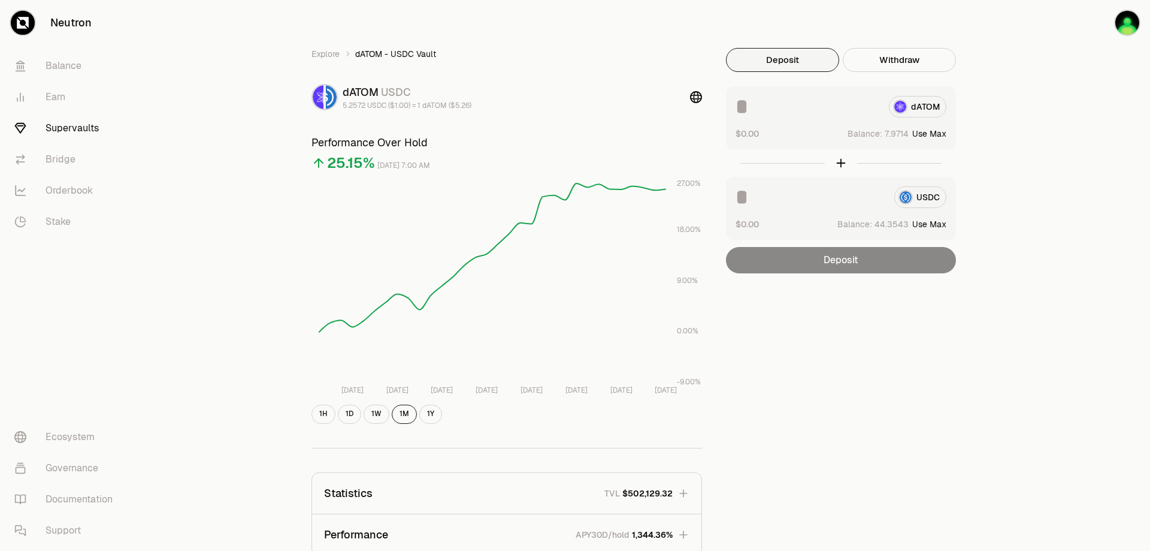
click at [917, 221] on button "Use Max" at bounding box center [929, 224] width 34 height 12
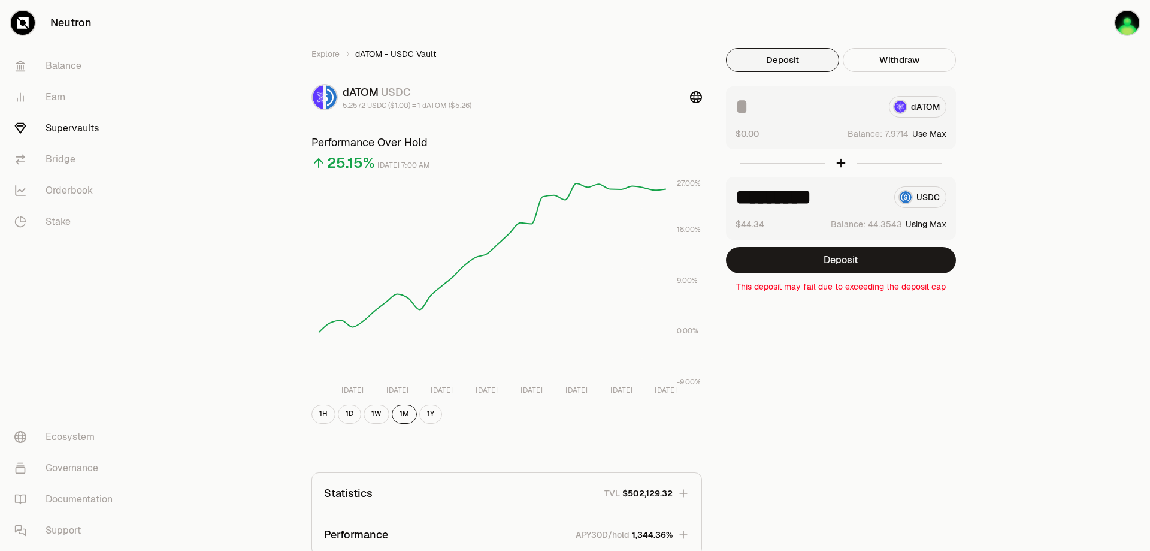
drag, startPoint x: 752, startPoint y: 199, endPoint x: 983, endPoint y: 222, distance: 232.4
click at [983, 221] on div "Explore dATOM - USDC Vault dATOM USDC 5.2572 USDC ($1.00) = 1 dATOM ($5.26) Per…" at bounding box center [642, 387] width 690 height 679
type input "**"
click at [813, 120] on div "dATOM $0.00 Balance: Use Max" at bounding box center [841, 117] width 230 height 63
click at [789, 197] on input "**" at bounding box center [810, 197] width 149 height 22
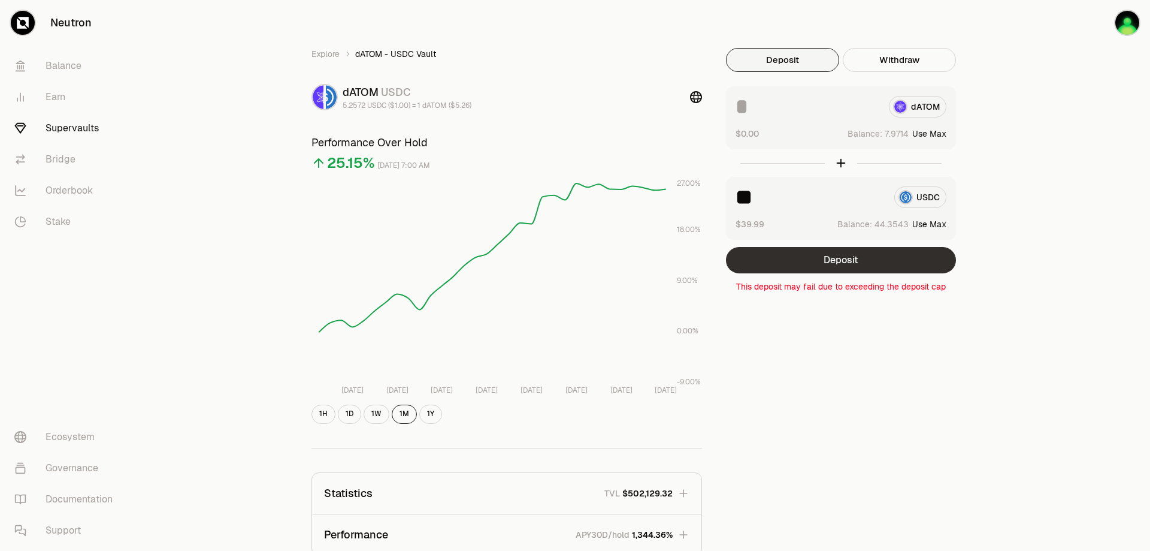
click at [838, 263] on button "Deposit" at bounding box center [841, 260] width 230 height 26
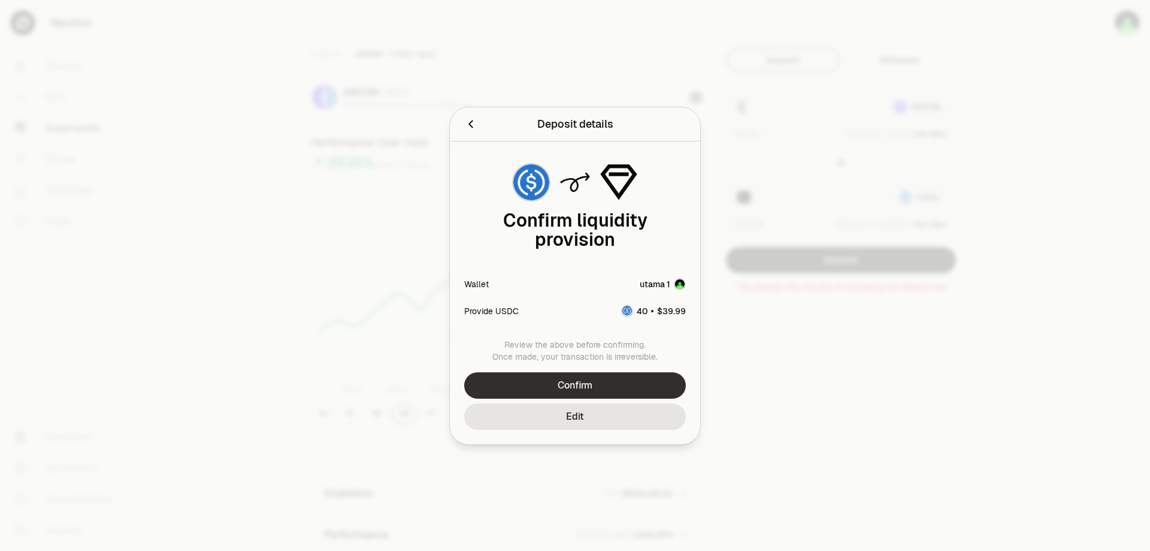
click at [604, 388] on button "Confirm" at bounding box center [575, 385] width 222 height 26
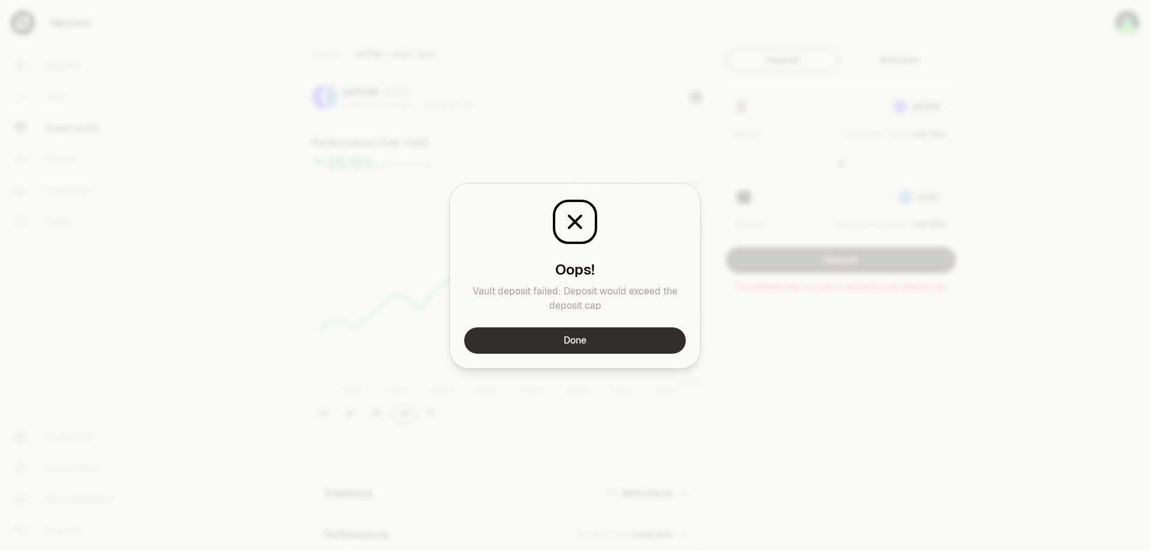
click at [606, 337] on button "Done" at bounding box center [575, 340] width 222 height 26
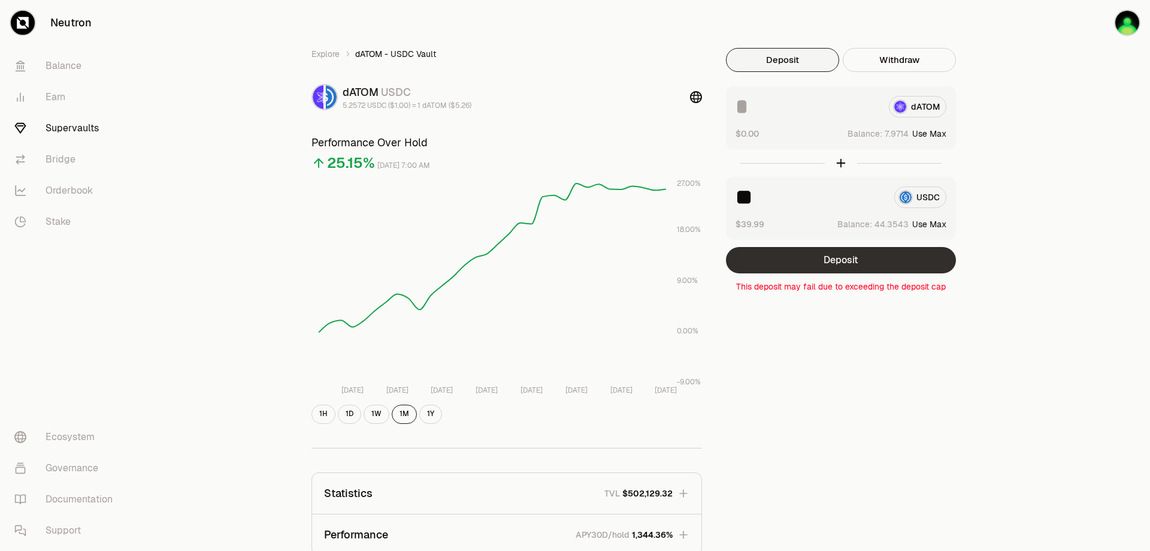
click at [835, 255] on button "Deposit" at bounding box center [841, 260] width 230 height 26
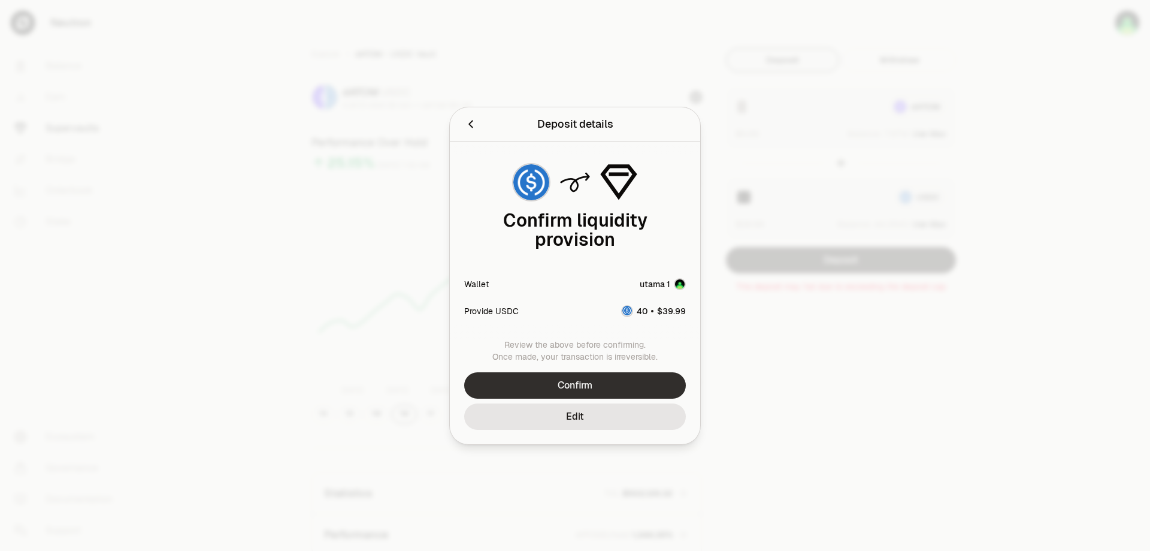
click at [601, 389] on button "Confirm" at bounding box center [575, 385] width 222 height 26
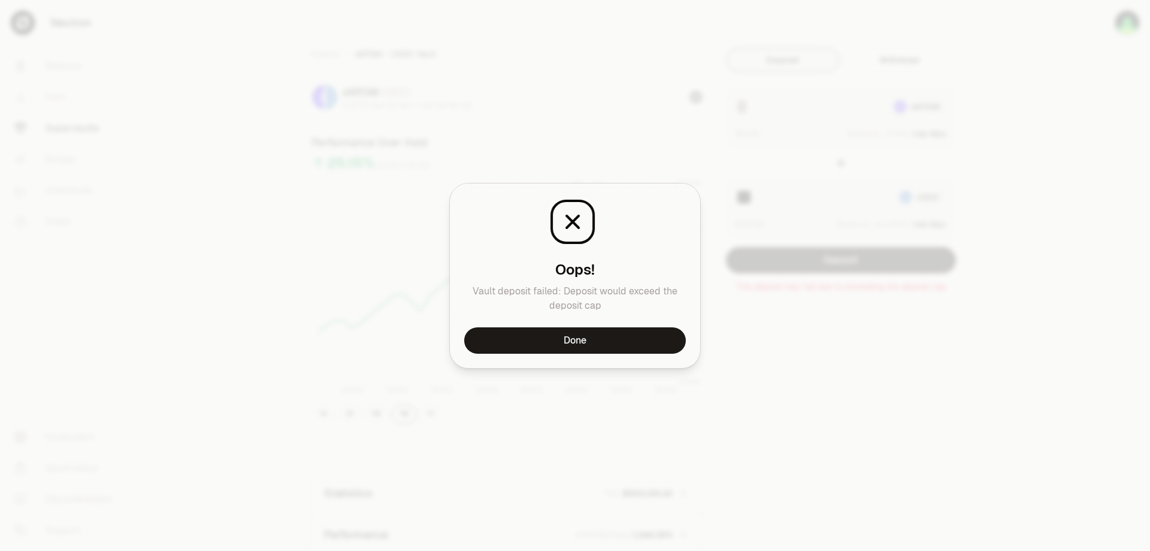
click at [606, 338] on button "Done" at bounding box center [575, 340] width 222 height 26
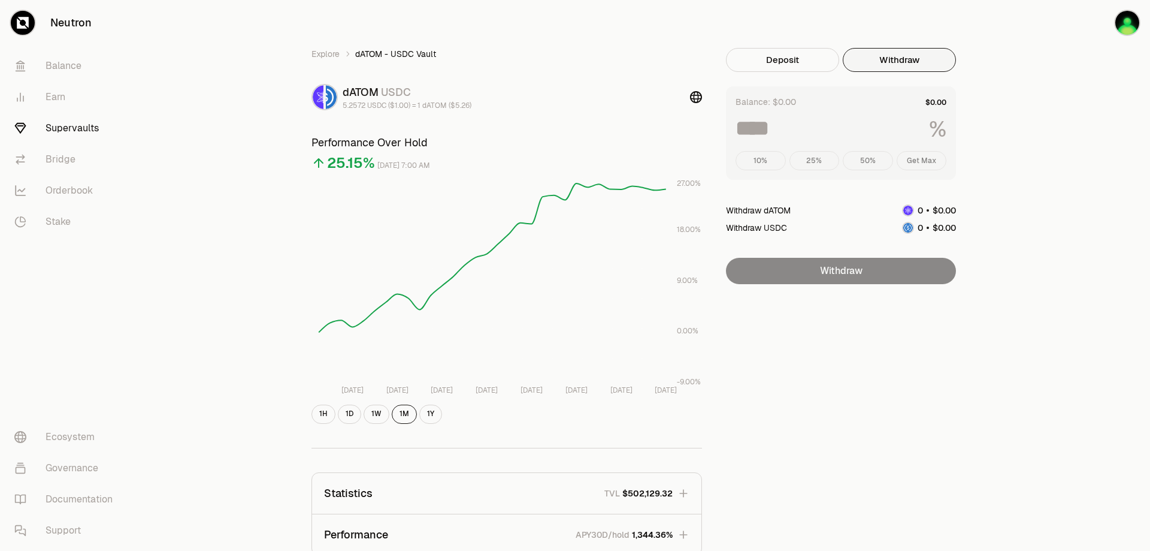
click at [923, 64] on button "Withdraw" at bounding box center [899, 60] width 113 height 24
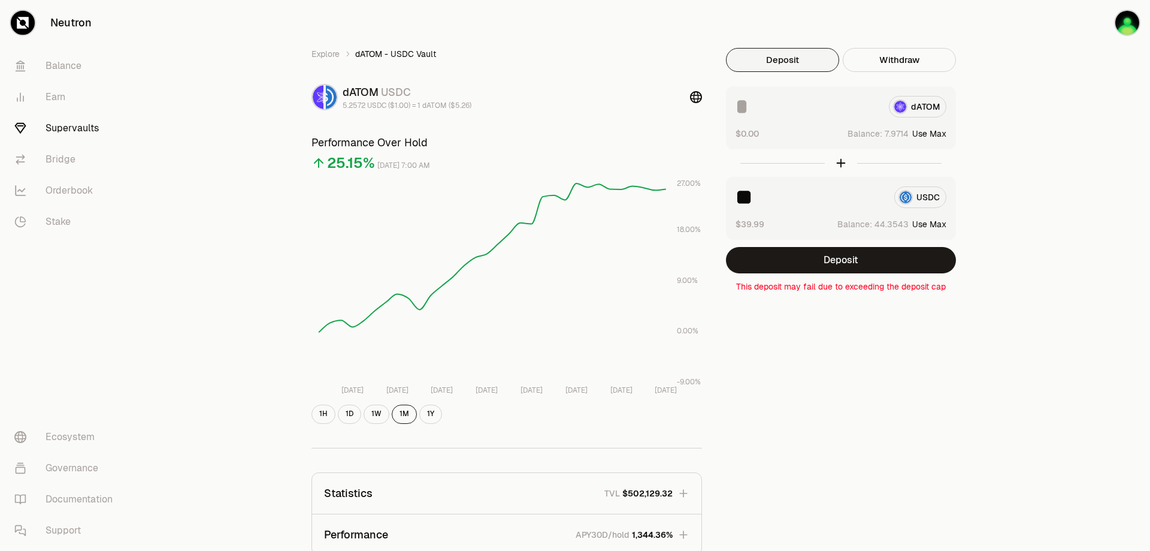
click at [769, 68] on button "Deposit" at bounding box center [782, 60] width 113 height 24
click at [821, 264] on button "Deposit" at bounding box center [841, 260] width 230 height 26
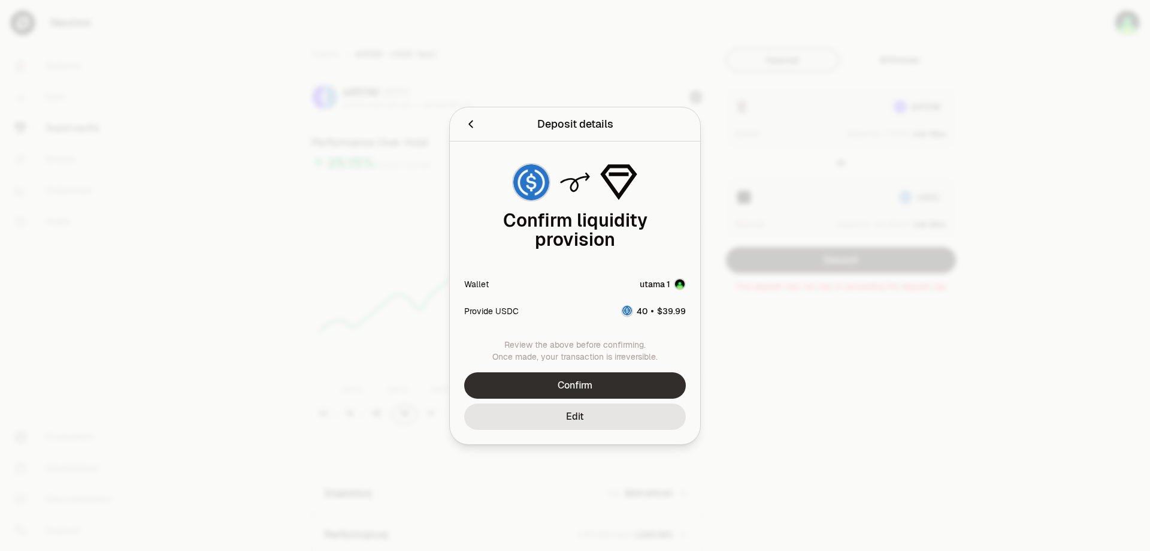
click at [614, 383] on button "Confirm" at bounding box center [575, 385] width 222 height 26
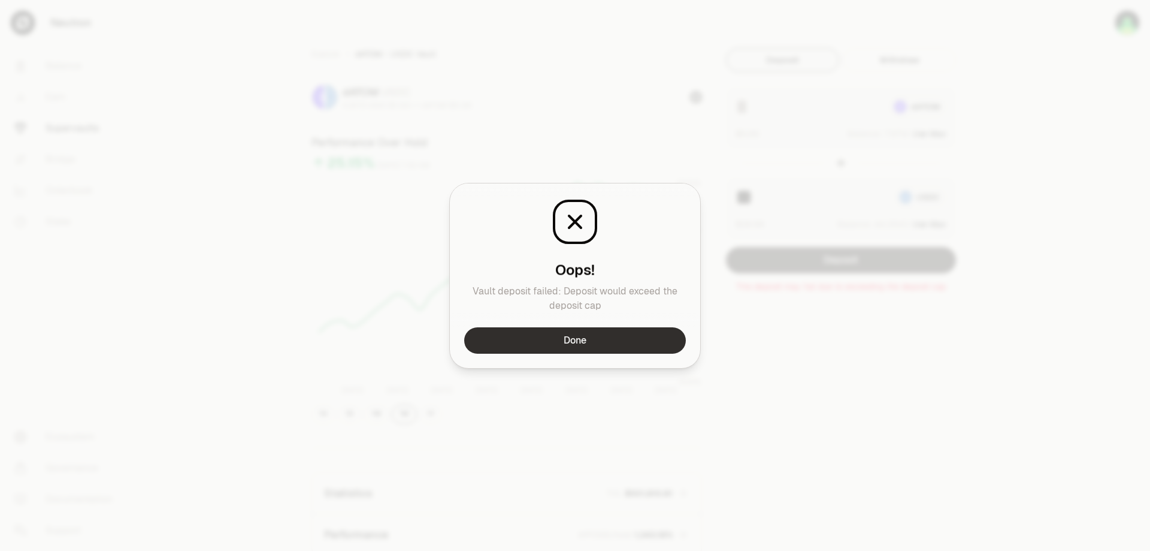
click at [587, 341] on button "Done" at bounding box center [575, 340] width 222 height 26
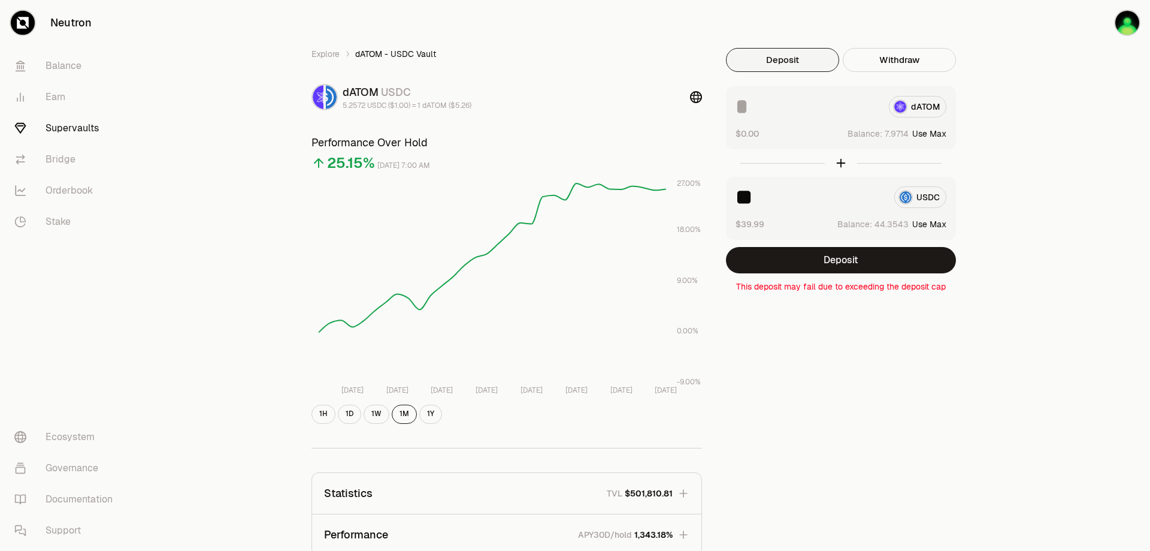
click at [93, 123] on link "Supervaults" at bounding box center [67, 128] width 125 height 31
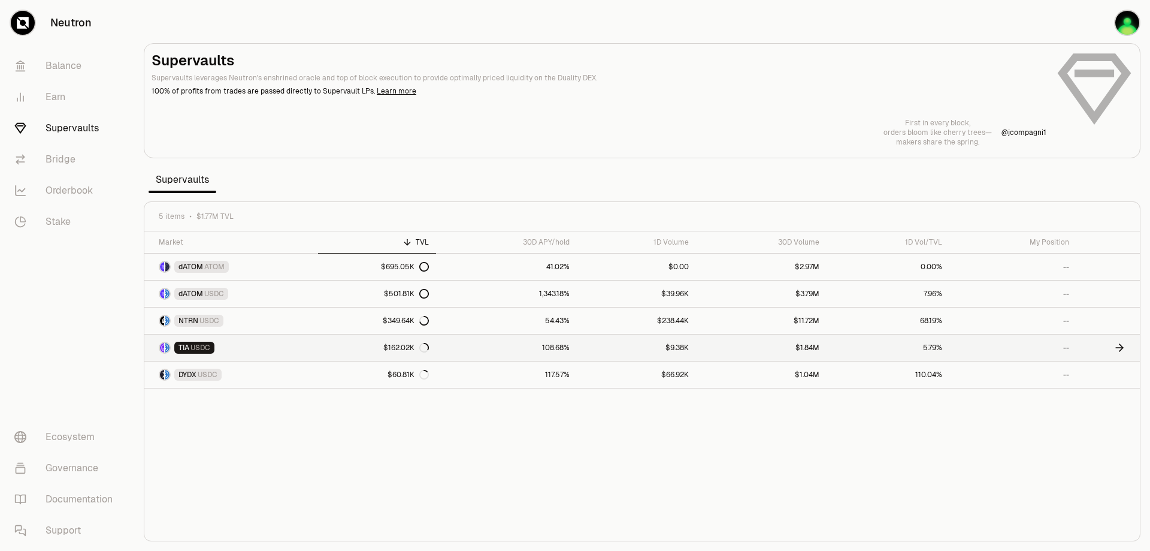
click at [703, 352] on link "$1.84M" at bounding box center [761, 347] width 131 height 26
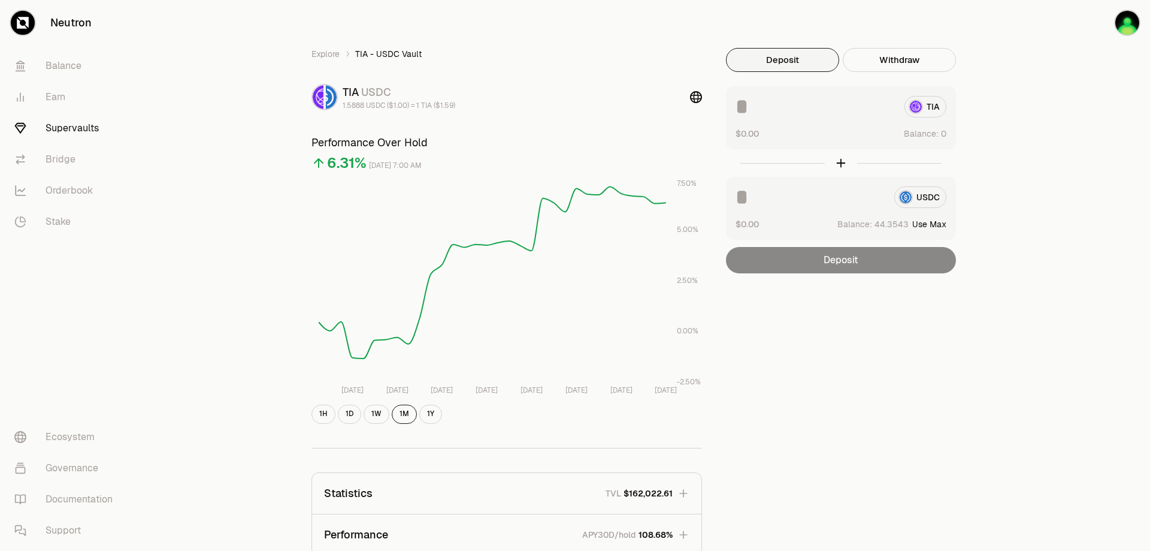
click at [941, 224] on button "Use Max" at bounding box center [929, 224] width 34 height 12
type input "*********"
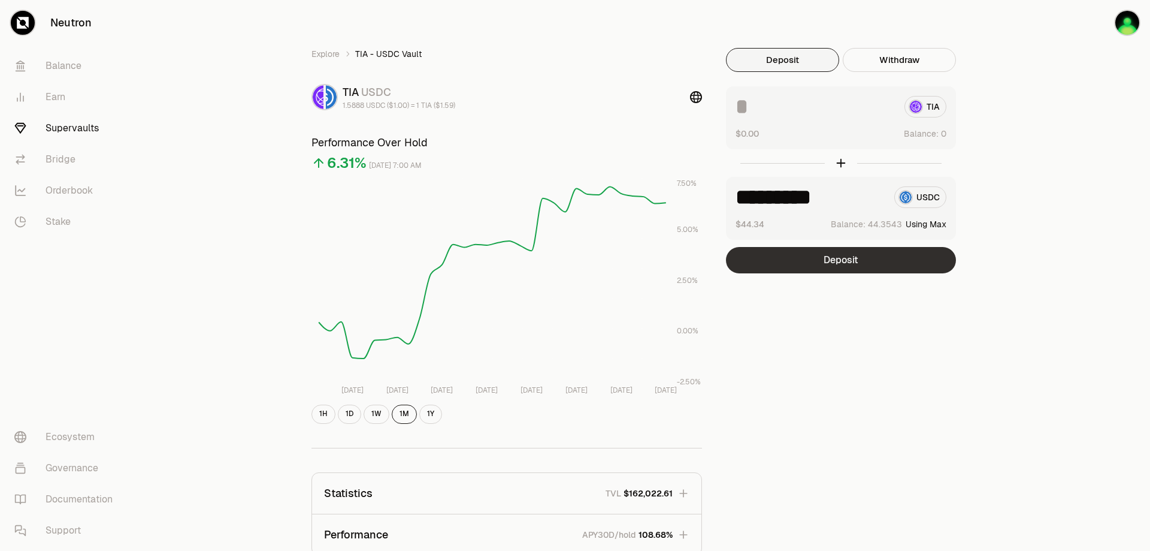
click at [844, 257] on button "Deposit" at bounding box center [841, 260] width 230 height 26
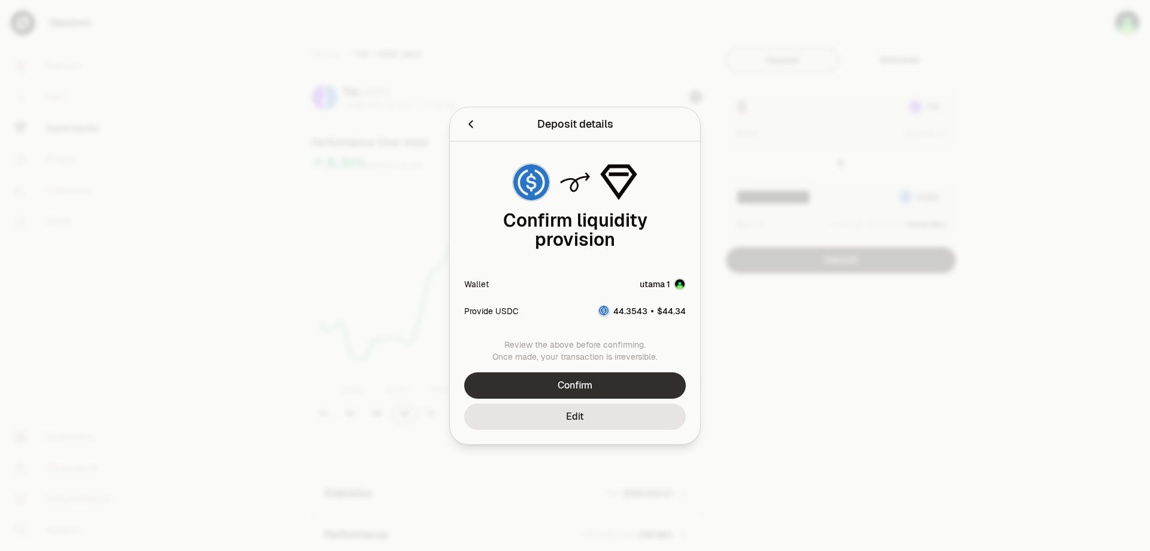
click at [629, 377] on button "Confirm" at bounding box center [575, 385] width 222 height 26
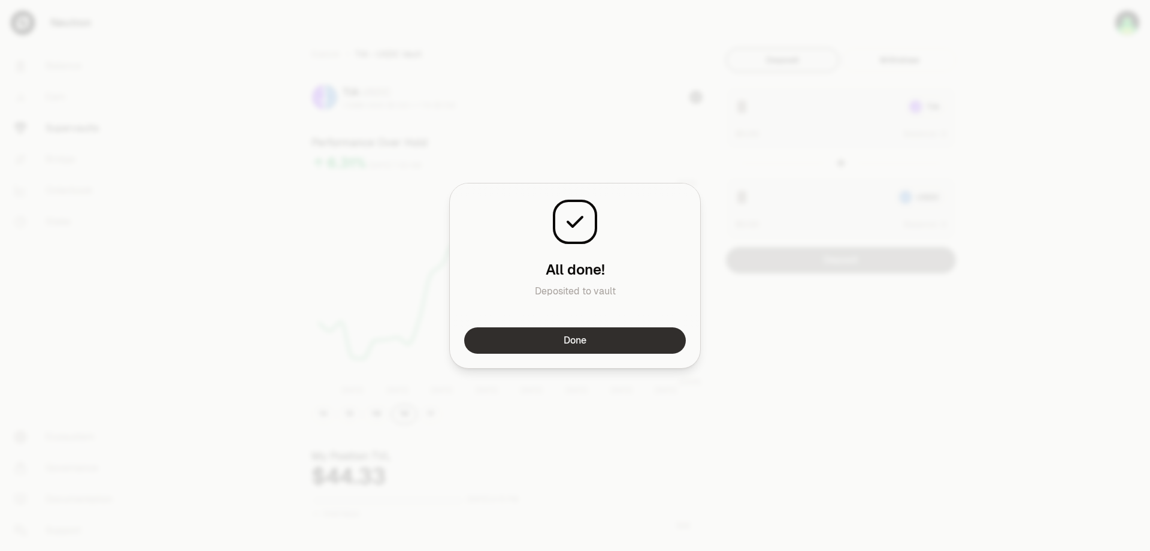
click at [622, 347] on button "Done" at bounding box center [575, 340] width 222 height 26
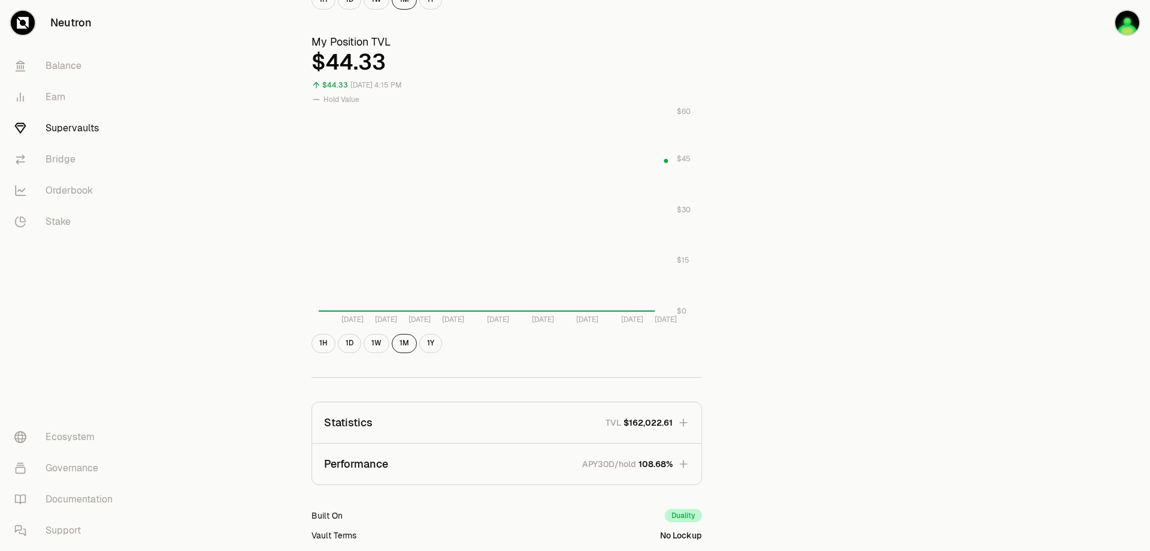
scroll to position [479, 0]
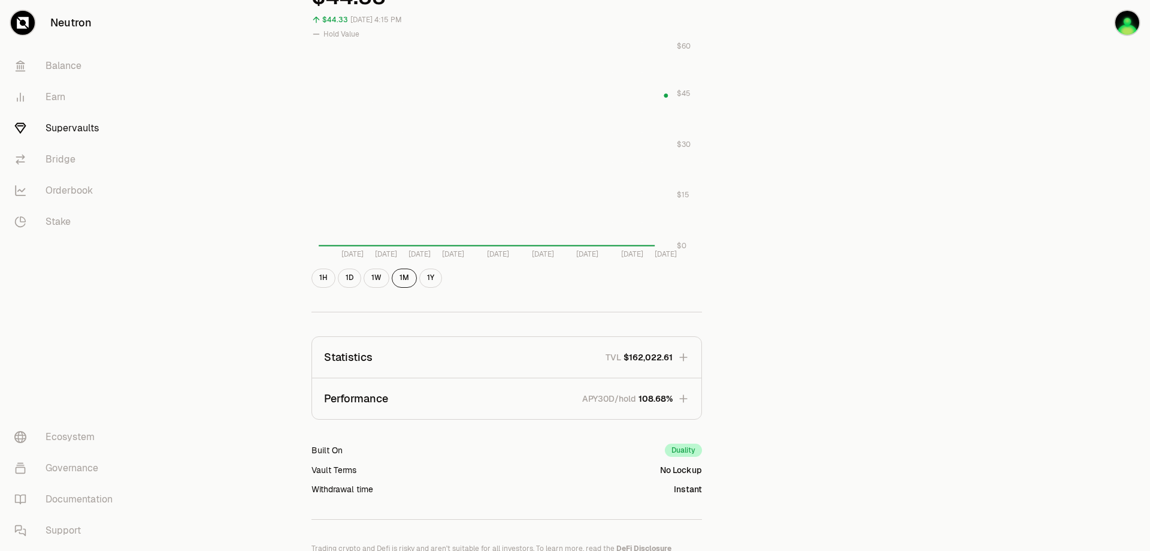
click at [687, 400] on icon "button" at bounding box center [684, 398] width 12 height 12
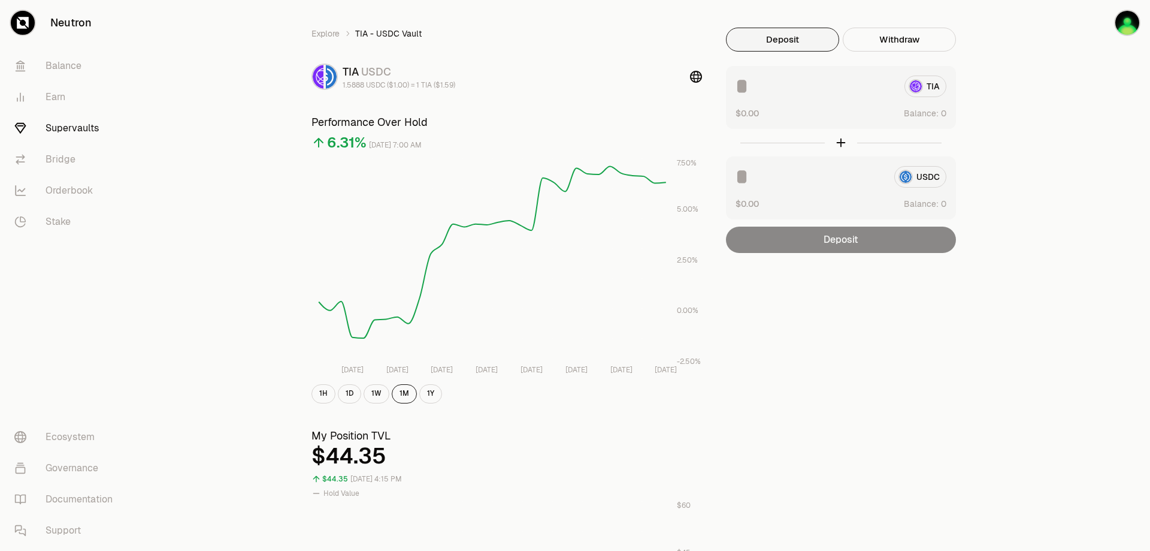
scroll to position [0, 0]
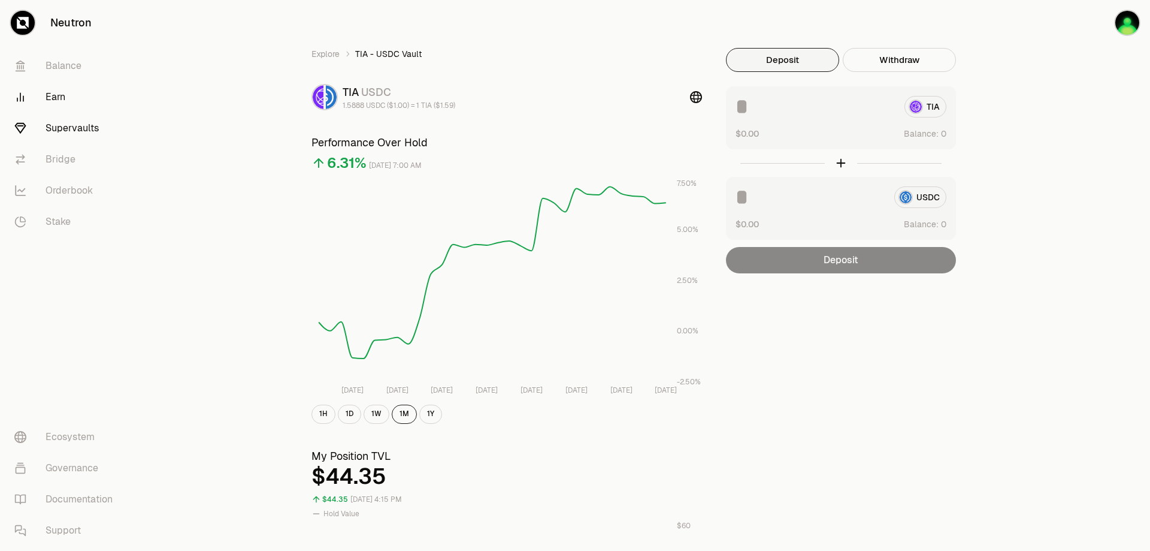
click at [71, 98] on link "Earn" at bounding box center [67, 96] width 125 height 31
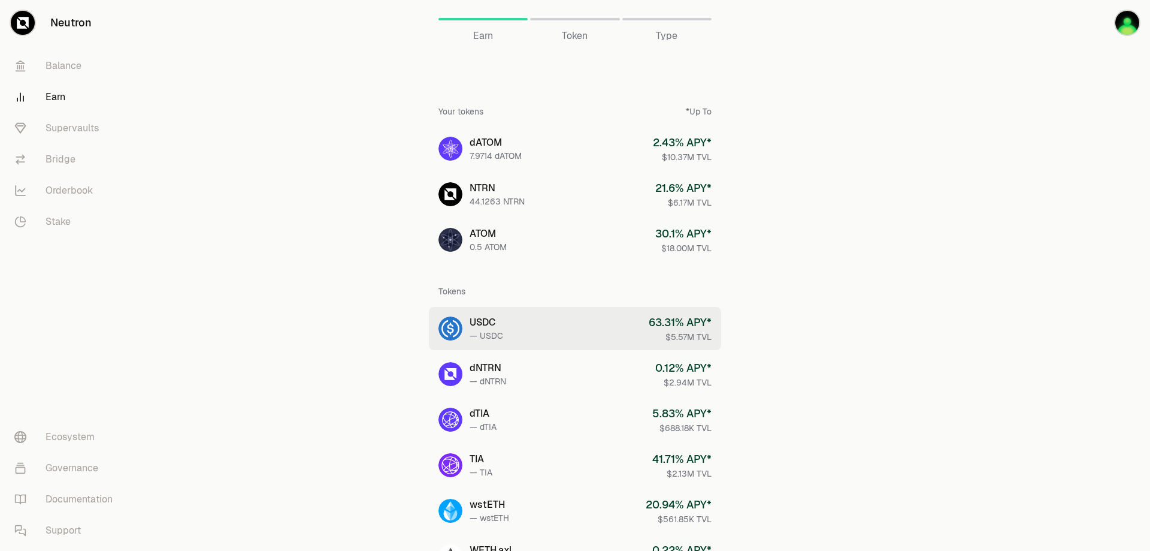
click at [621, 332] on link "USDC — USDC 63.31 % APY* $5.57M TVL" at bounding box center [575, 328] width 292 height 43
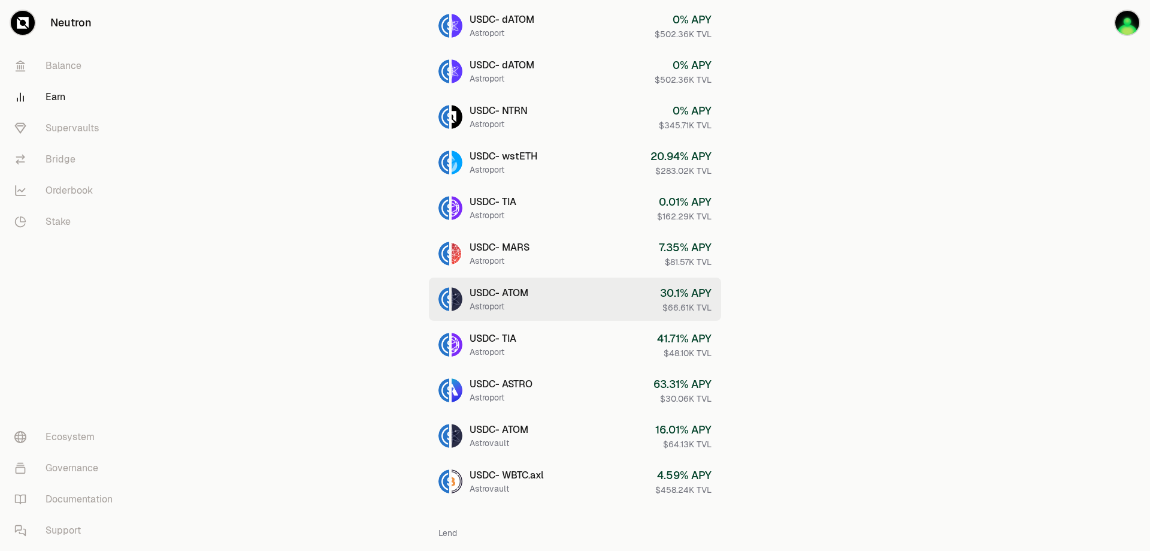
scroll to position [300, 0]
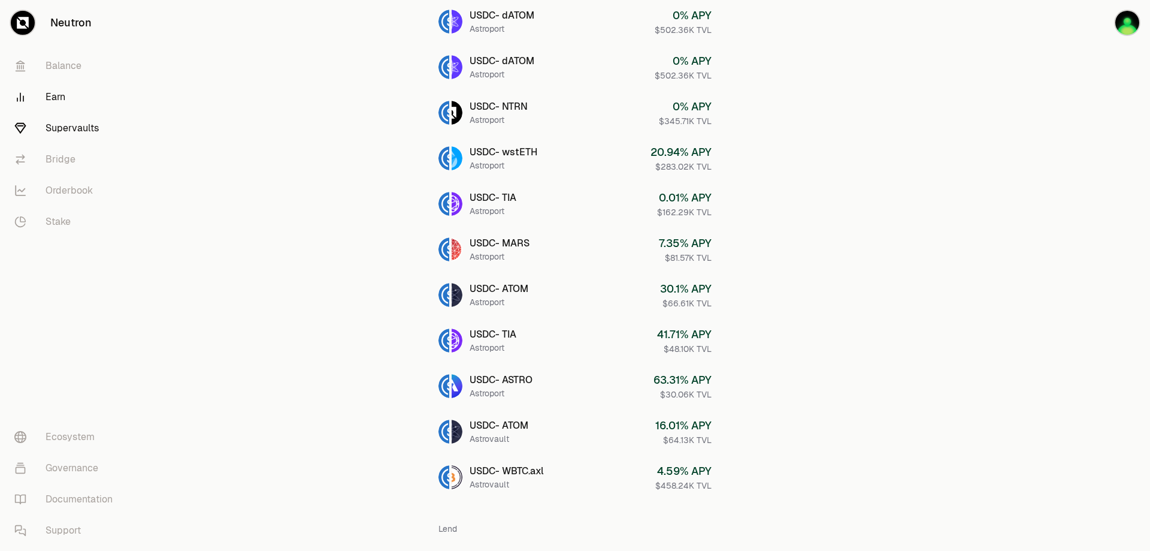
click at [83, 120] on link "Supervaults" at bounding box center [67, 128] width 125 height 31
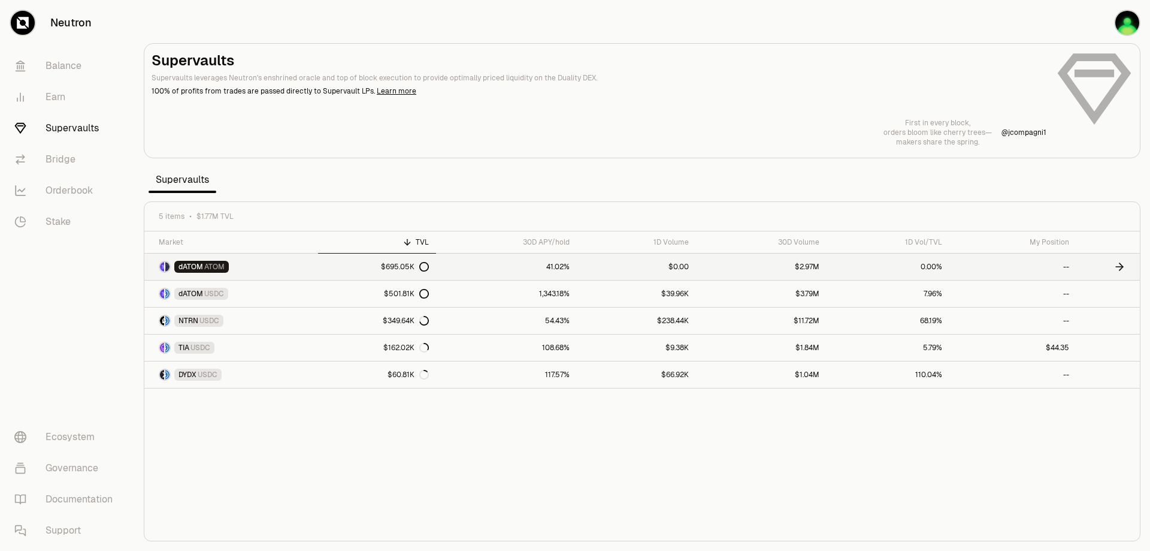
click at [579, 271] on link "$0.00" at bounding box center [636, 266] width 119 height 26
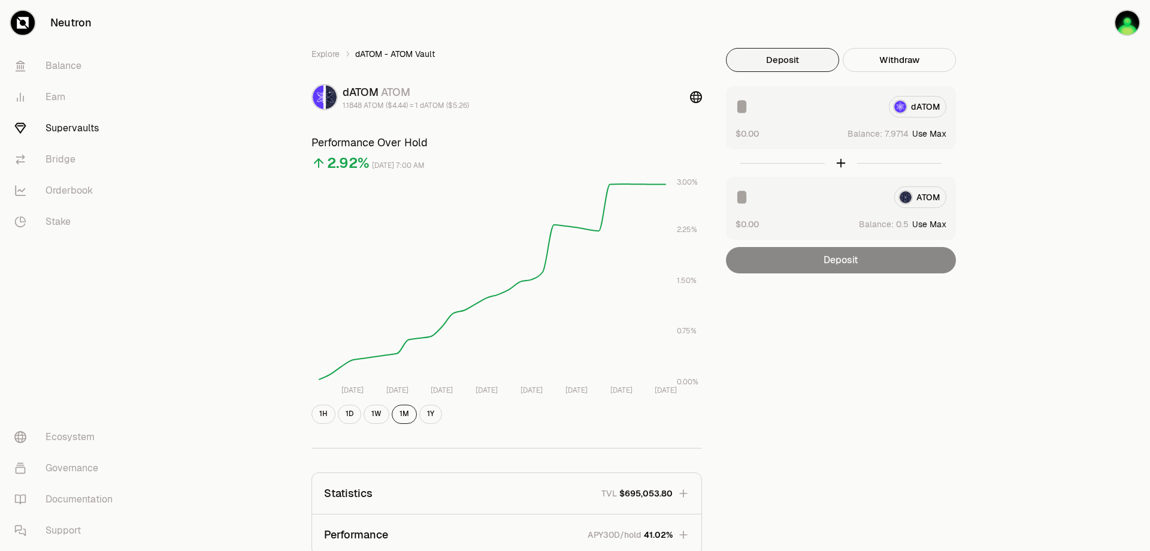
click at [939, 130] on button "Use Max" at bounding box center [929, 134] width 34 height 12
type input "*******"
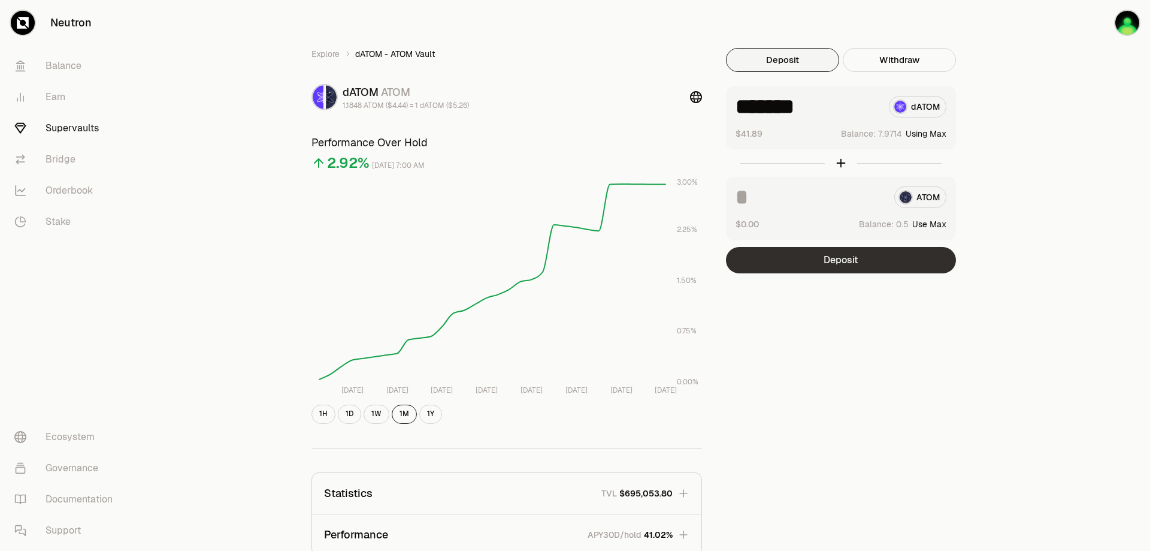
click at [869, 263] on button "Deposit" at bounding box center [841, 260] width 230 height 26
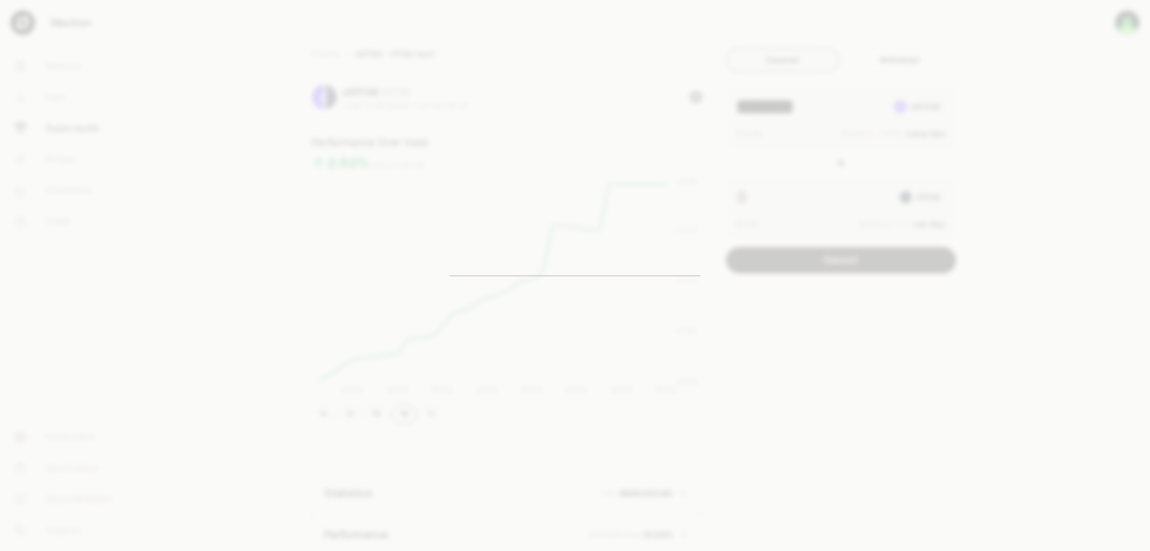
click at [885, 345] on div at bounding box center [575, 275] width 1150 height 551
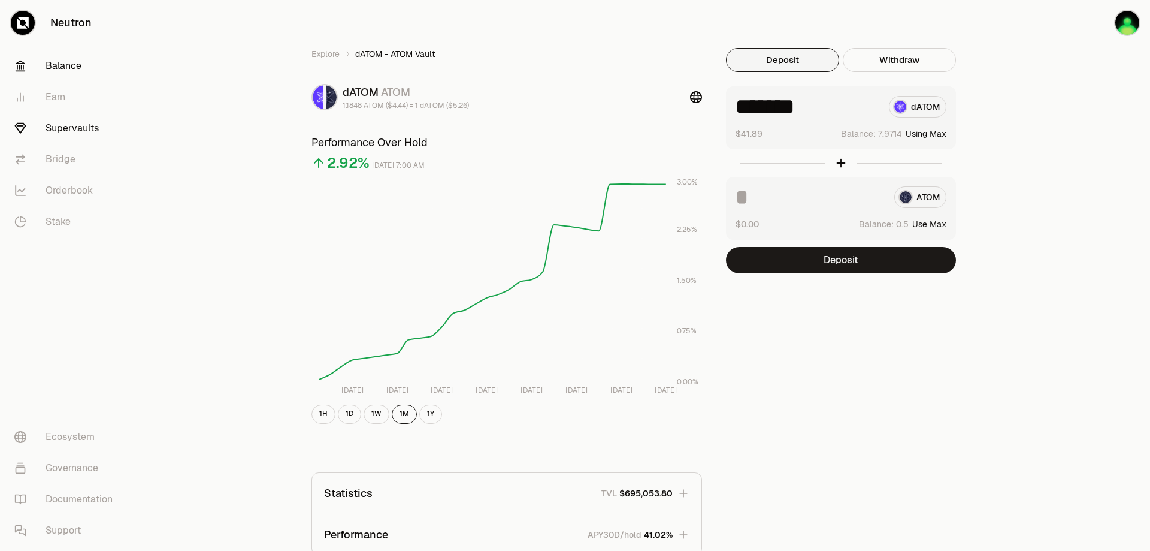
click at [72, 66] on link "Balance" at bounding box center [67, 65] width 125 height 31
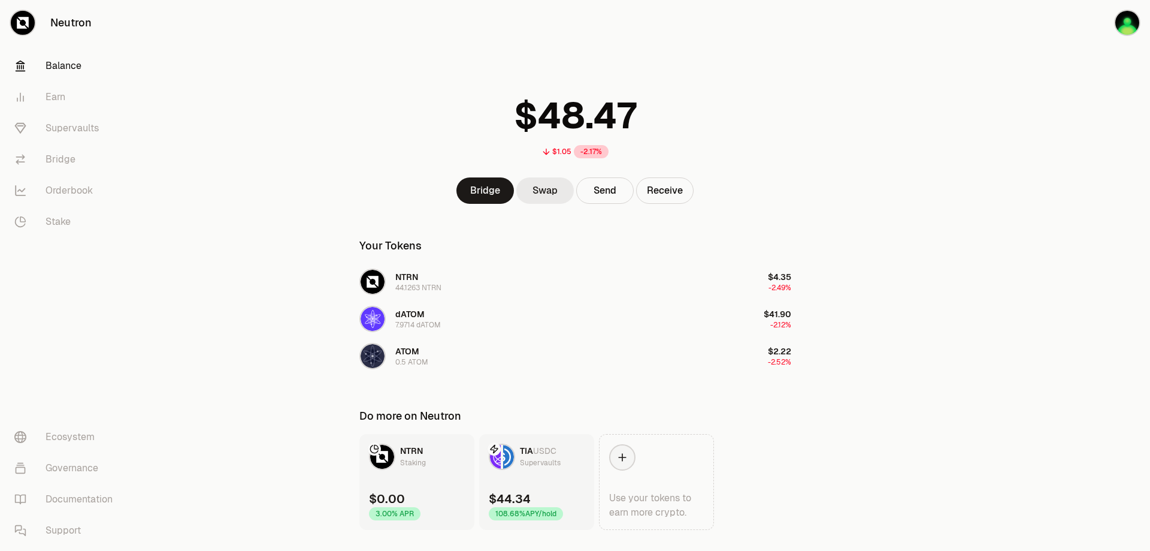
click at [561, 191] on link "Swap" at bounding box center [545, 190] width 58 height 26
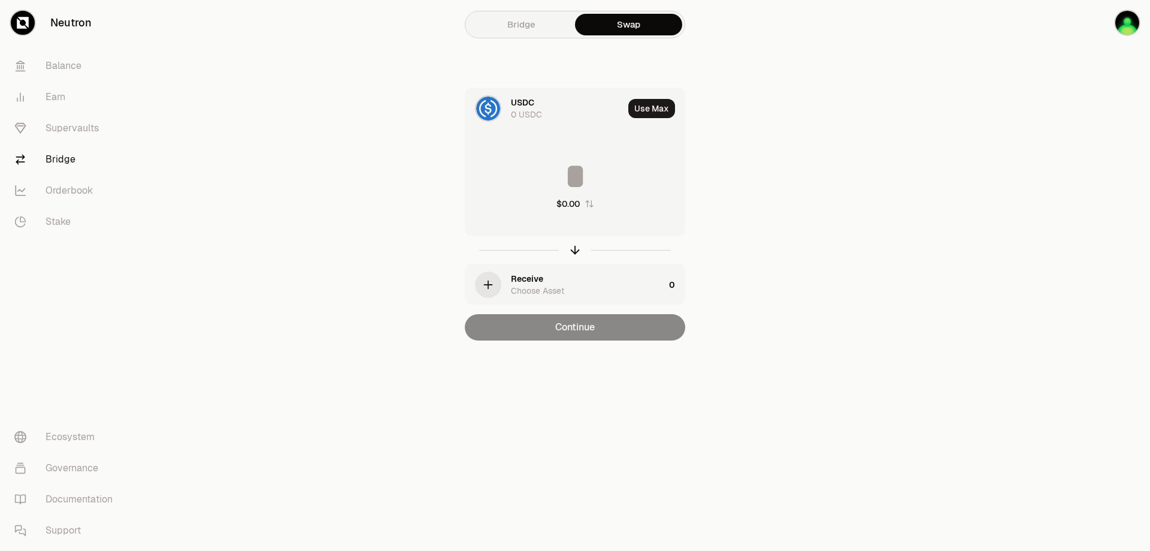
click at [527, 108] on div "USDC" at bounding box center [522, 102] width 23 height 12
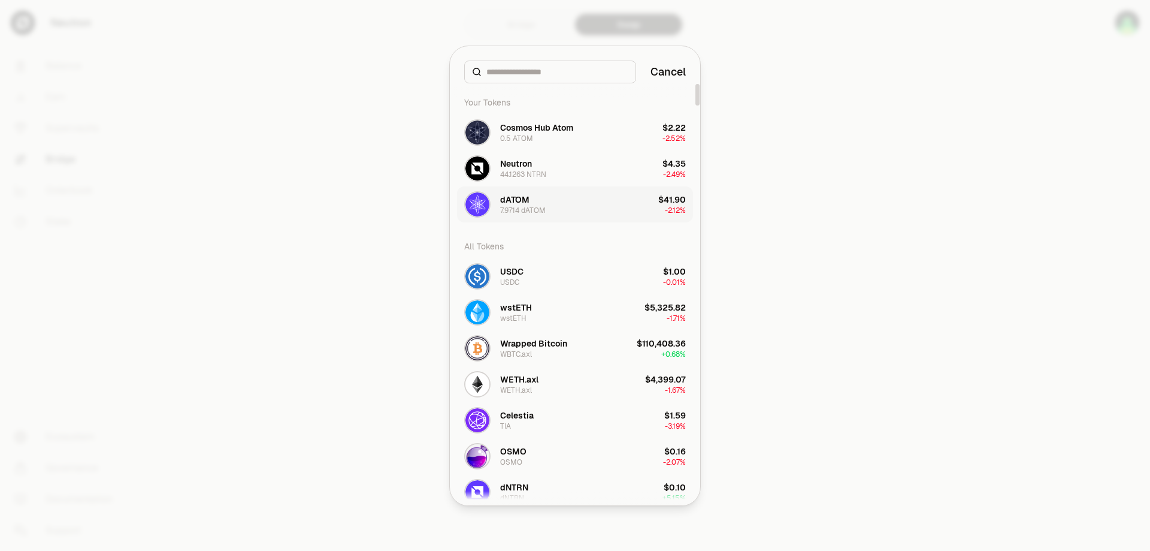
click at [567, 207] on button "dATOM 7.9714 dATOM $41.90 -2.12%" at bounding box center [575, 204] width 236 height 36
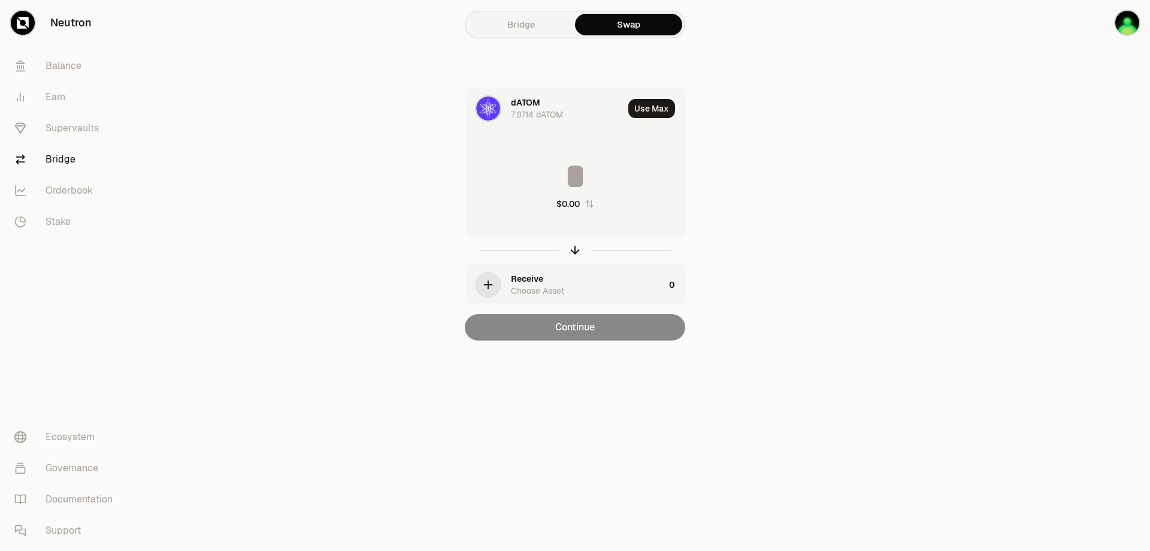
click at [547, 286] on div "Choose Asset" at bounding box center [537, 291] width 53 height 12
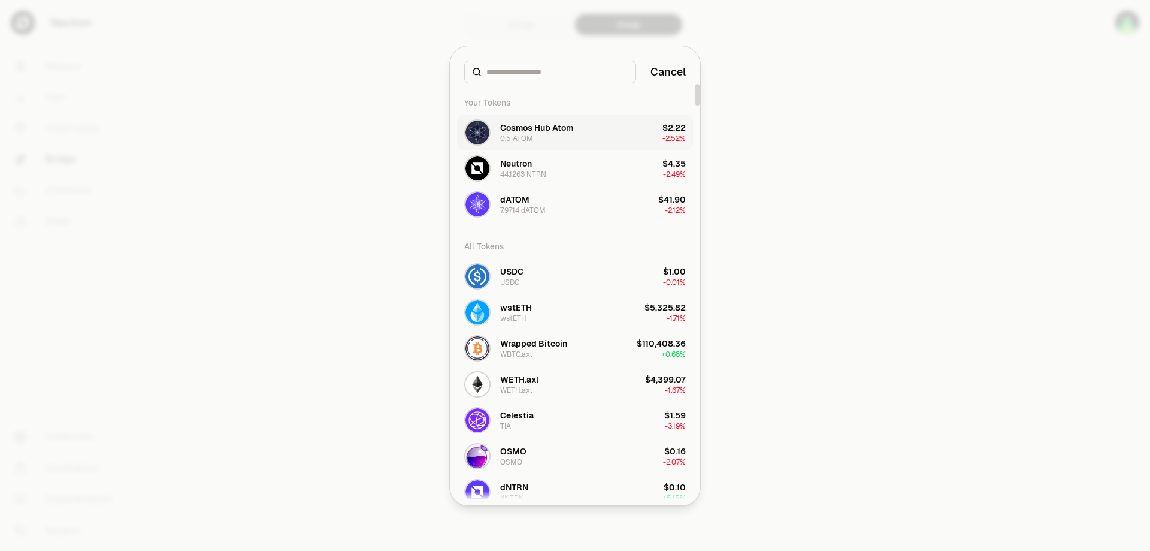
click at [575, 131] on button "Cosmos Hub Atom 0.5 ATOM $2.22 -2.52%" at bounding box center [575, 132] width 236 height 36
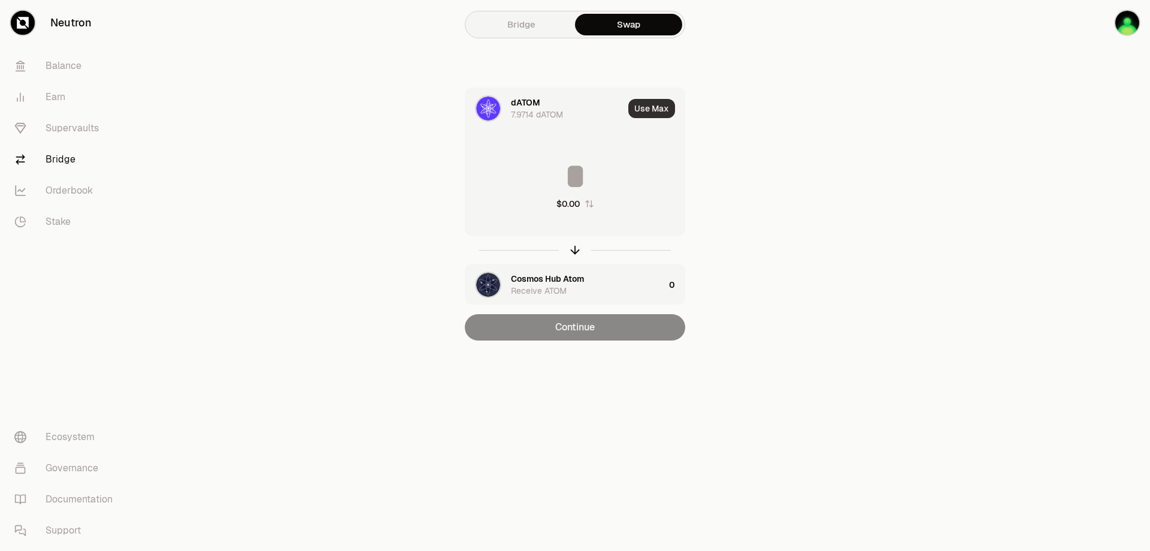
click at [646, 105] on button "Use Max" at bounding box center [651, 108] width 47 height 19
type input "*******"
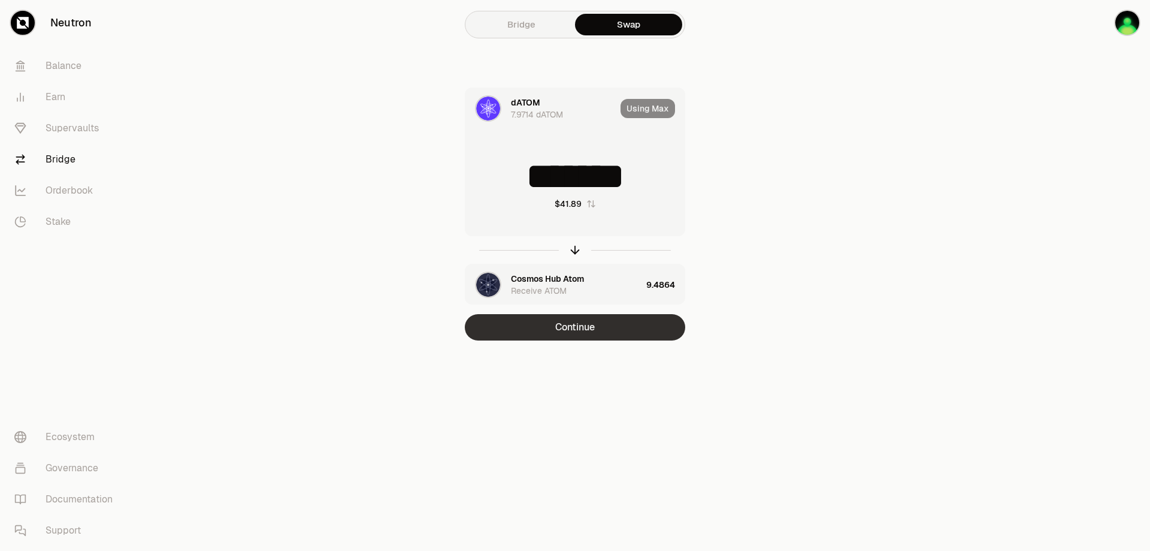
click at [608, 325] on button "Continue" at bounding box center [575, 327] width 220 height 26
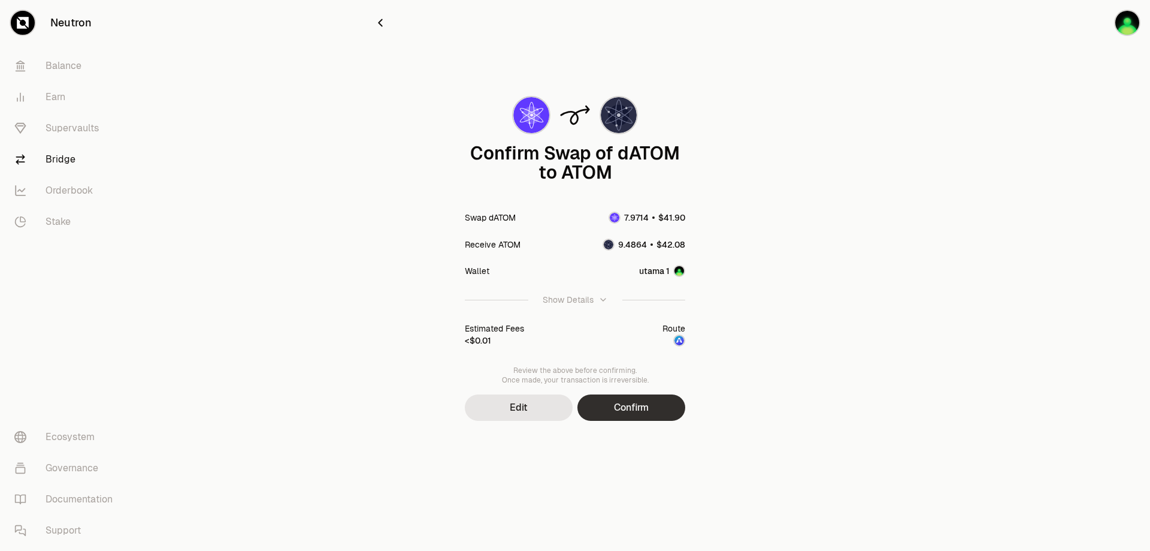
click at [643, 409] on button "Confirm" at bounding box center [632, 407] width 108 height 26
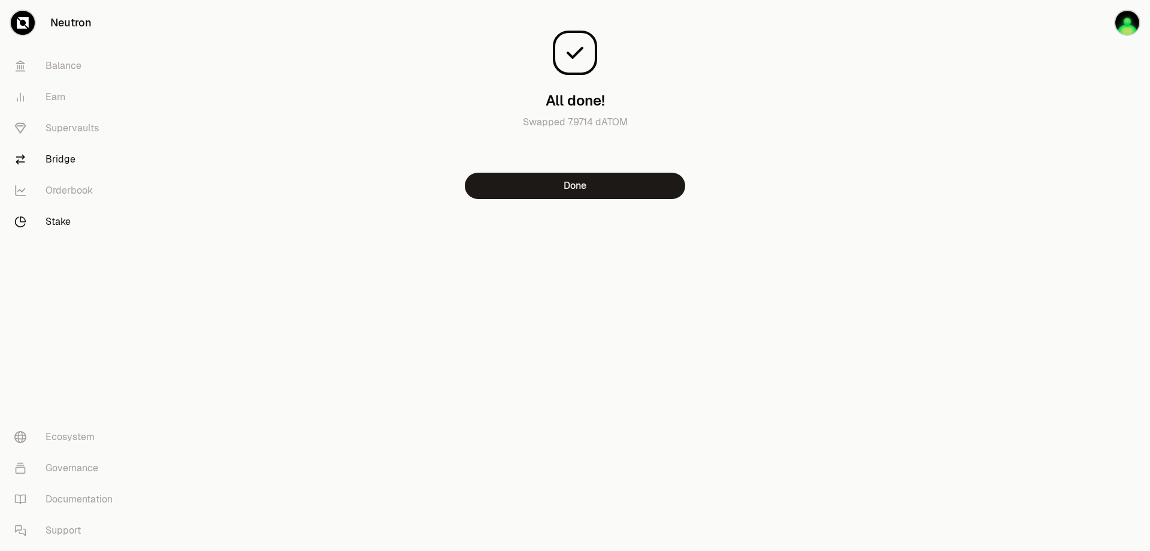
click at [75, 219] on link "Stake" at bounding box center [67, 221] width 125 height 31
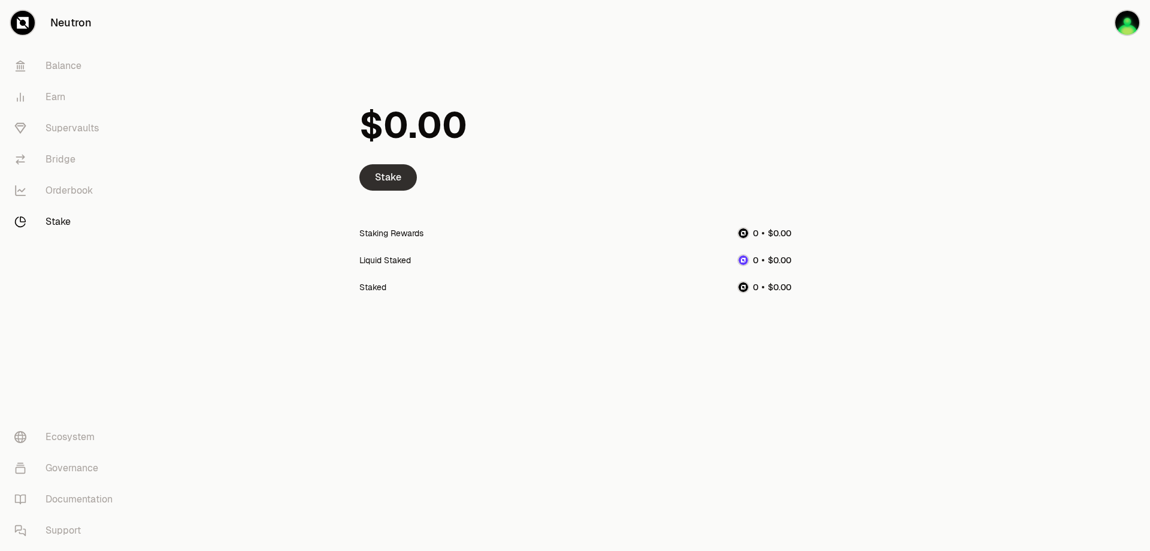
click at [396, 179] on link "Stake" at bounding box center [388, 177] width 58 height 26
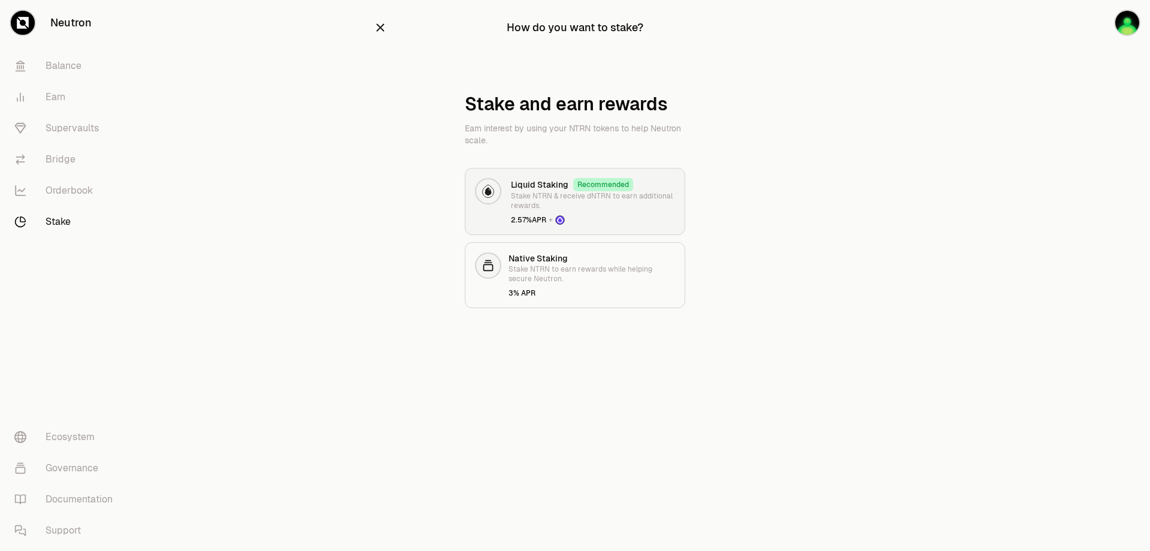
click at [639, 219] on span "2.57% APR +" at bounding box center [593, 220] width 164 height 10
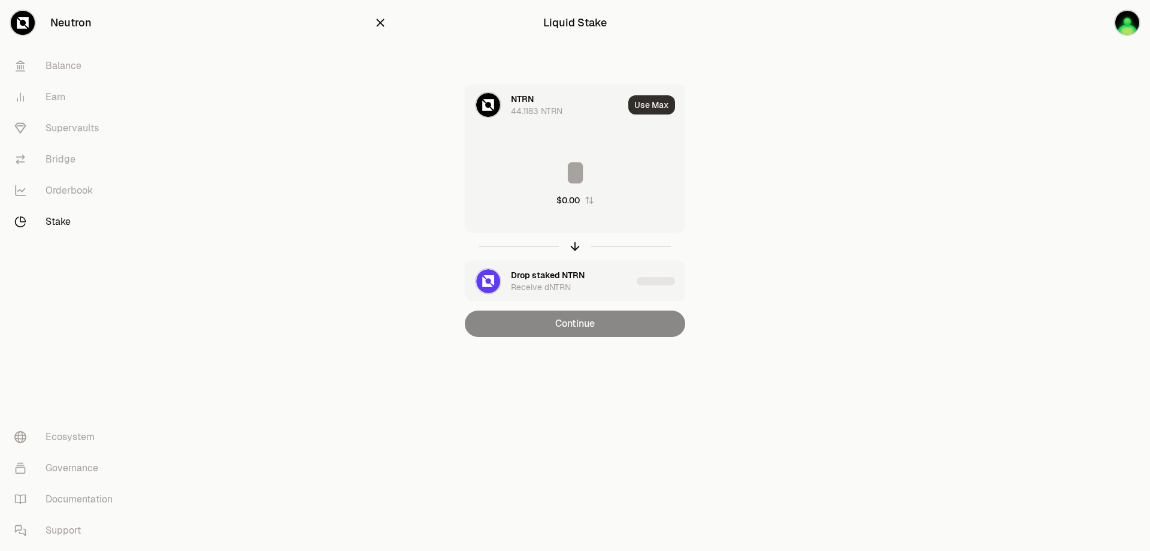
click at [650, 107] on button "Use Max" at bounding box center [651, 104] width 47 height 19
type input "********"
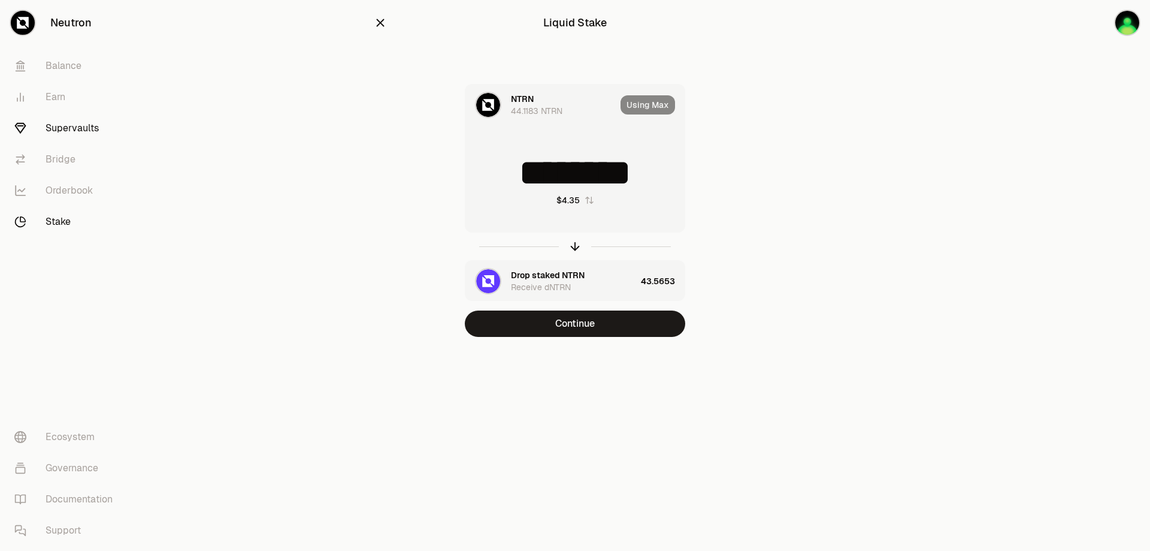
click at [89, 120] on link "Supervaults" at bounding box center [67, 128] width 125 height 31
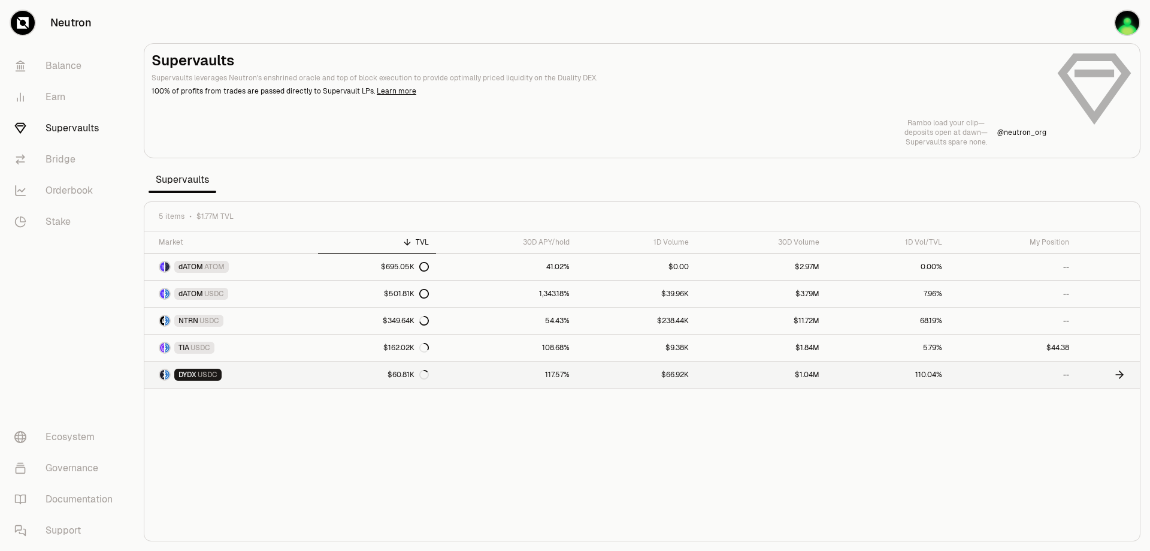
click at [588, 370] on link "$66.92K" at bounding box center [636, 374] width 119 height 26
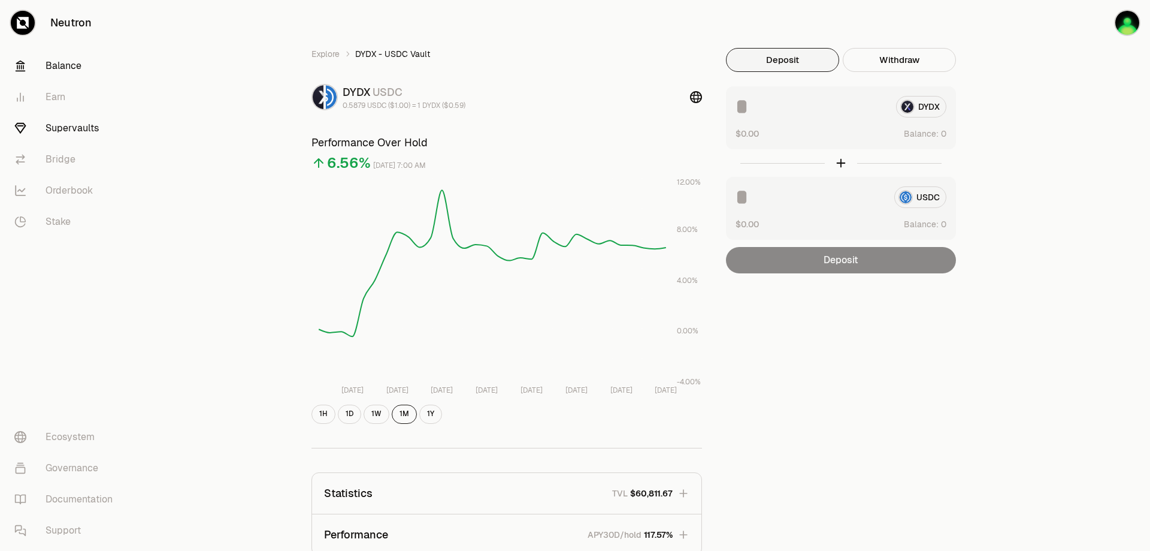
click at [74, 68] on link "Balance" at bounding box center [67, 65] width 125 height 31
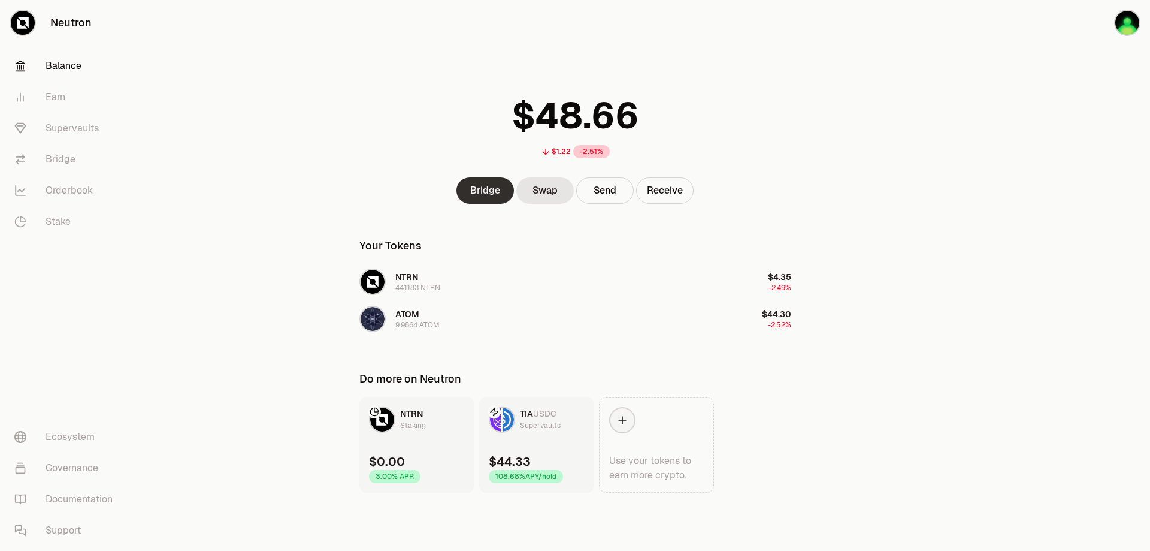
click at [492, 195] on link "Bridge" at bounding box center [486, 190] width 58 height 26
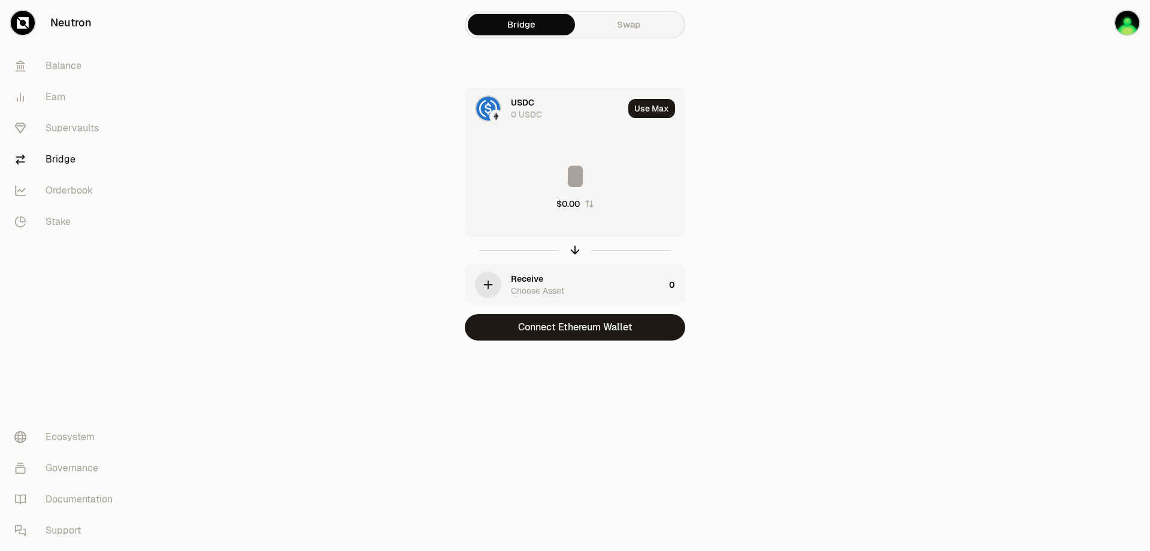
click at [547, 286] on div "Choose Asset" at bounding box center [537, 291] width 53 height 12
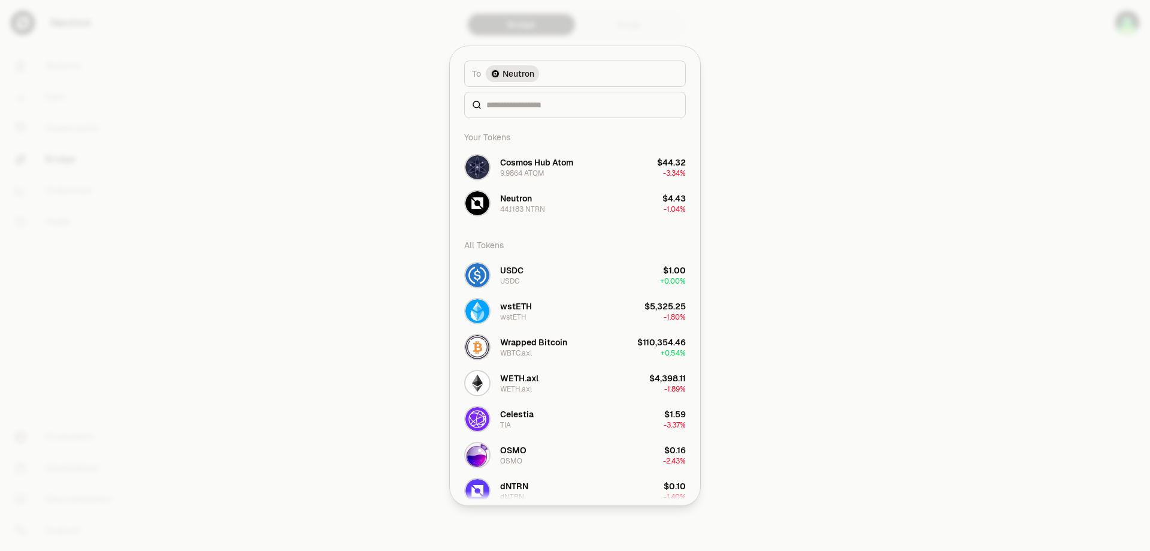
click at [568, 274] on button "USDC USDC $1.00 + 0.00%" at bounding box center [575, 275] width 236 height 36
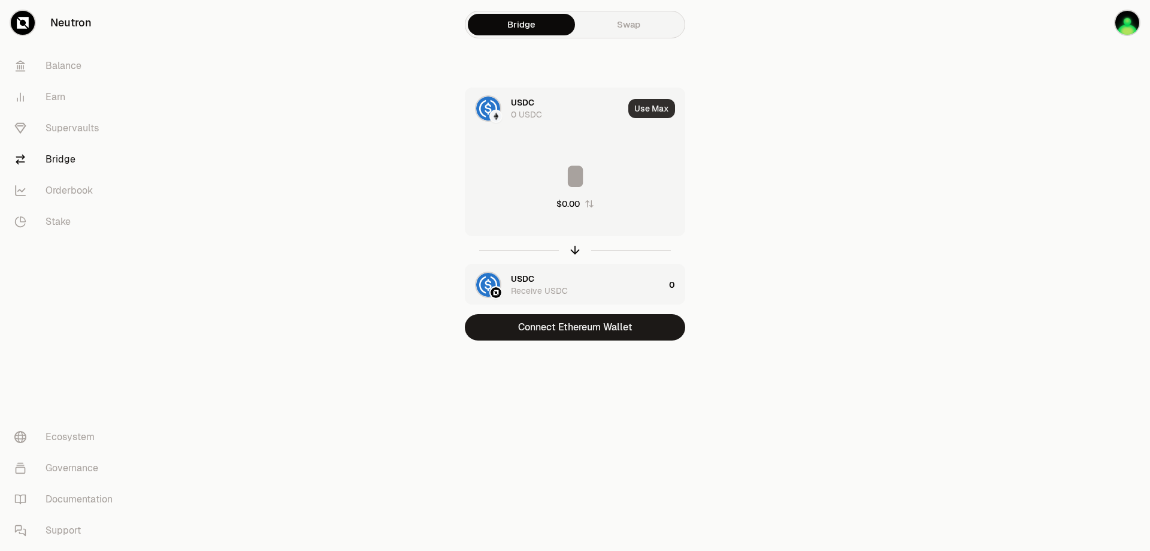
click at [658, 108] on button "Use Max" at bounding box center [651, 108] width 47 height 19
type input "*"
click at [502, 114] on div at bounding box center [495, 116] width 13 height 13
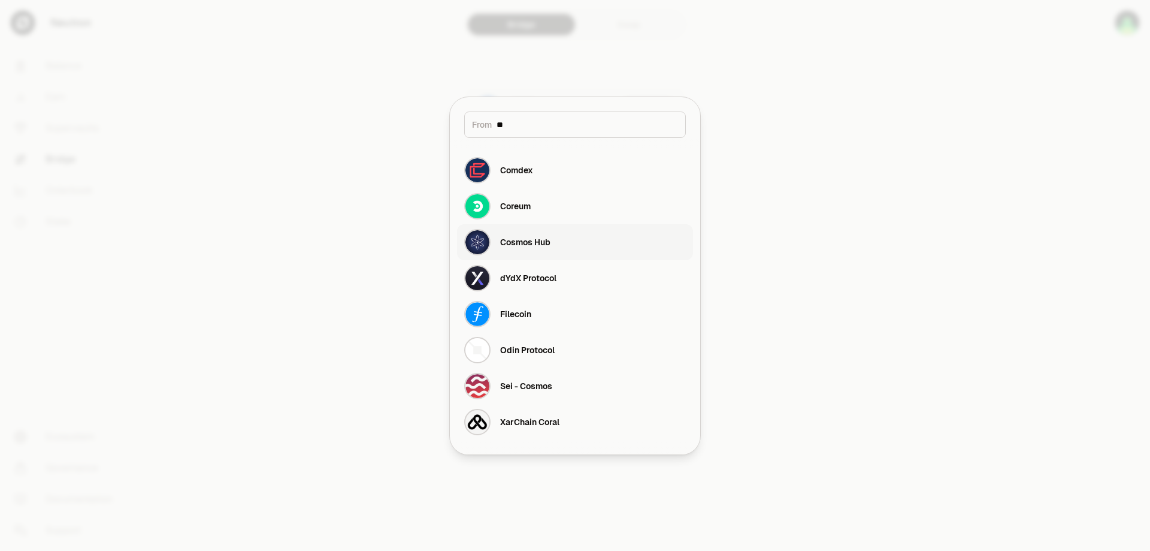
type input "**"
click at [571, 245] on button "Cosmos Hub" at bounding box center [575, 242] width 236 height 36
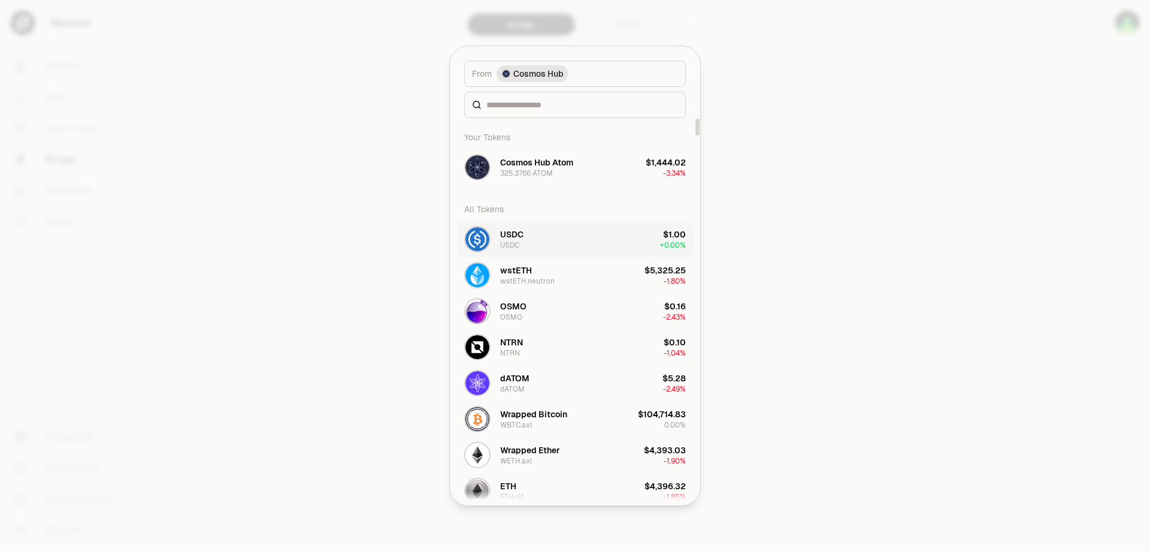
click at [591, 237] on button "USDC USDC $1.00 + 0.00%" at bounding box center [575, 239] width 236 height 36
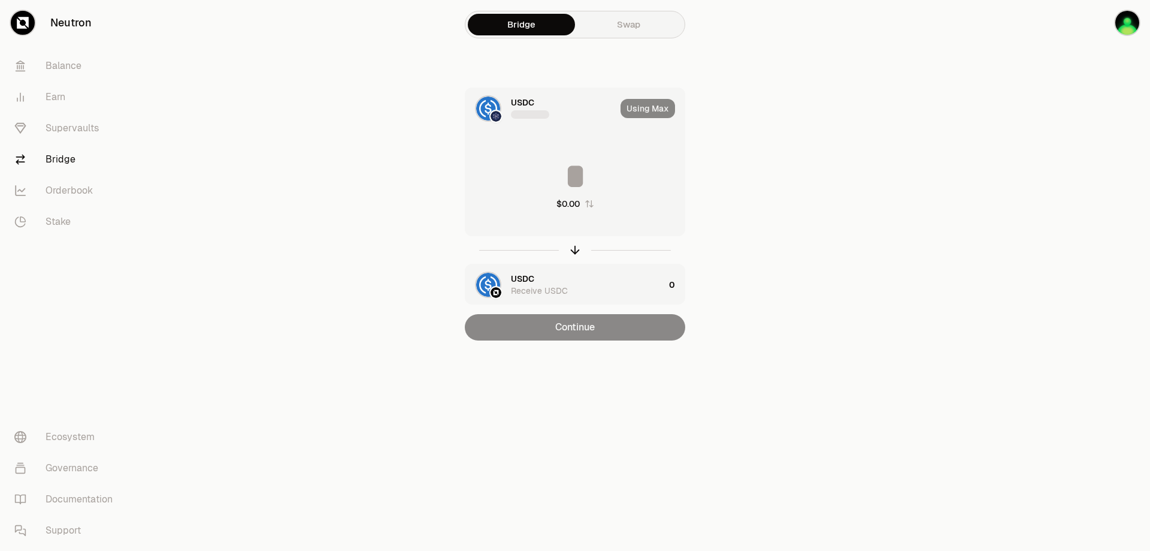
type input "*"
click at [509, 113] on div "USDC 0 USDC" at bounding box center [540, 108] width 150 height 41
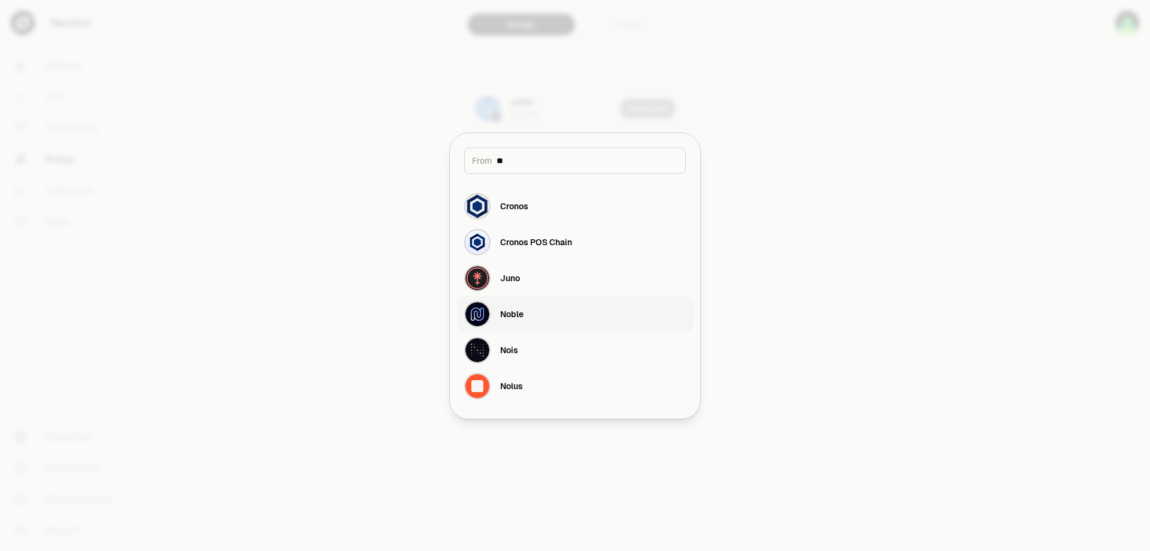
type input "**"
click at [550, 315] on button "Noble" at bounding box center [575, 314] width 236 height 36
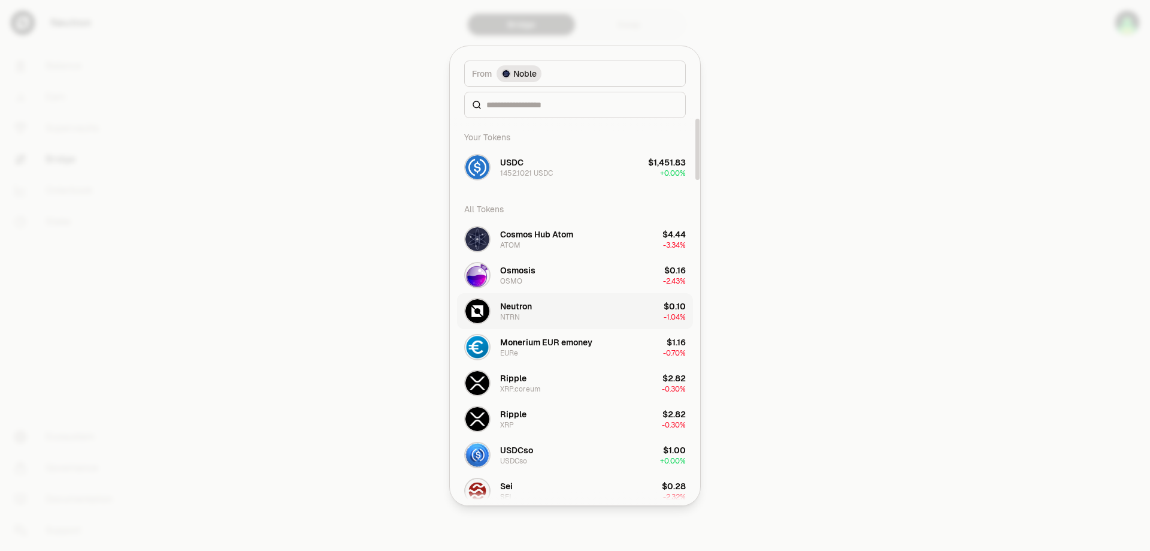
click at [560, 313] on button "Neutron NTRN $0.10 -1.04%" at bounding box center [575, 311] width 236 height 36
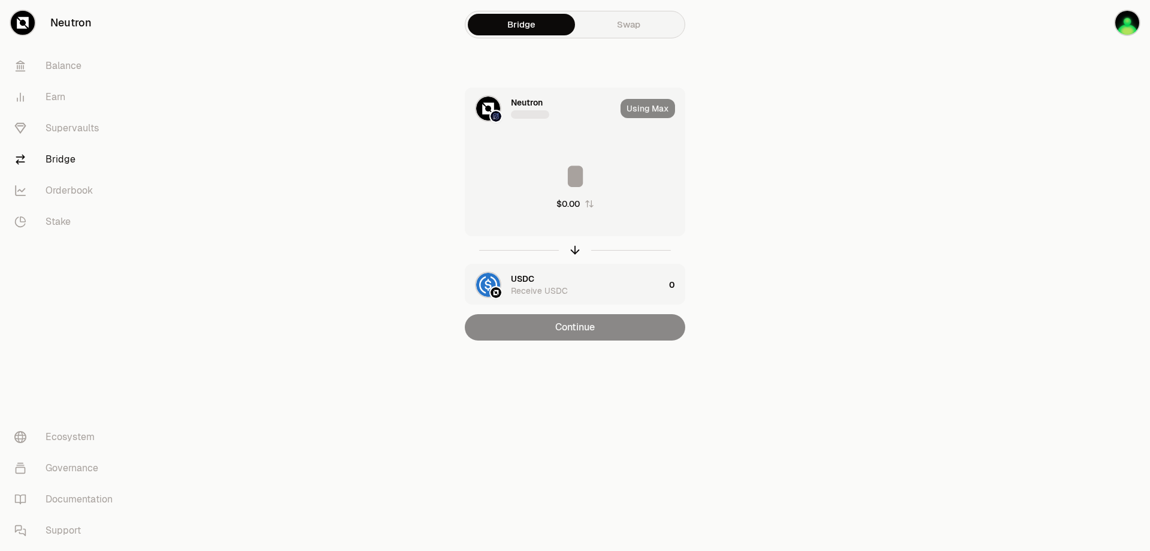
type input "*"
click at [513, 108] on div "Neutron" at bounding box center [527, 102] width 32 height 12
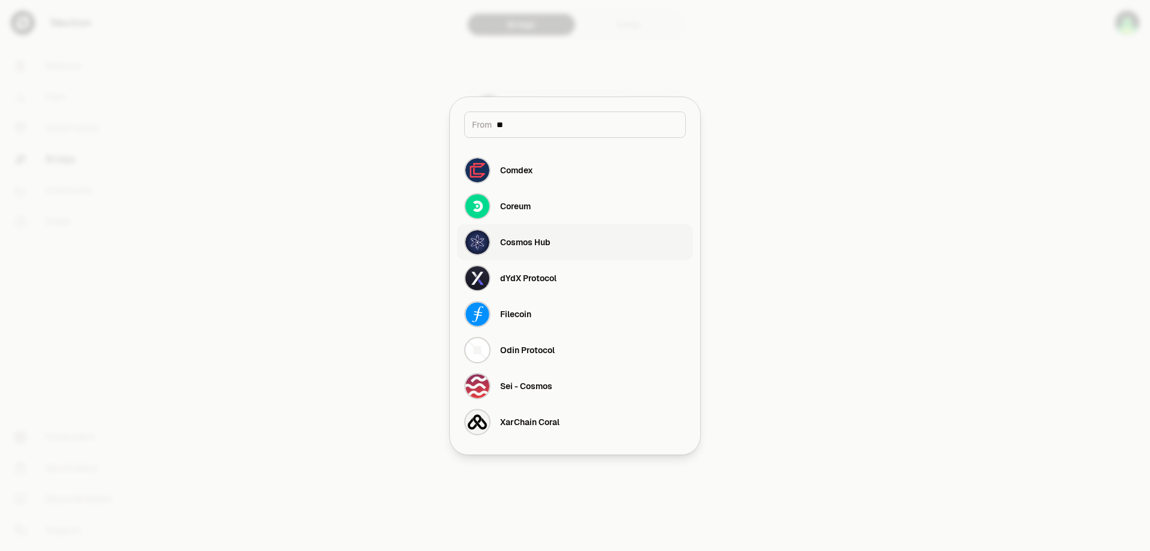
type input "**"
click at [551, 244] on button "Cosmos Hub" at bounding box center [575, 242] width 236 height 36
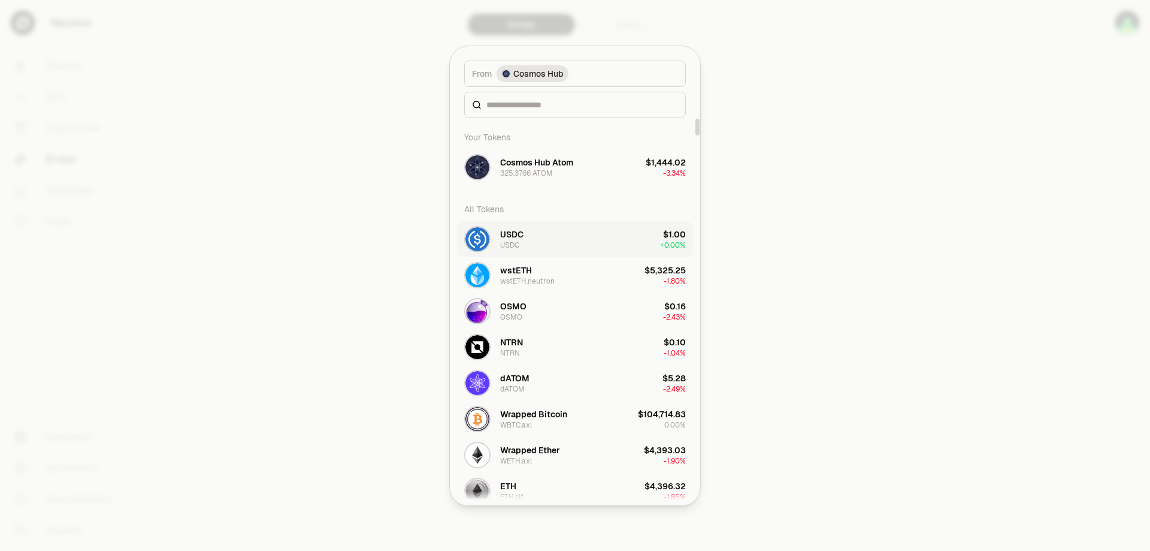
click at [564, 235] on button "USDC USDC $1.00 + 0.00%" at bounding box center [575, 239] width 236 height 36
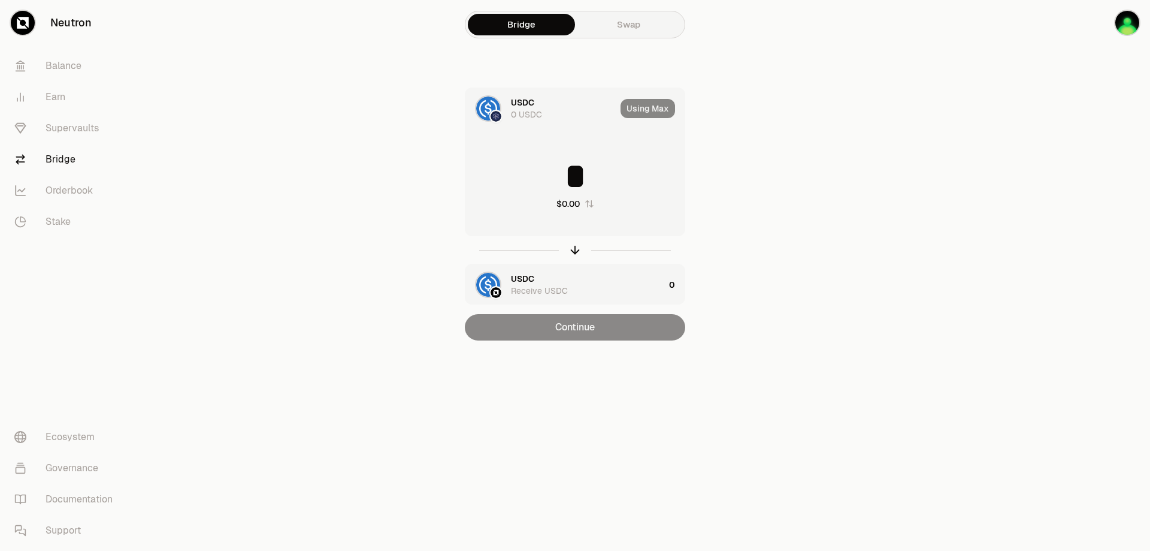
click at [527, 114] on div "0 USDC" at bounding box center [526, 114] width 31 height 12
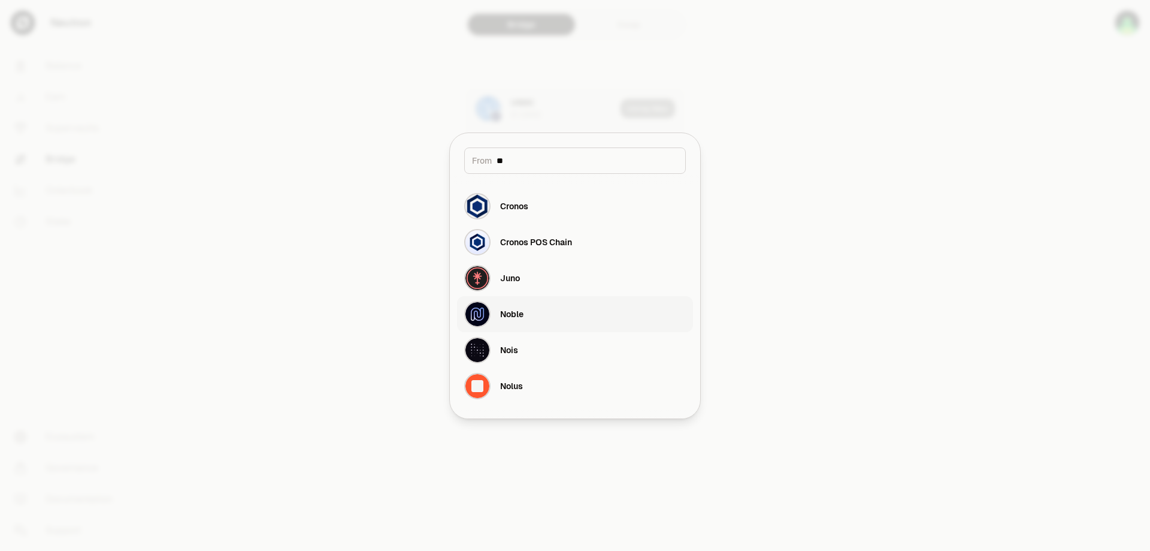
type input "**"
click at [544, 320] on button "Noble" at bounding box center [575, 314] width 236 height 36
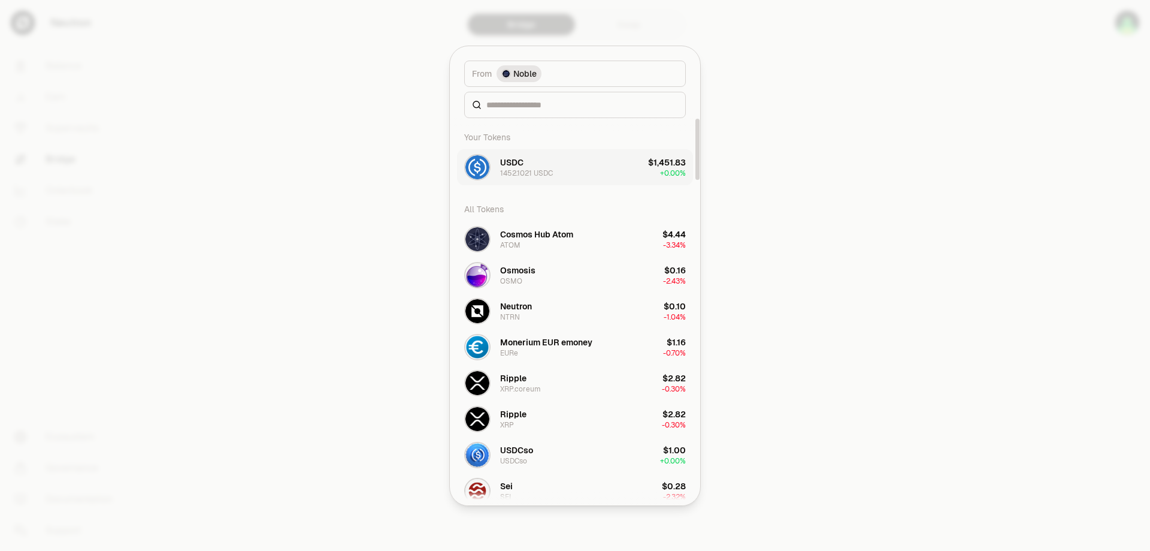
click at [543, 171] on div "1452.1021 USDC" at bounding box center [526, 173] width 53 height 10
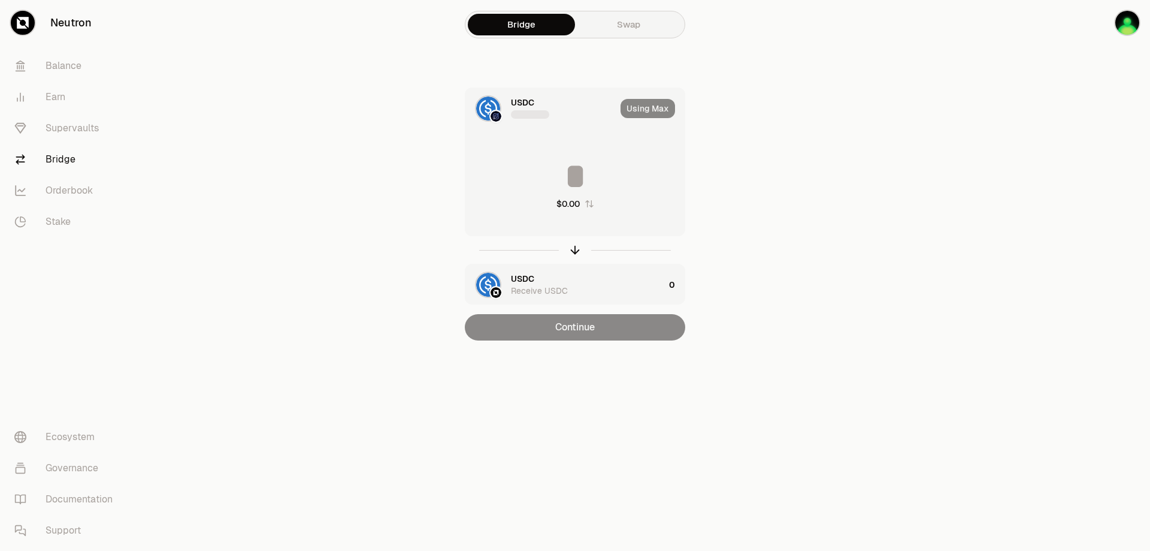
type input "**********"
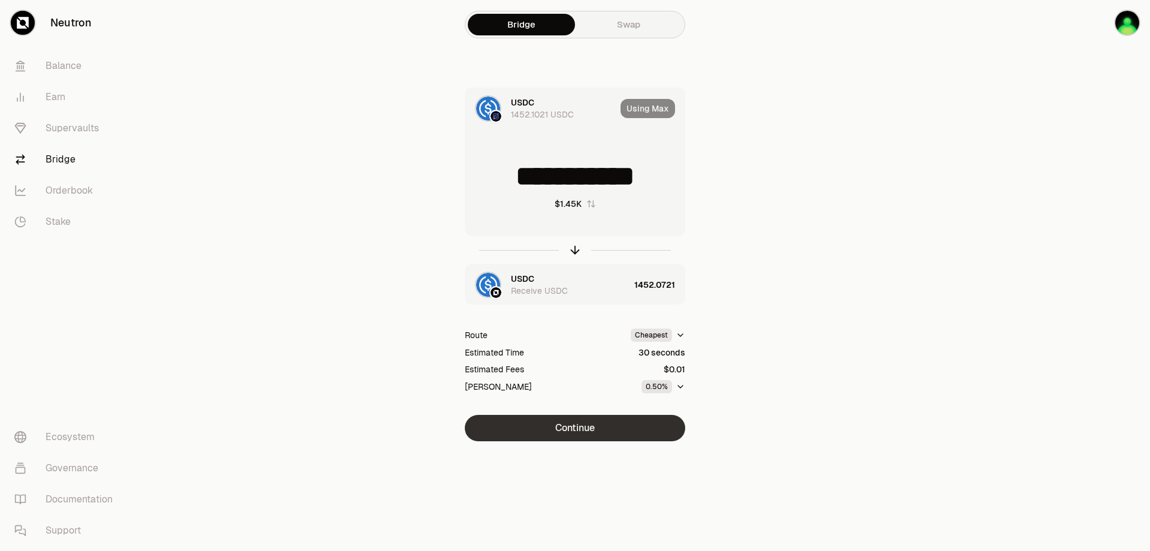
click at [592, 433] on button "Continue" at bounding box center [575, 428] width 220 height 26
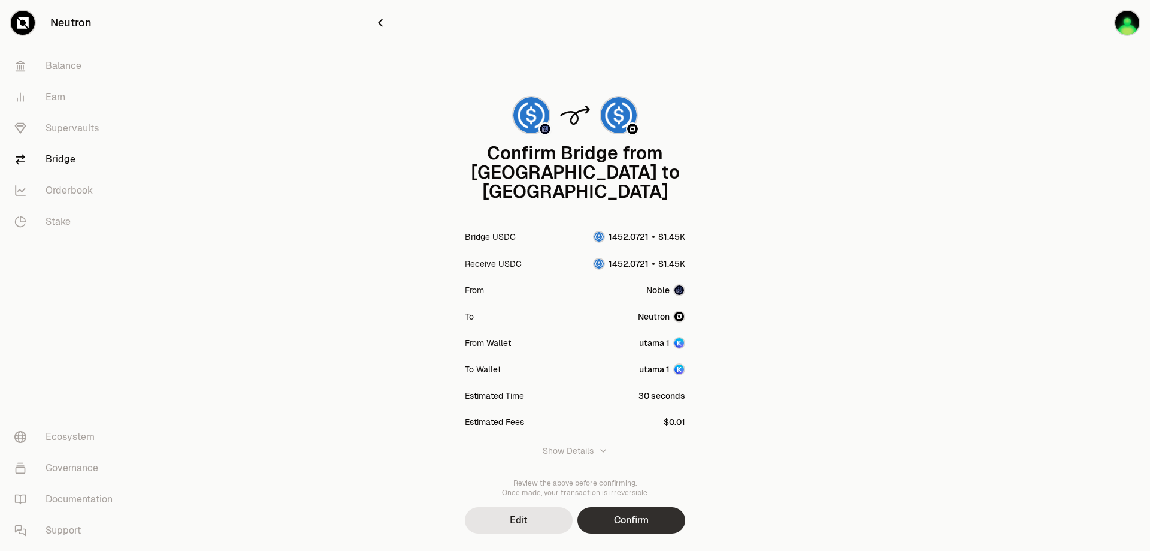
click at [649, 507] on button "Confirm" at bounding box center [632, 520] width 108 height 26
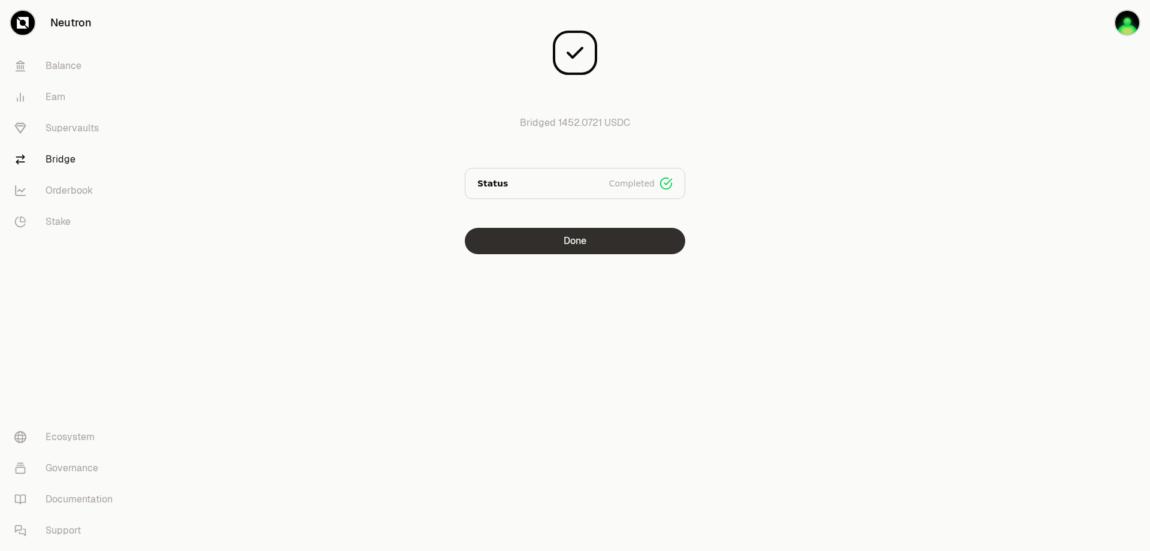
click at [614, 249] on button "Done" at bounding box center [575, 241] width 220 height 26
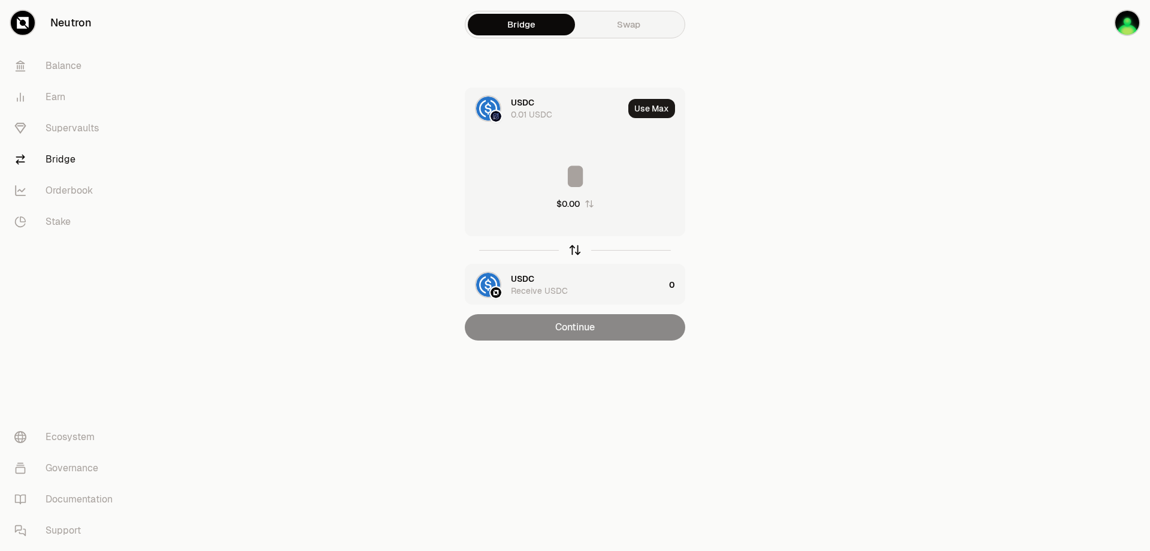
click at [578, 250] on icon "button" at bounding box center [575, 249] width 13 height 13
click at [540, 108] on div "USDC 1452.0721 USDC" at bounding box center [567, 108] width 113 height 24
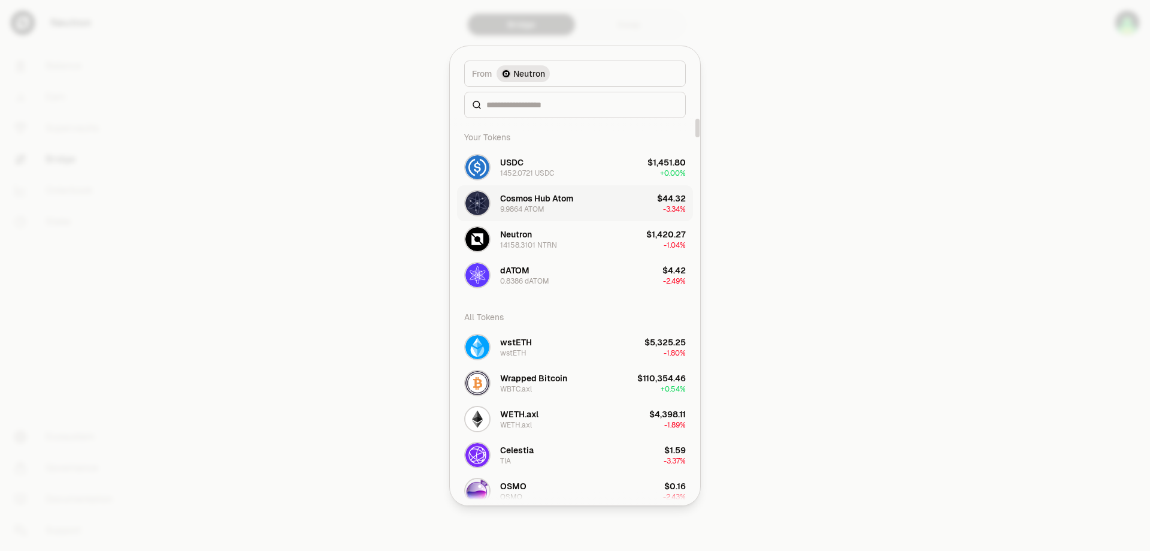
click at [591, 198] on button "Cosmos Hub Atom 9.9864 ATOM $44.32 -3.34%" at bounding box center [575, 203] width 236 height 36
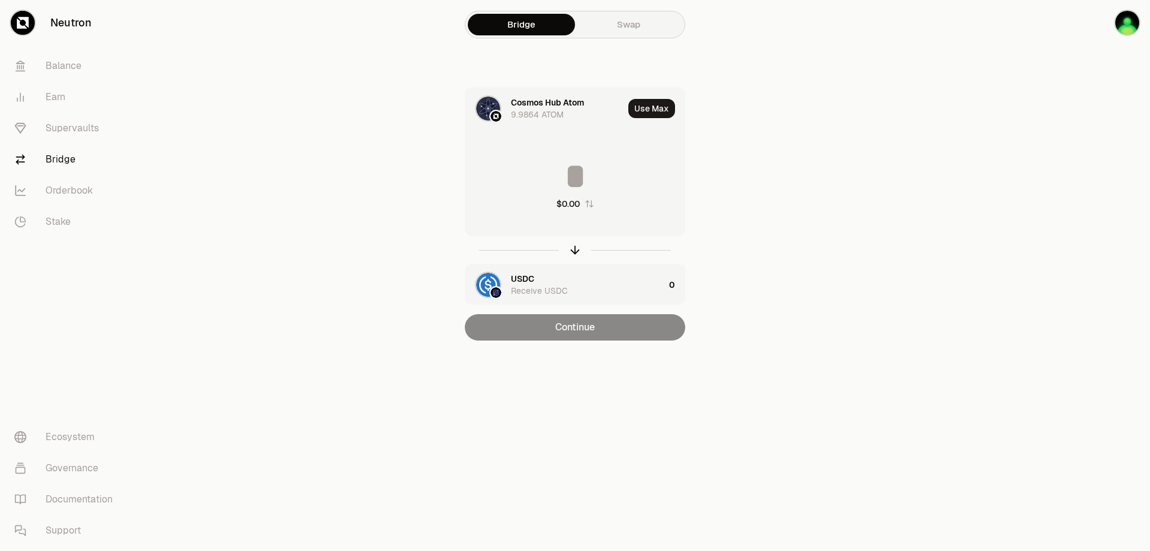
click at [524, 292] on div "Receive USDC" at bounding box center [539, 291] width 57 height 12
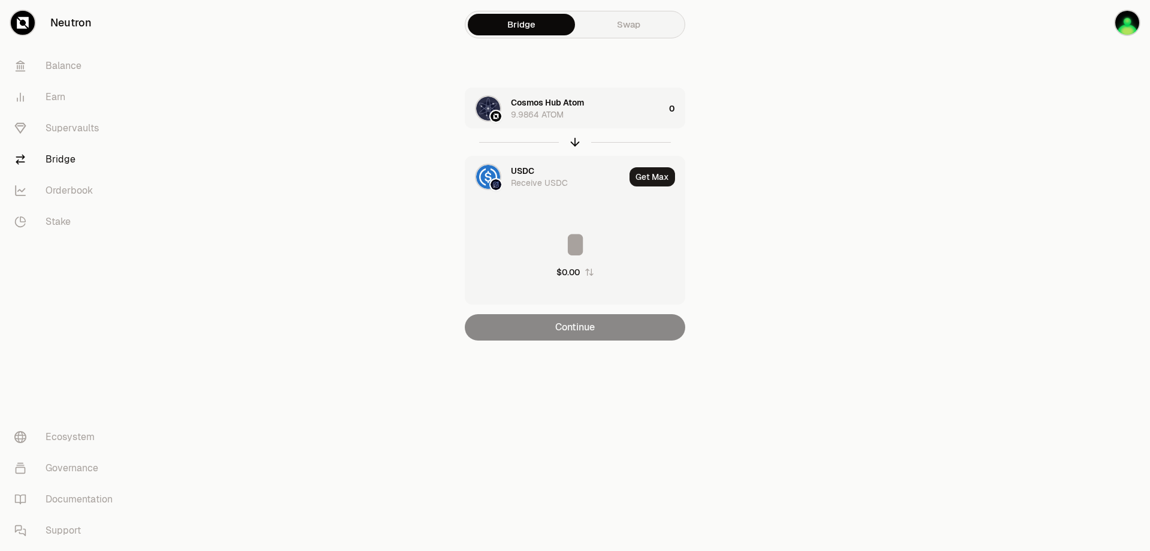
click at [527, 179] on div "Receive USDC" at bounding box center [539, 183] width 57 height 12
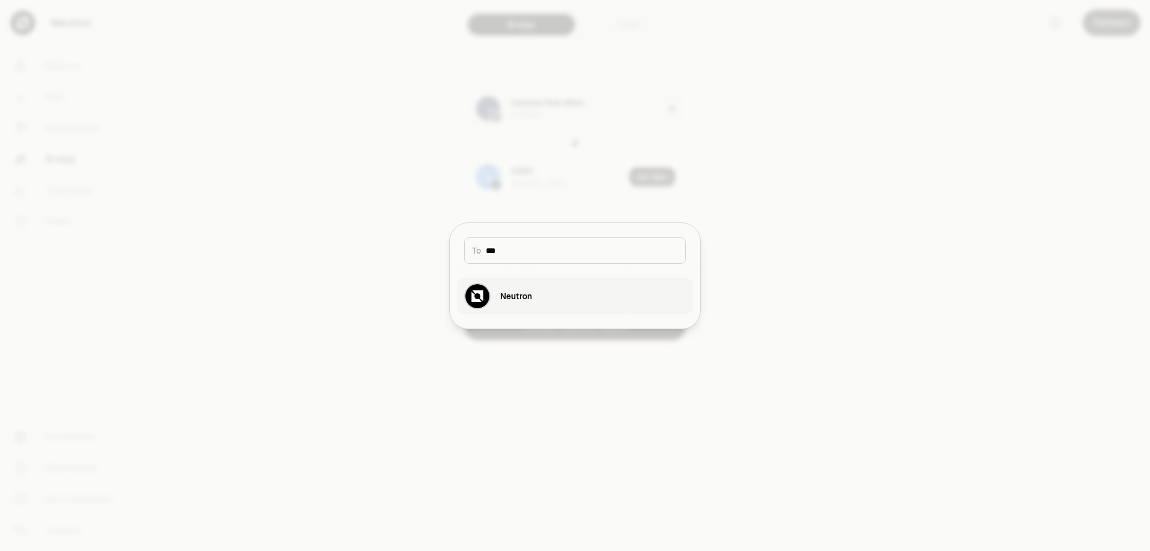
type input "***"
click at [585, 286] on button "Neutron" at bounding box center [575, 296] width 236 height 36
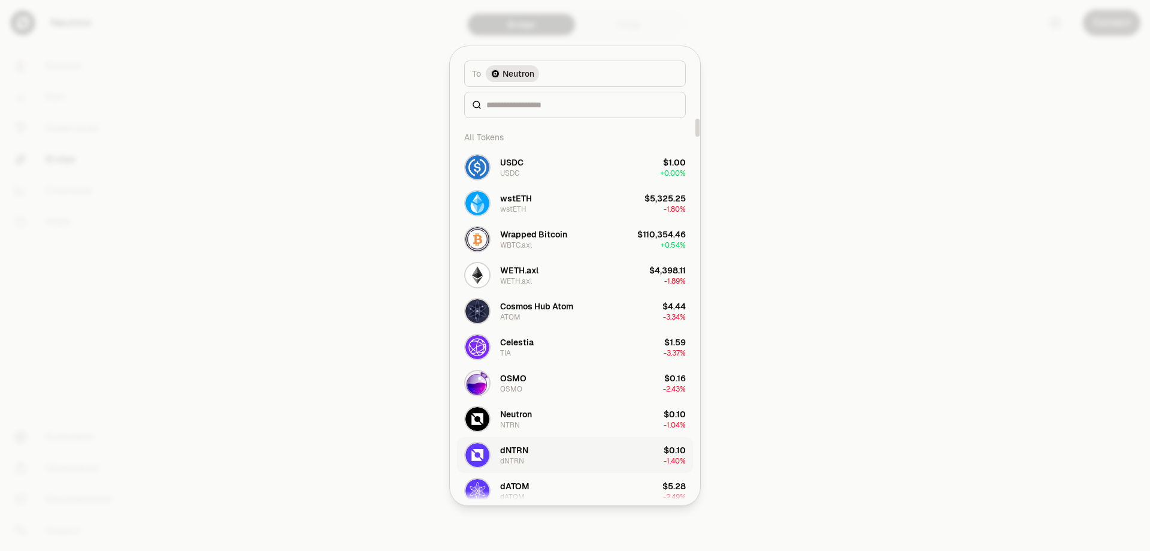
click at [563, 455] on button "dNTRN dNTRN $0.10 -1.40%" at bounding box center [575, 455] width 236 height 36
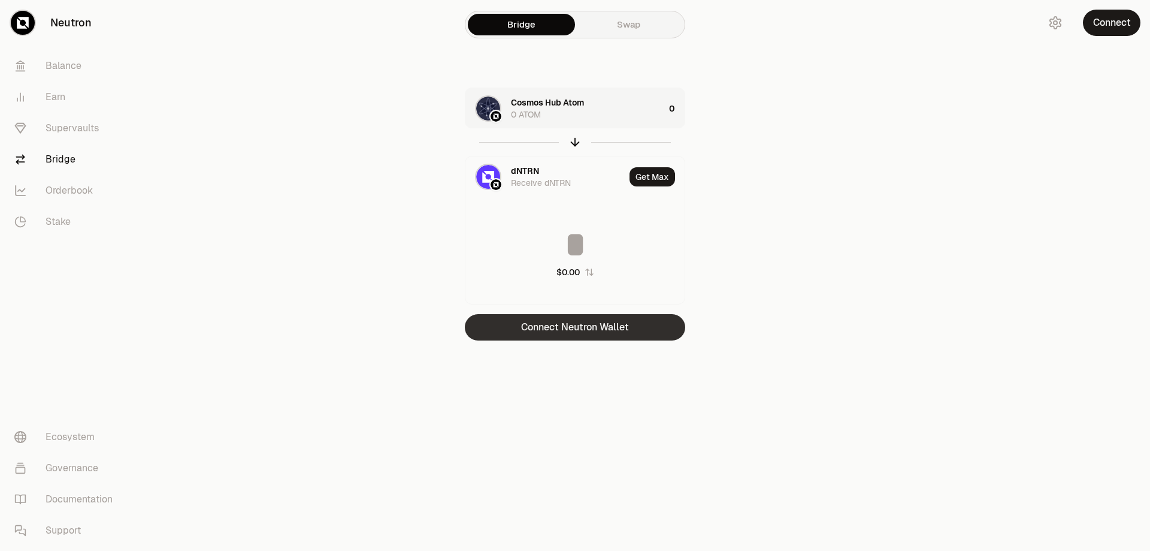
click at [606, 332] on button "Connect Neutron Wallet" at bounding box center [575, 327] width 220 height 26
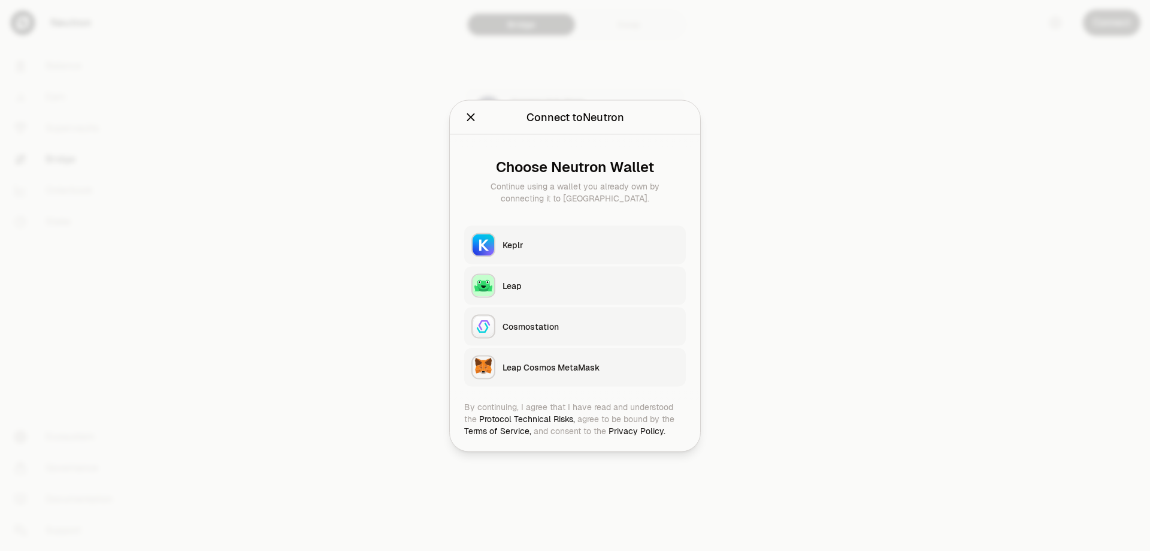
click at [567, 245] on div "Keplr" at bounding box center [591, 244] width 176 height 12
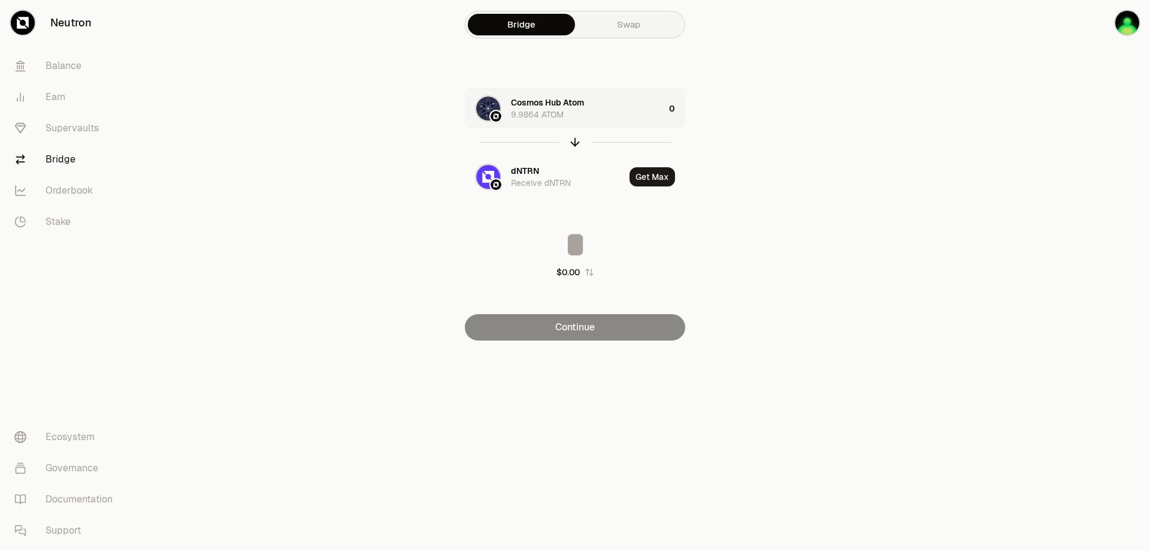
click at [570, 114] on div "Cosmos Hub Atom 9.9864 ATOM" at bounding box center [587, 108] width 153 height 24
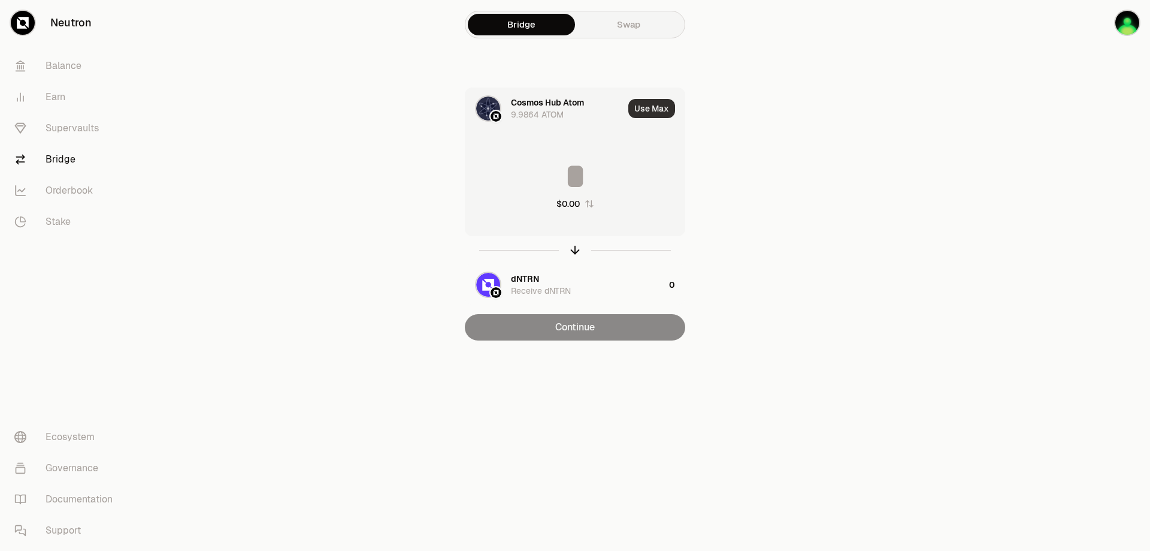
click at [640, 113] on button "Use Max" at bounding box center [651, 108] width 47 height 19
type input "********"
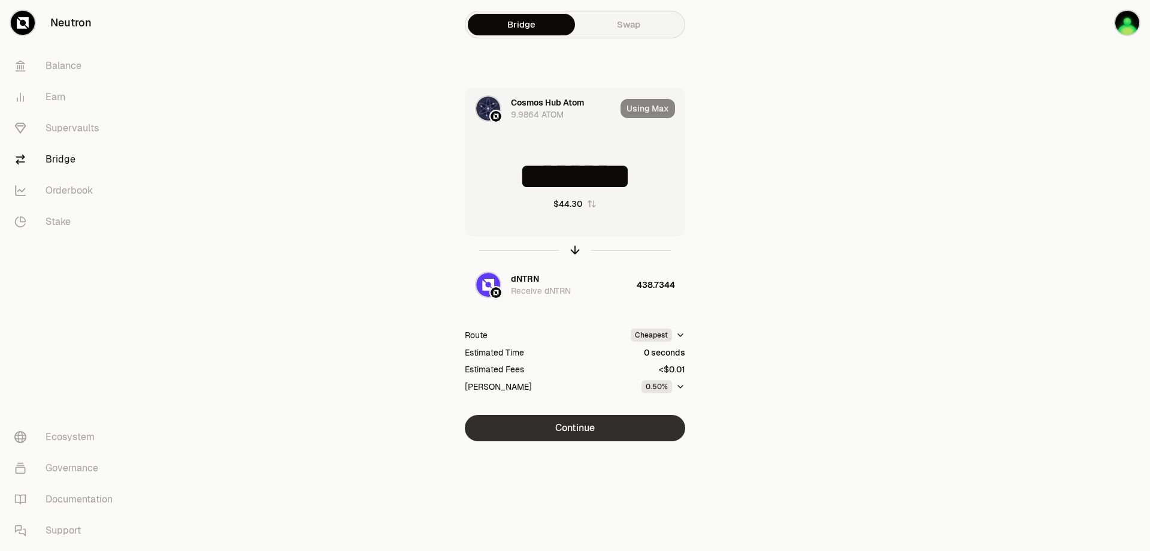
click at [605, 435] on button "Continue" at bounding box center [575, 428] width 220 height 26
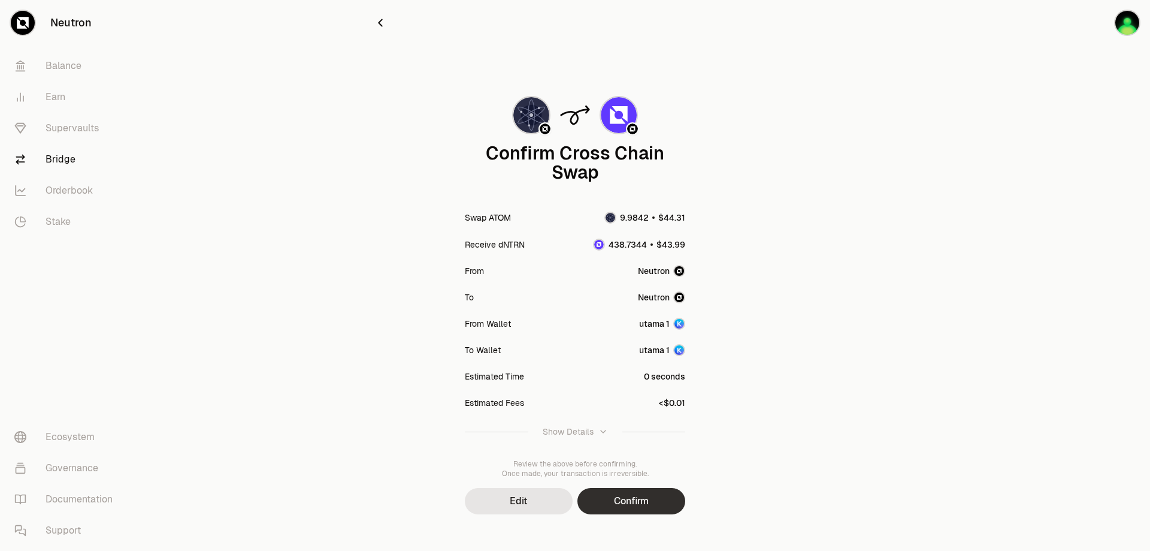
click at [639, 499] on button "Confirm" at bounding box center [632, 501] width 108 height 26
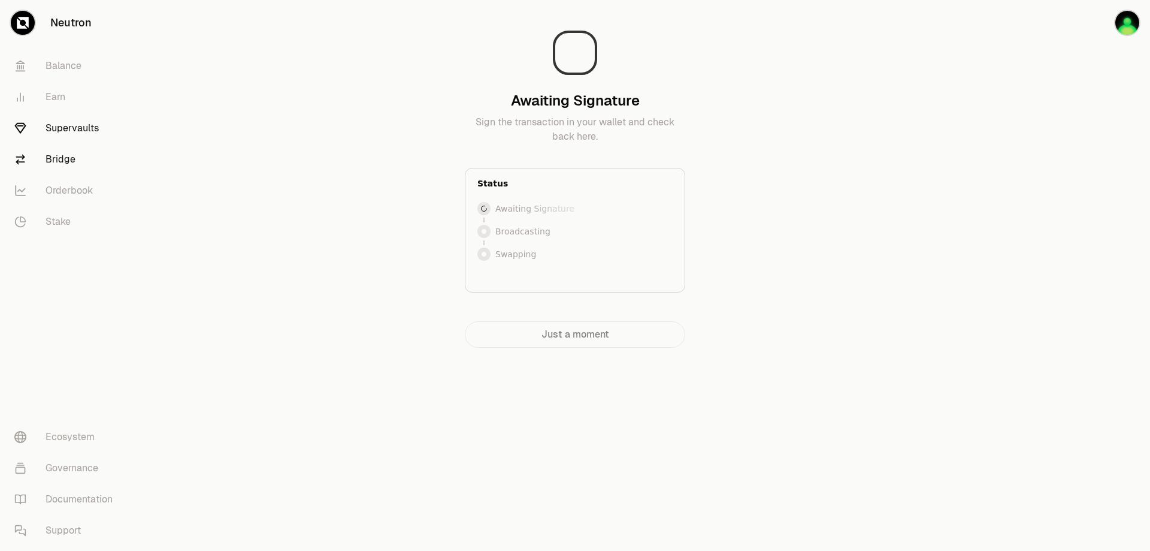
click at [101, 132] on link "Supervaults" at bounding box center [67, 128] width 125 height 31
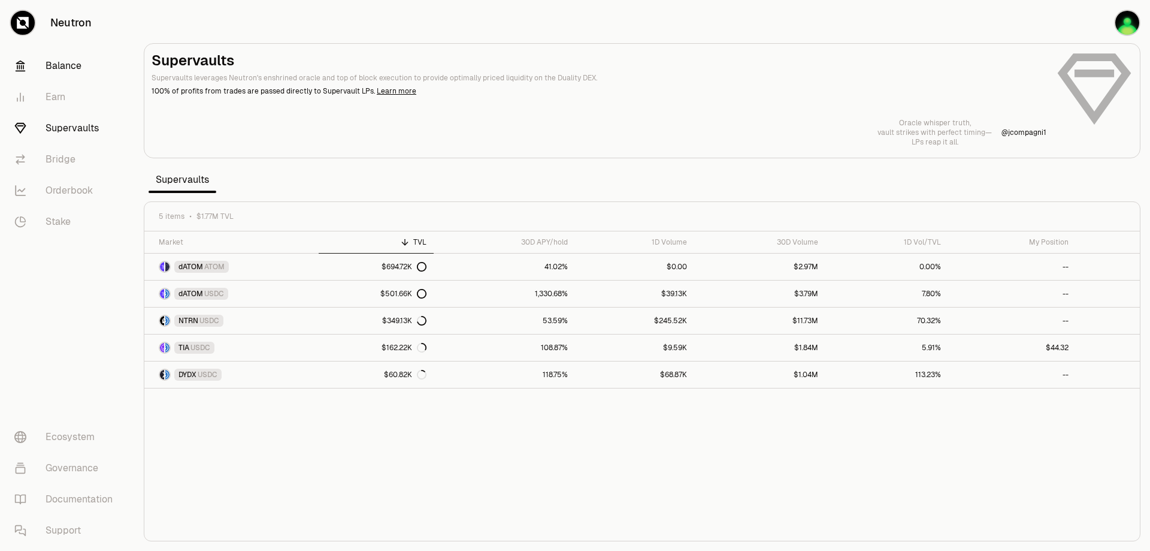
click at [64, 67] on link "Balance" at bounding box center [67, 65] width 125 height 31
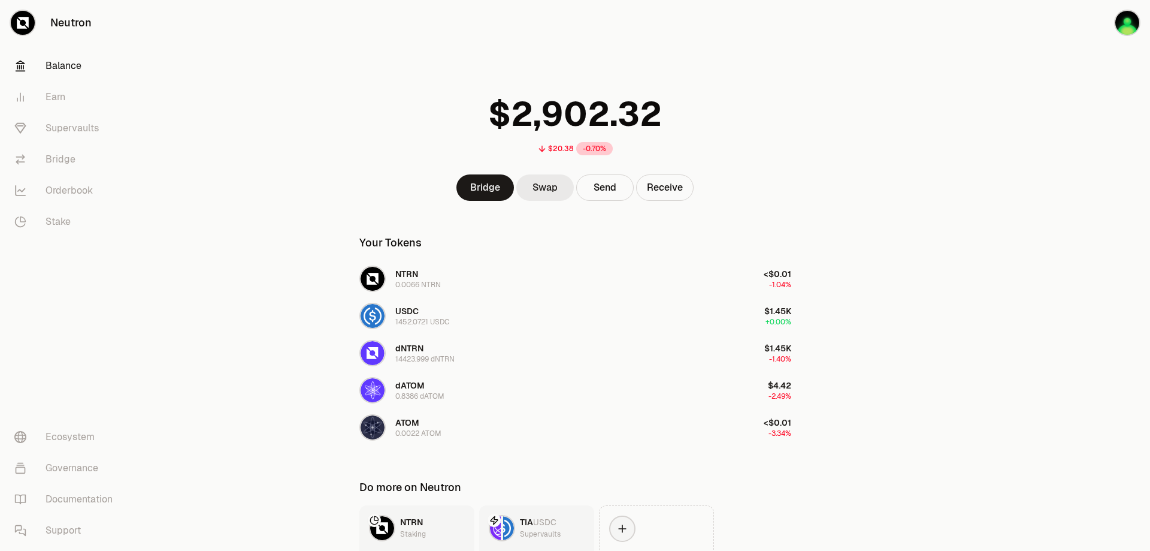
click at [541, 184] on link "Swap" at bounding box center [545, 187] width 58 height 26
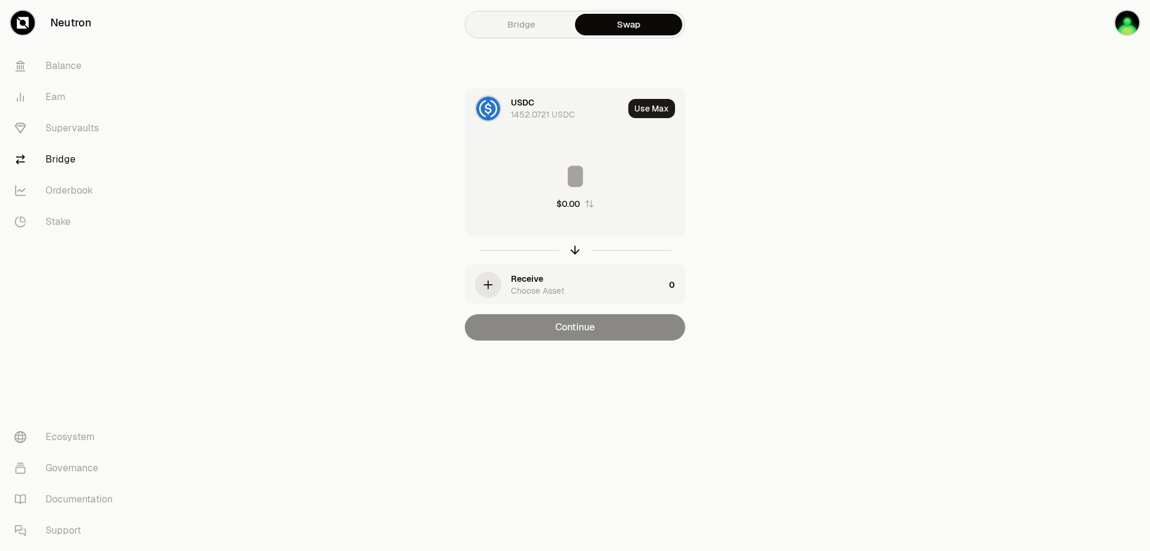
click at [542, 113] on div "1452.0721 USDC" at bounding box center [543, 114] width 64 height 12
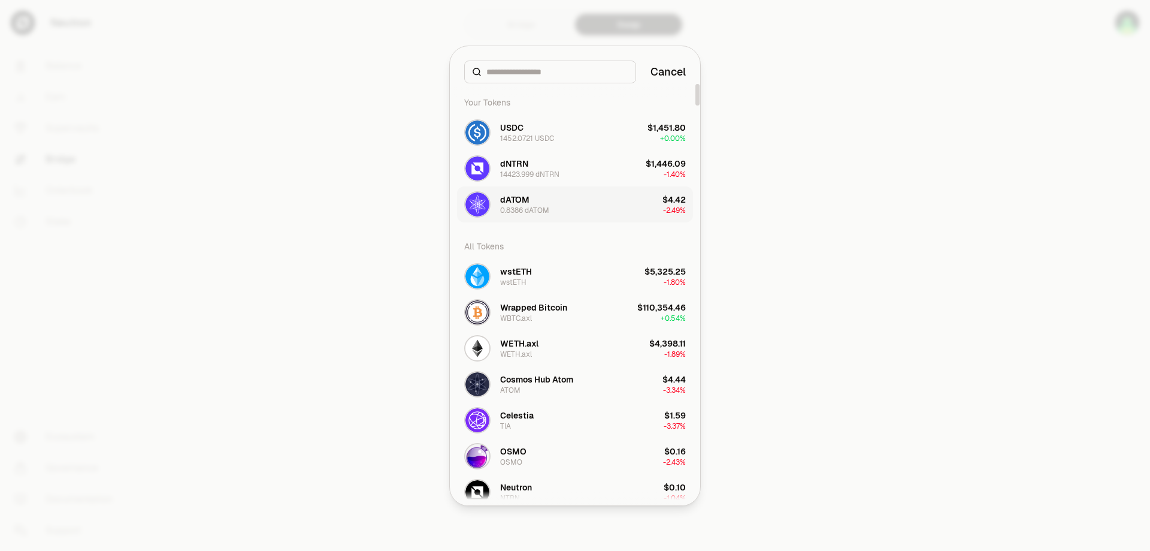
click at [560, 204] on button "dATOM 0.8386 dATOM $4.42 -2.49%" at bounding box center [575, 204] width 236 height 36
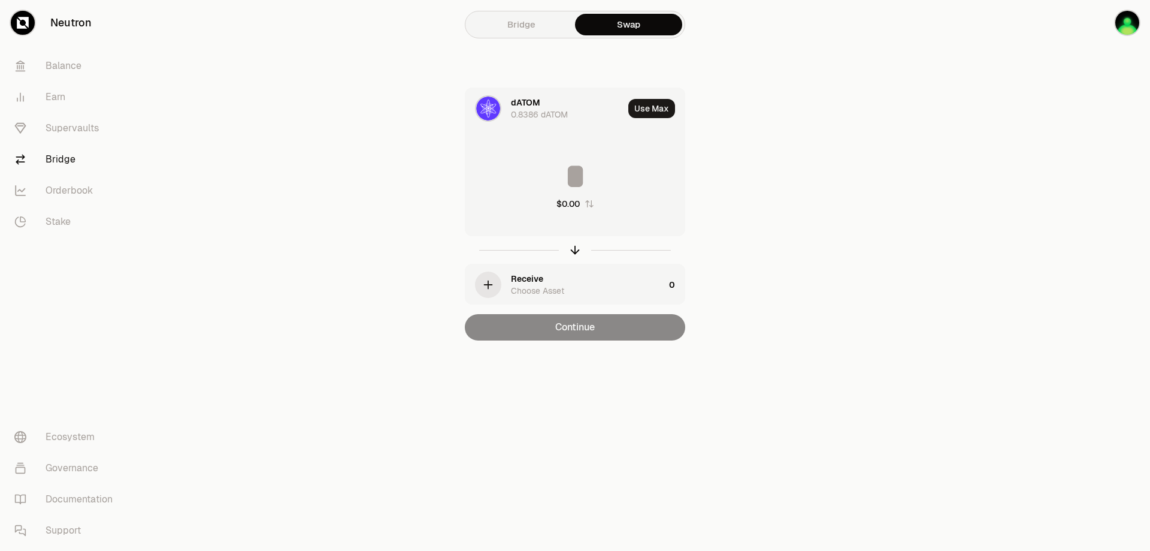
click at [551, 284] on div "Receive Choose Asset" at bounding box center [587, 285] width 153 height 24
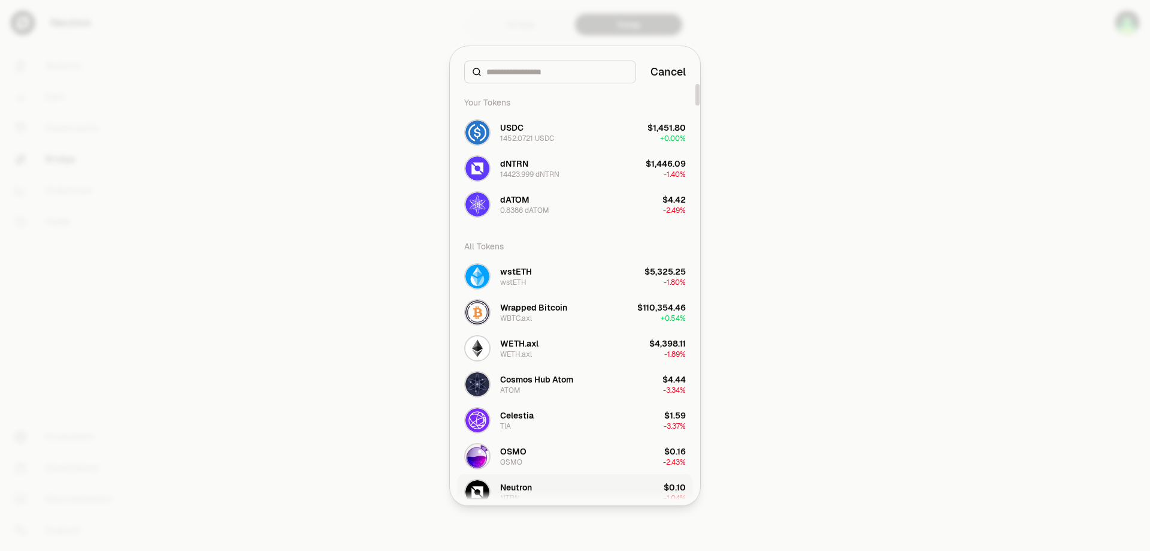
click at [532, 481] on div "Neutron" at bounding box center [516, 487] width 32 height 12
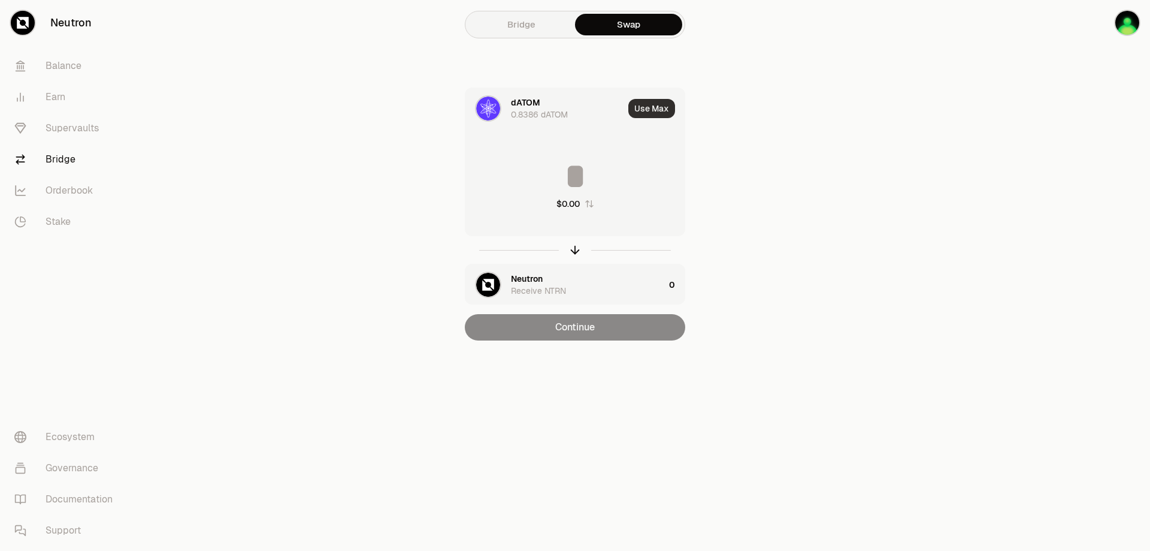
click at [652, 107] on button "Use Max" at bounding box center [651, 108] width 47 height 19
type input "********"
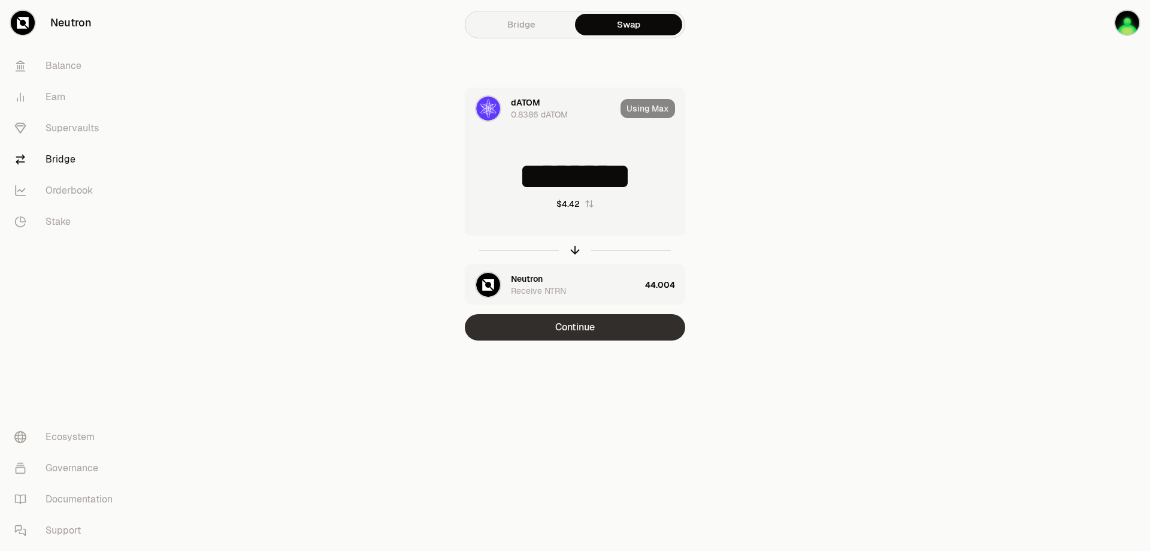
click at [599, 334] on button "Continue" at bounding box center [575, 327] width 220 height 26
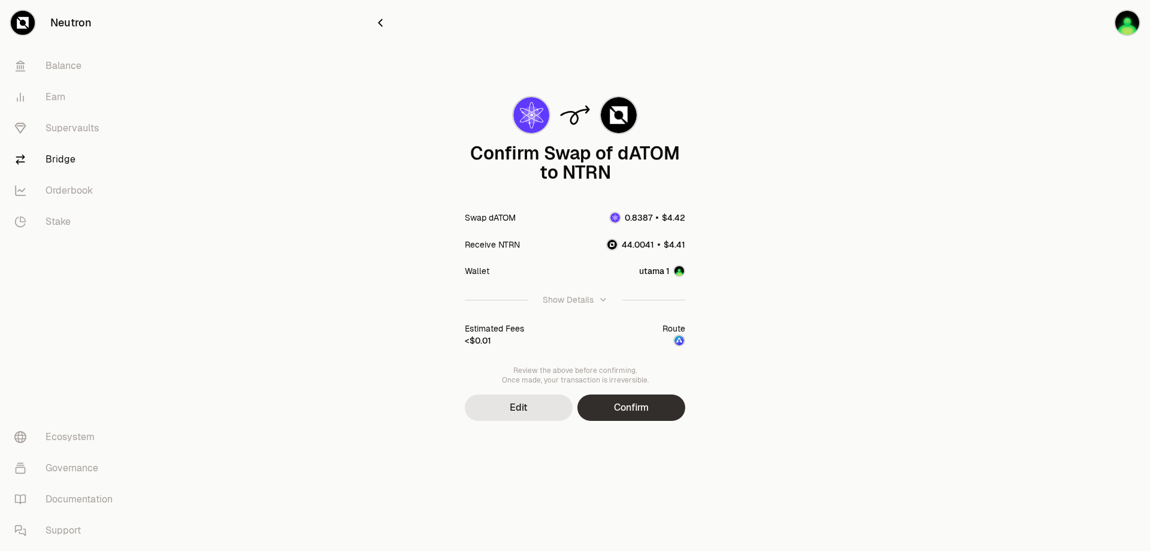
click at [623, 406] on button "Confirm" at bounding box center [632, 407] width 108 height 26
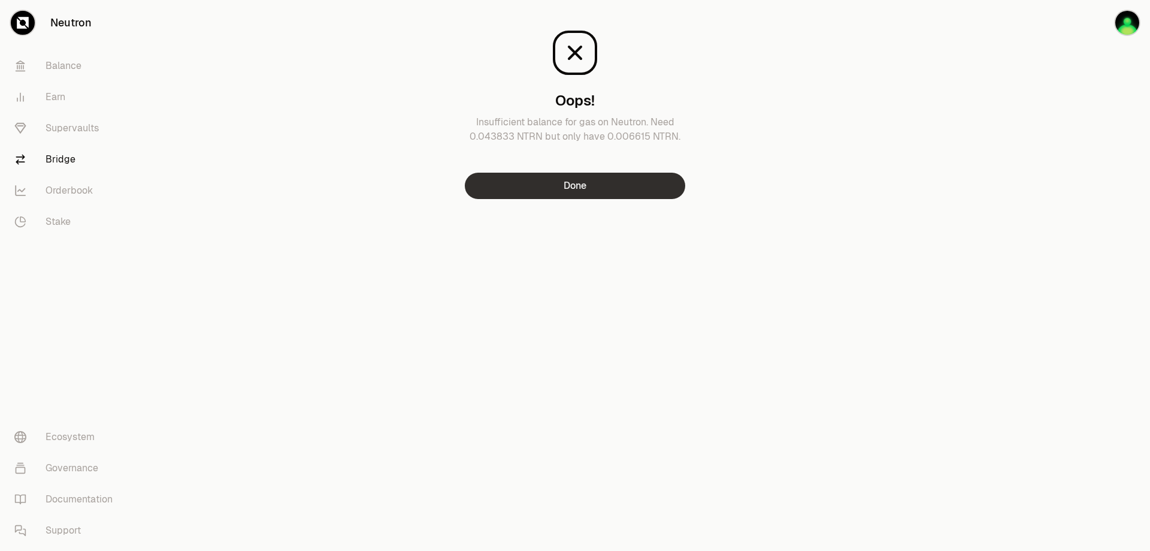
click at [561, 185] on button "Done" at bounding box center [575, 186] width 220 height 26
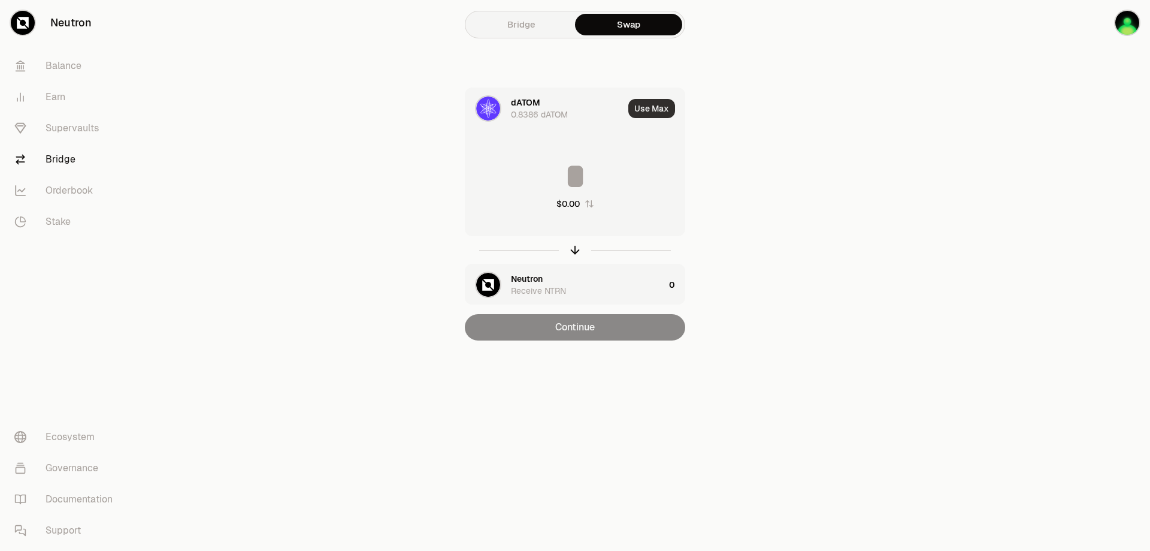
click at [644, 108] on button "Use Max" at bounding box center [651, 108] width 47 height 19
type input "********"
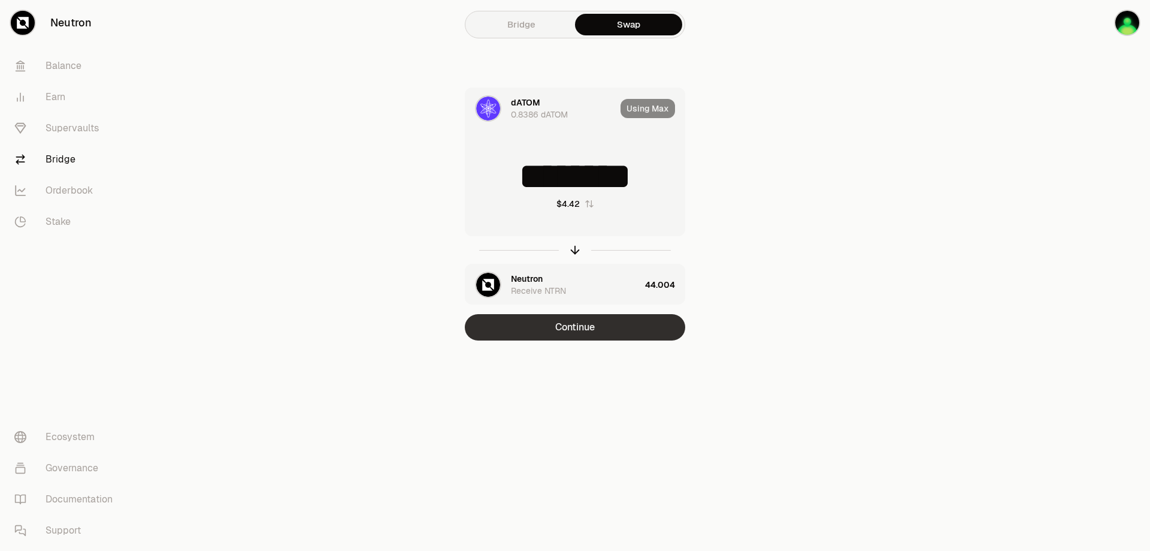
click at [603, 322] on button "Continue" at bounding box center [575, 327] width 220 height 26
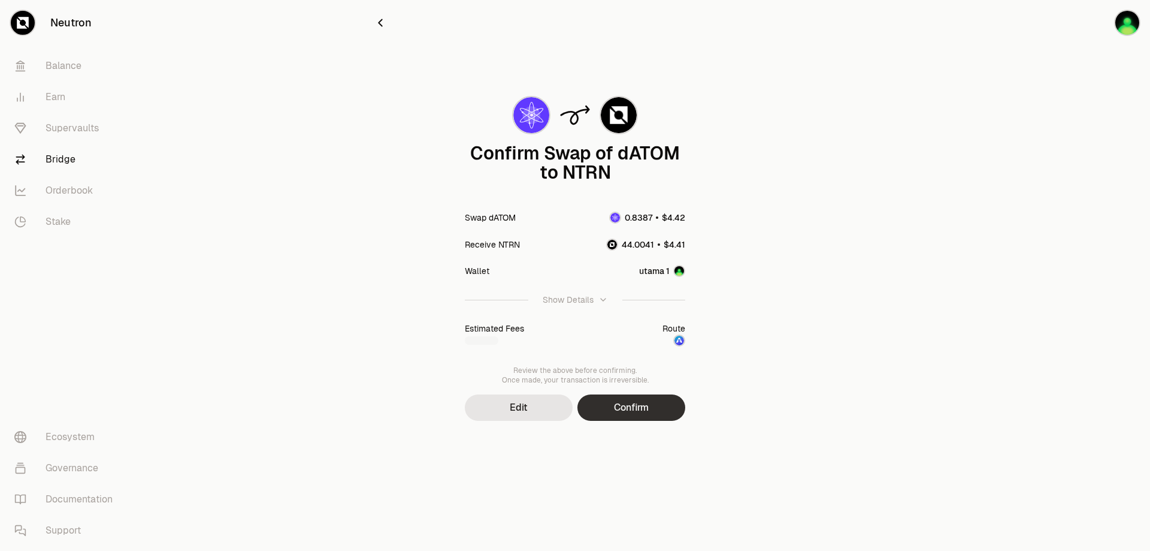
click at [650, 407] on button "Confirm" at bounding box center [632, 407] width 108 height 26
